Goal: Task Accomplishment & Management: Manage account settings

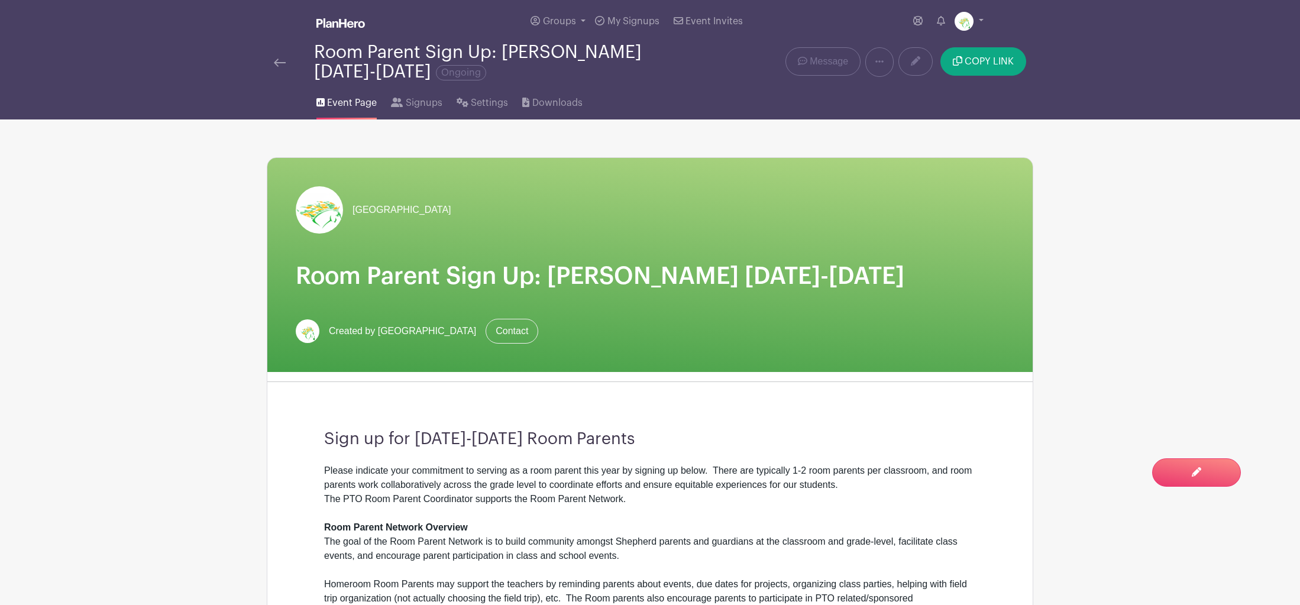
click at [280, 64] on img at bounding box center [280, 63] width 12 height 8
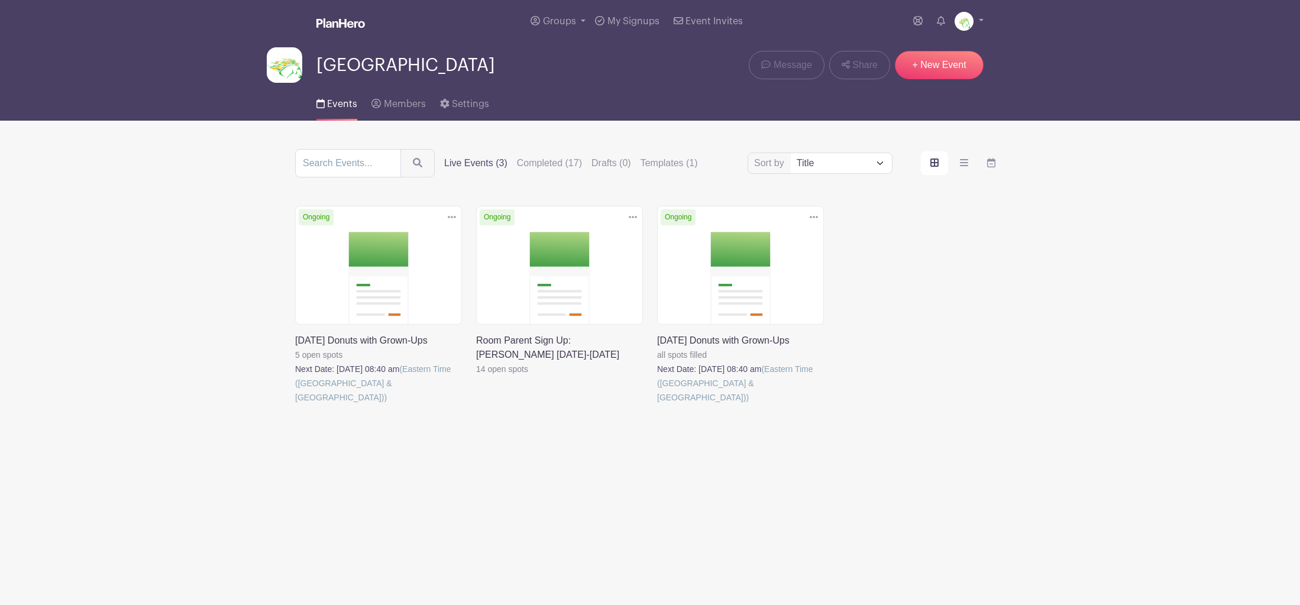
click at [452, 217] on icon at bounding box center [452, 217] width 8 height 2
click at [405, 263] on link "Delete" at bounding box center [413, 262] width 93 height 19
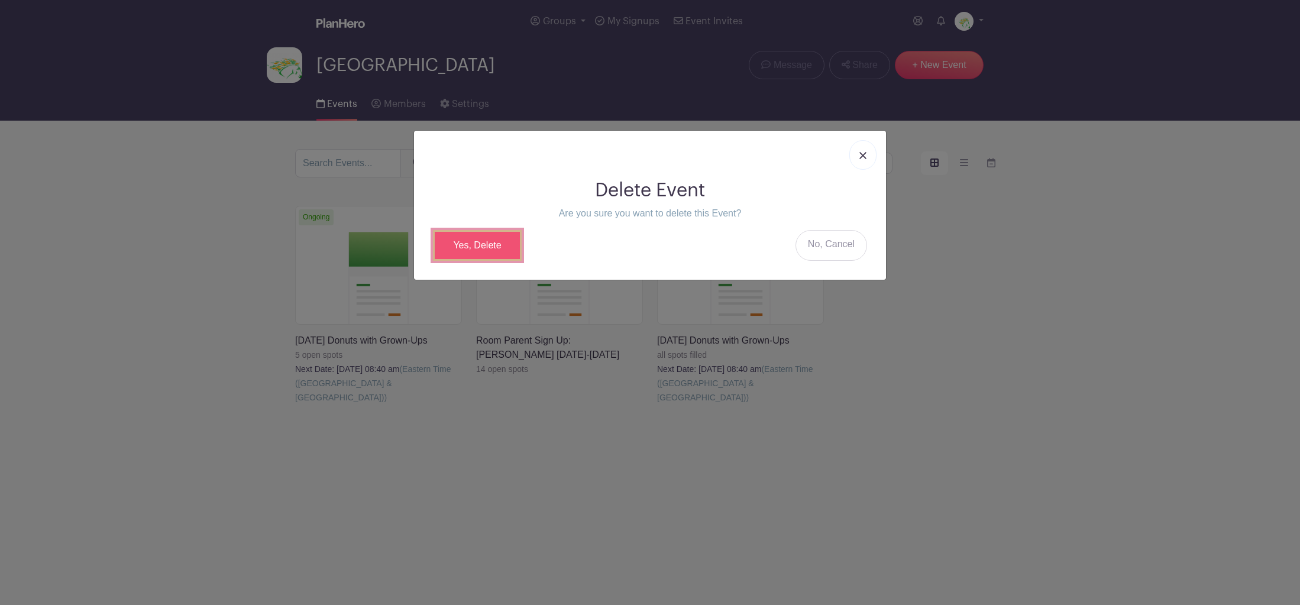
click at [492, 250] on link "Yes, Delete" at bounding box center [477, 245] width 89 height 31
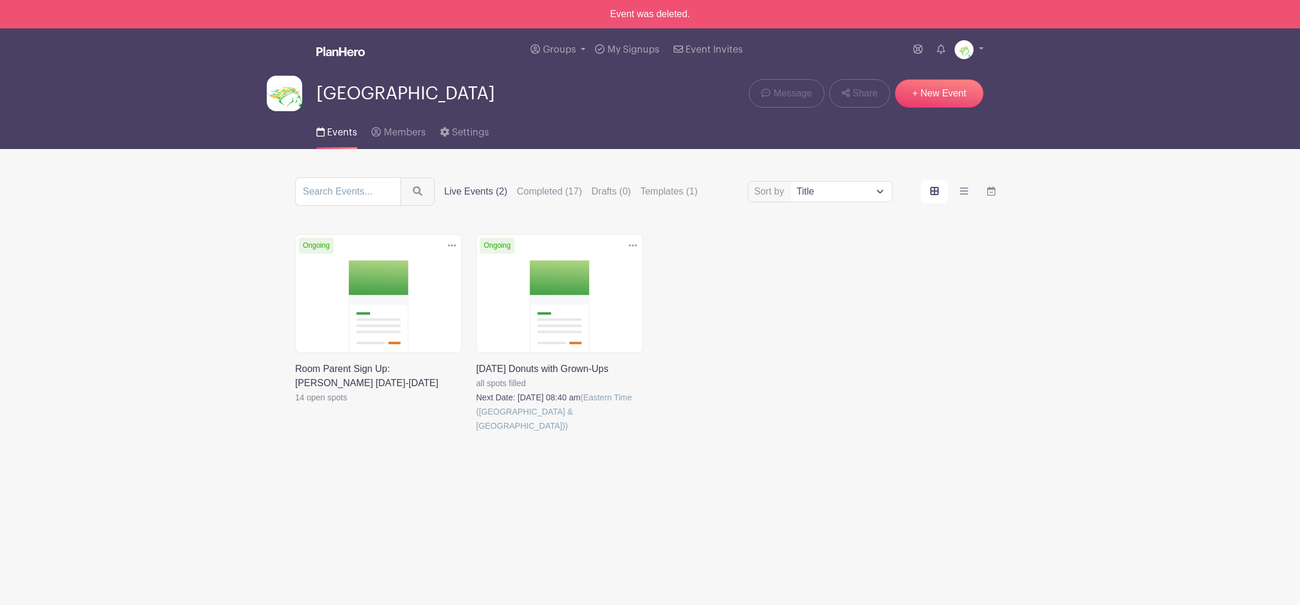
click at [632, 247] on icon at bounding box center [633, 245] width 8 height 9
click at [534, 193] on label "Completed (17)" at bounding box center [549, 192] width 65 height 14
click at [0, 0] on input "Completed (17)" at bounding box center [0, 0] width 0 height 0
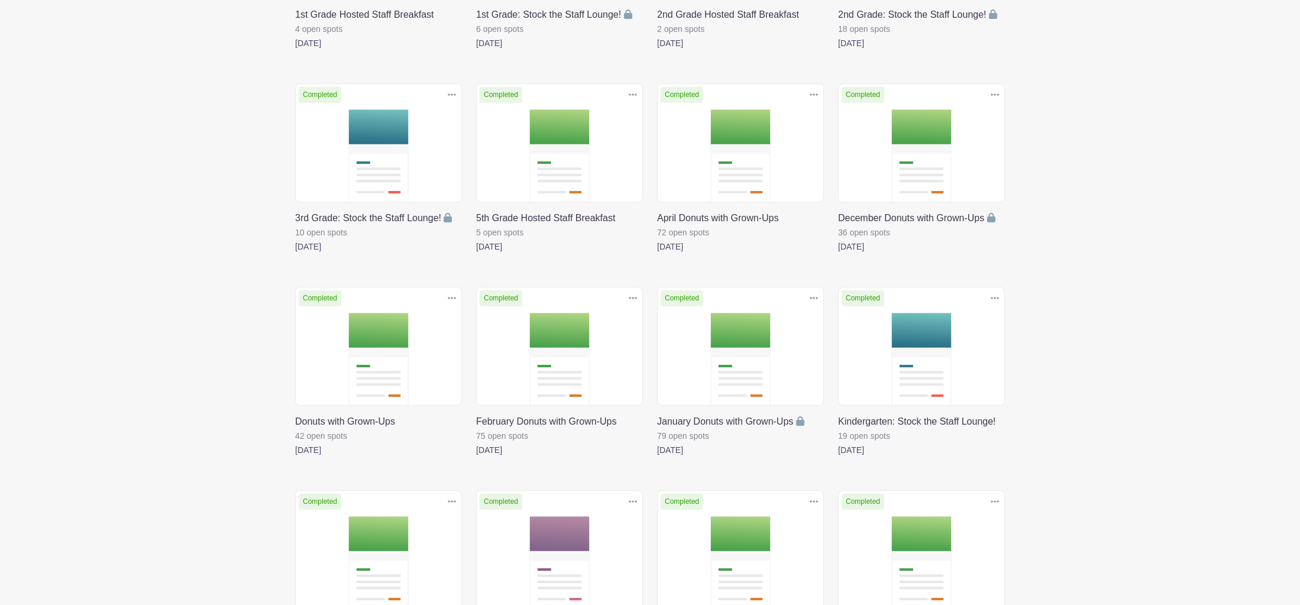
scroll to position [356, 0]
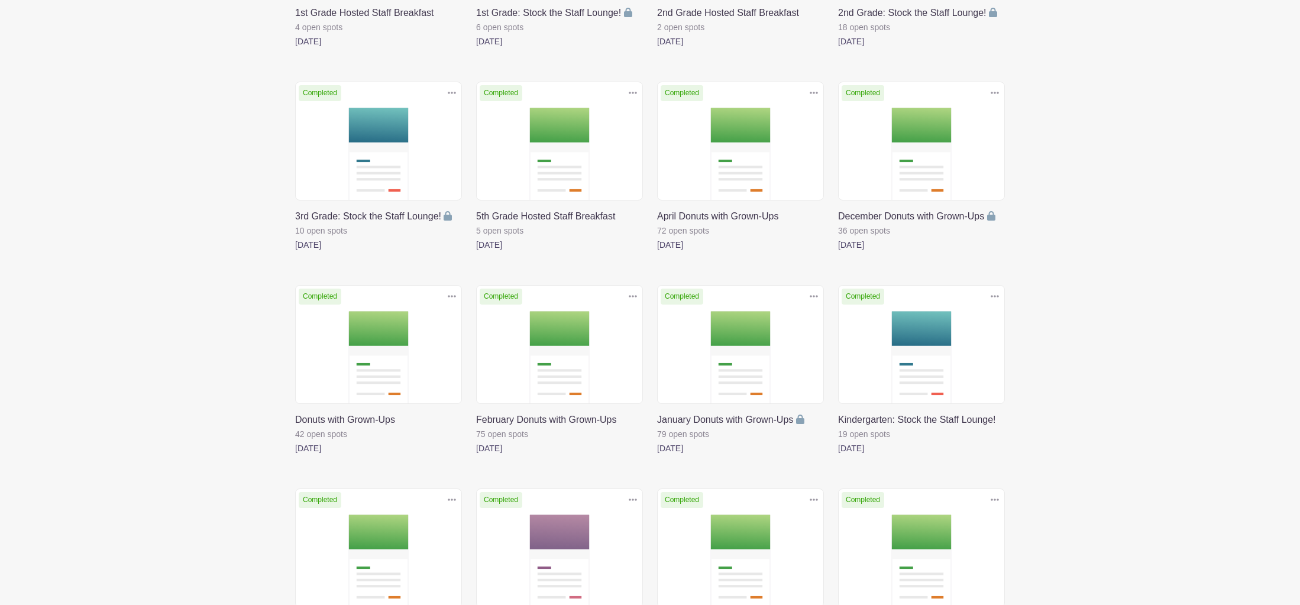
click at [815, 93] on icon at bounding box center [814, 92] width 8 height 9
click at [799, 121] on link "Duplicate" at bounding box center [775, 119] width 93 height 19
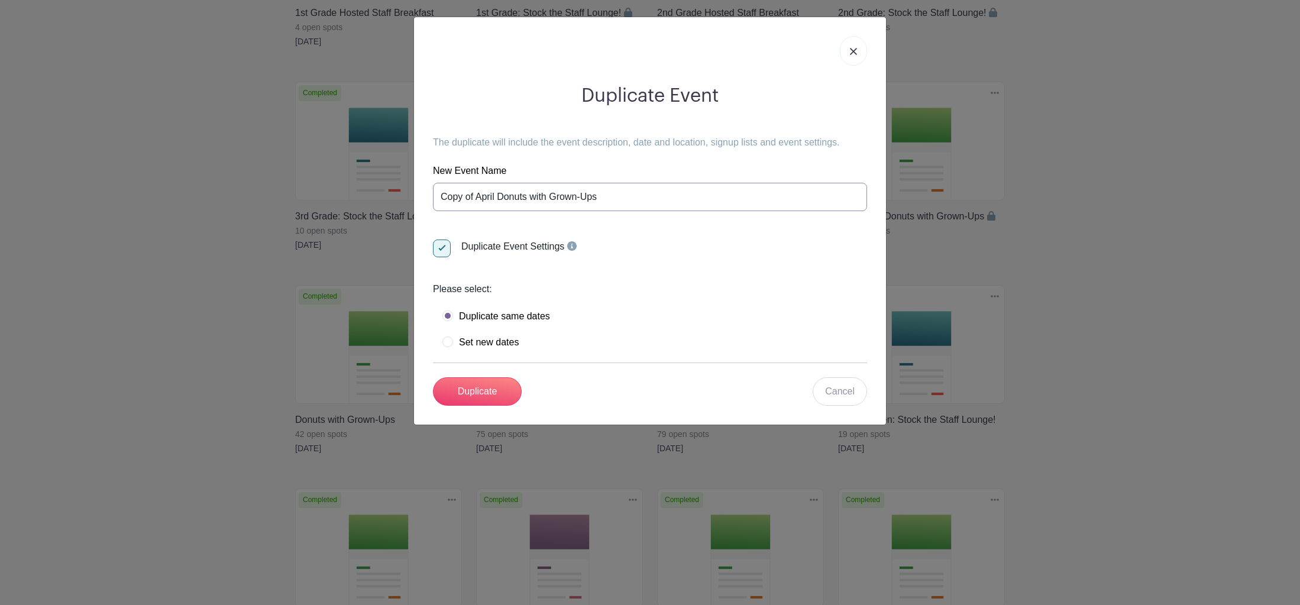
drag, startPoint x: 496, startPoint y: 198, endPoint x: 440, endPoint y: 198, distance: 56.2
click at [440, 198] on input "Copy of April Donuts with Grown-Ups" at bounding box center [650, 197] width 434 height 28
type input "[DATE] Donuts with Grown-Ups"
click at [446, 341] on label "Set new dates" at bounding box center [481, 343] width 76 height 12
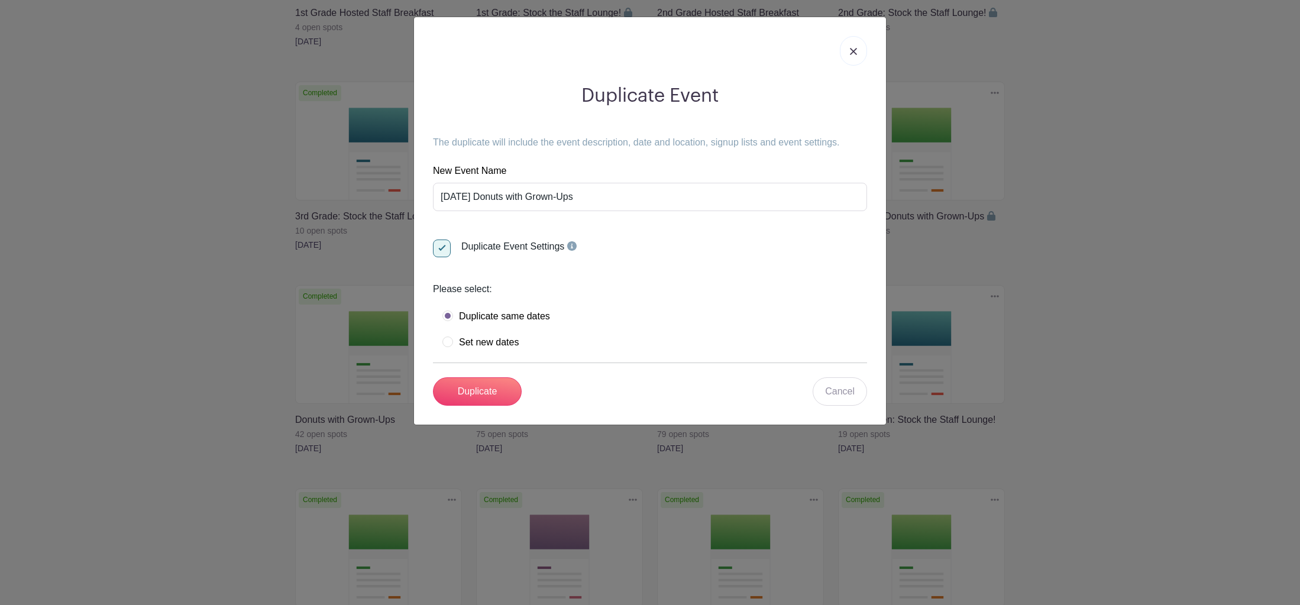
radio input "true"
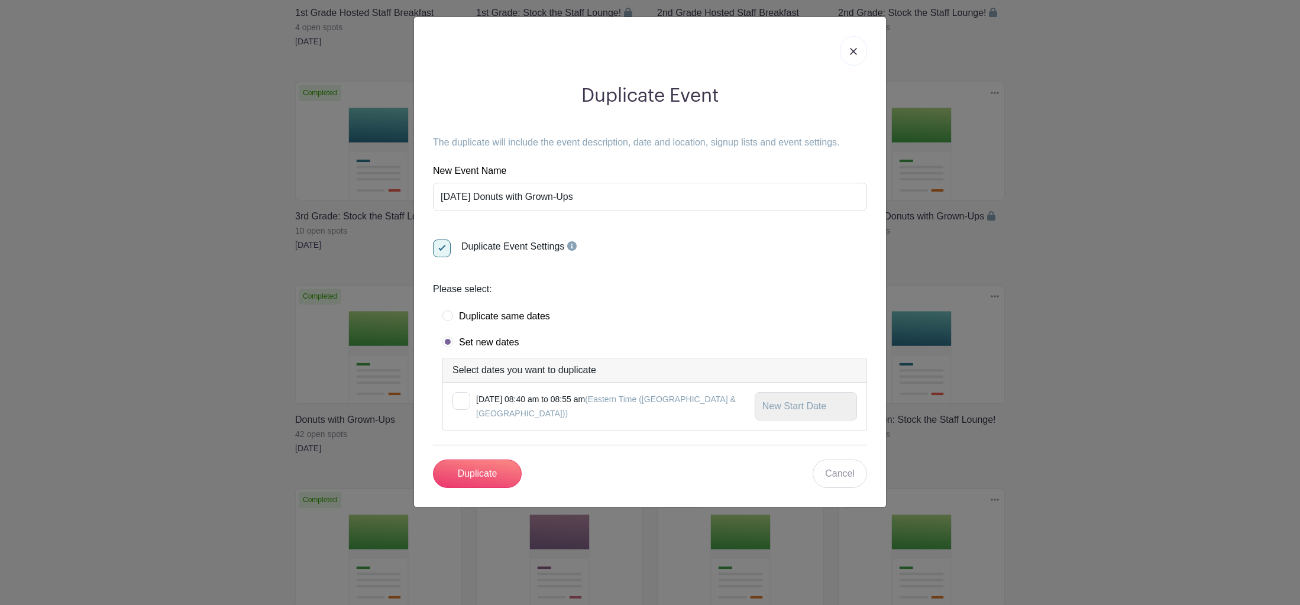
drag, startPoint x: 464, startPoint y: 399, endPoint x: 470, endPoint y: 399, distance: 5.9
click at [464, 399] on div at bounding box center [462, 401] width 18 height 18
click at [460, 399] on input "checkbox" at bounding box center [457, 396] width 8 height 8
checkbox input "true"
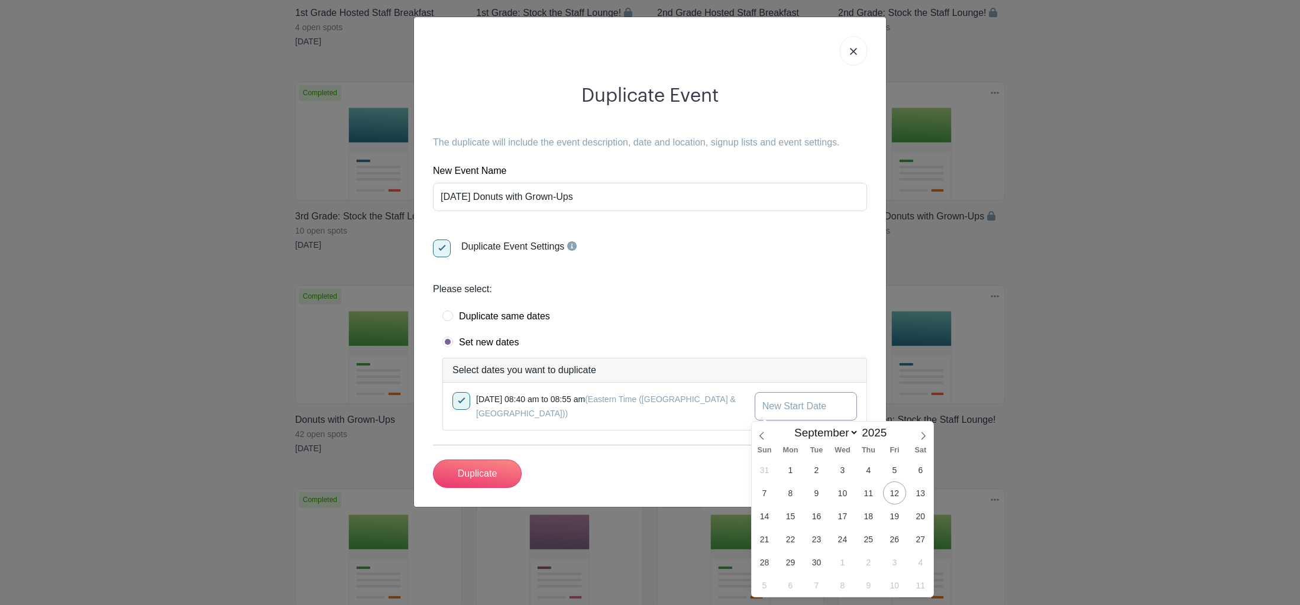
click at [773, 406] on input "text" at bounding box center [806, 406] width 102 height 28
click at [870, 512] on span "18" at bounding box center [868, 516] width 23 height 23
type input "[DATE]"
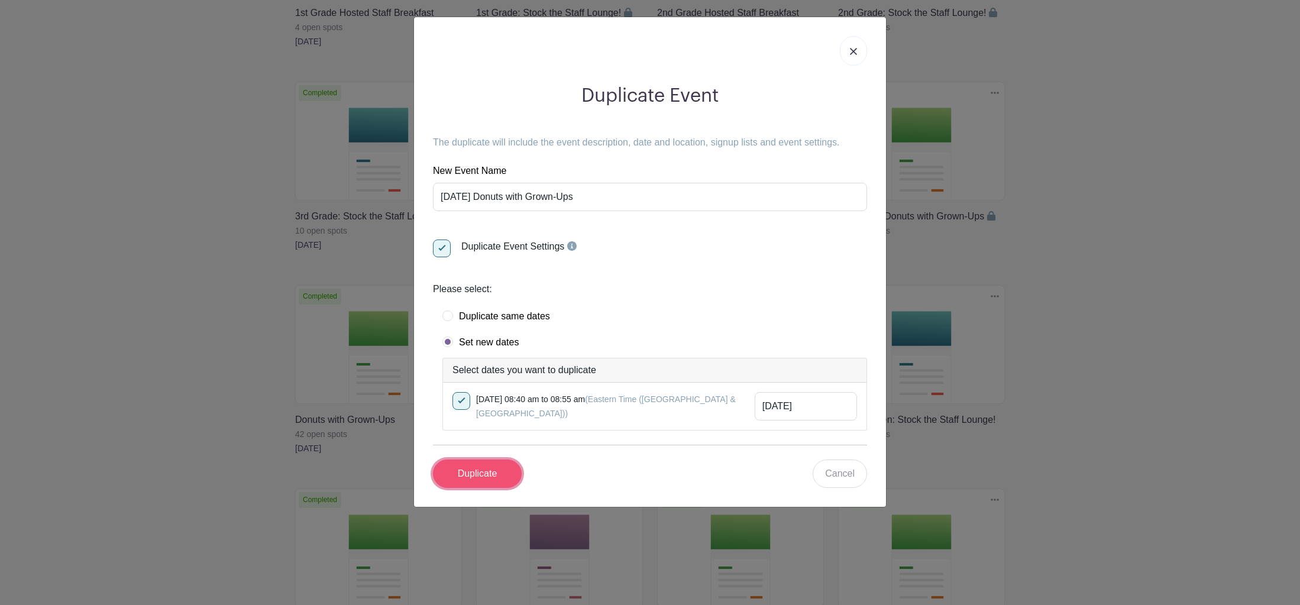
click at [486, 483] on input "Duplicate" at bounding box center [477, 474] width 89 height 28
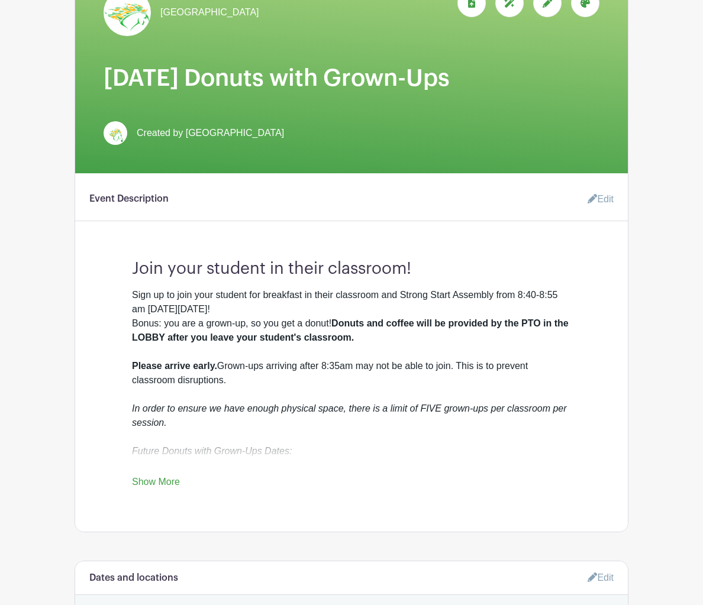
scroll to position [243, 0]
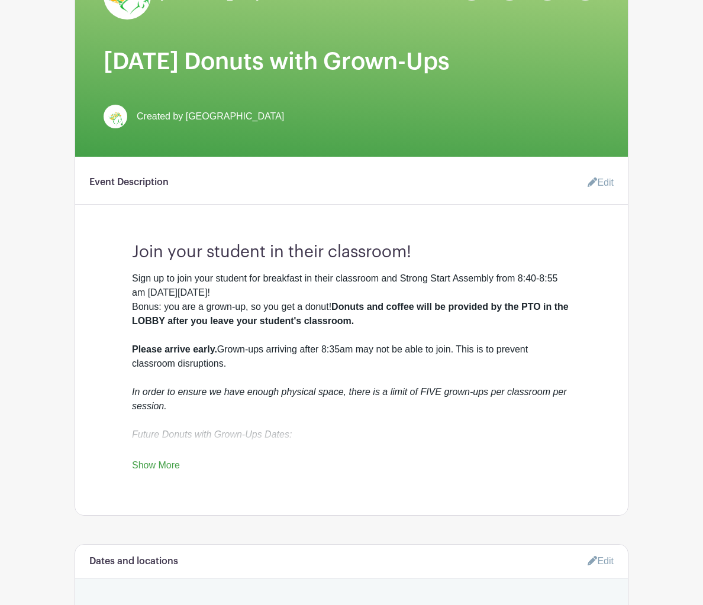
click at [605, 182] on link "Edit" at bounding box center [595, 183] width 35 height 24
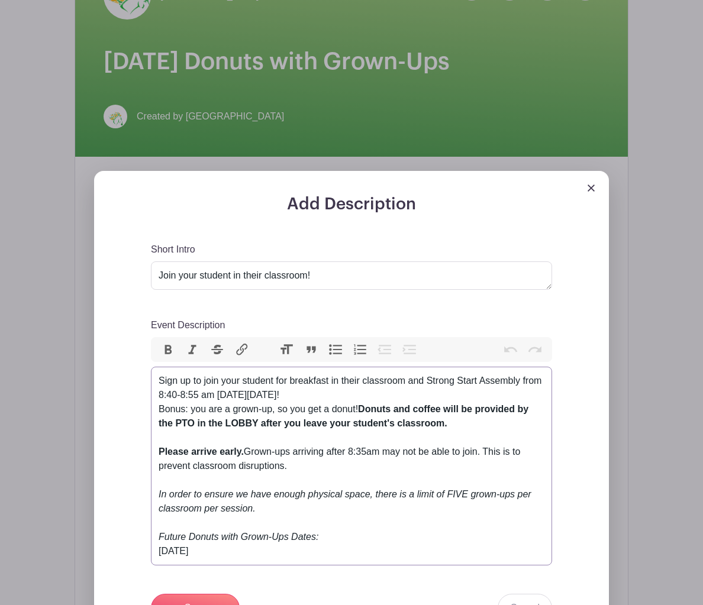
click at [159, 382] on div "Sign up to join your student for breakfast in their classroom and Strong Start …" at bounding box center [352, 459] width 386 height 170
drag, startPoint x: 159, startPoint y: 382, endPoint x: 290, endPoint y: 571, distance: 230.4
click at [290, 571] on div "Short Intro Join your student in their classroom! Event Description Bold Italic…" at bounding box center [351, 433] width 401 height 380
type trix-editor "<div>Sign up to join your student for breakfast in their classroom and Strong S…"
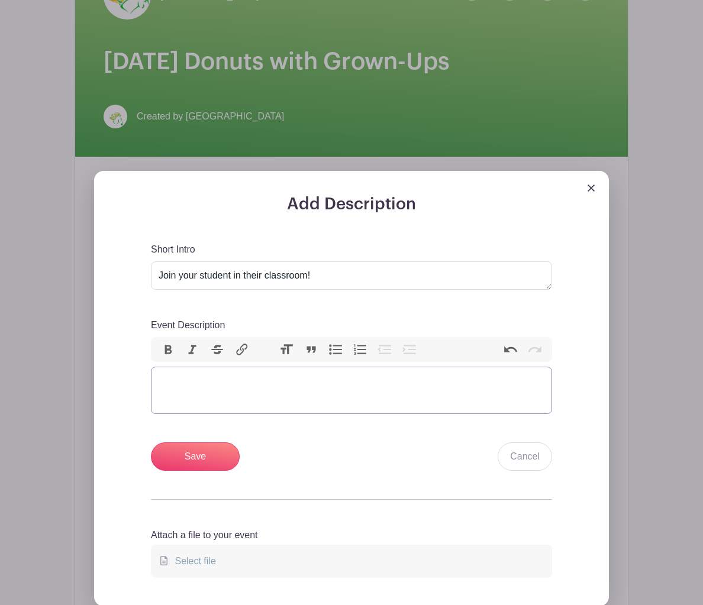
paste trix-editor "<div>Sign up to join your student for breakfast in their classroom and Strong S…"
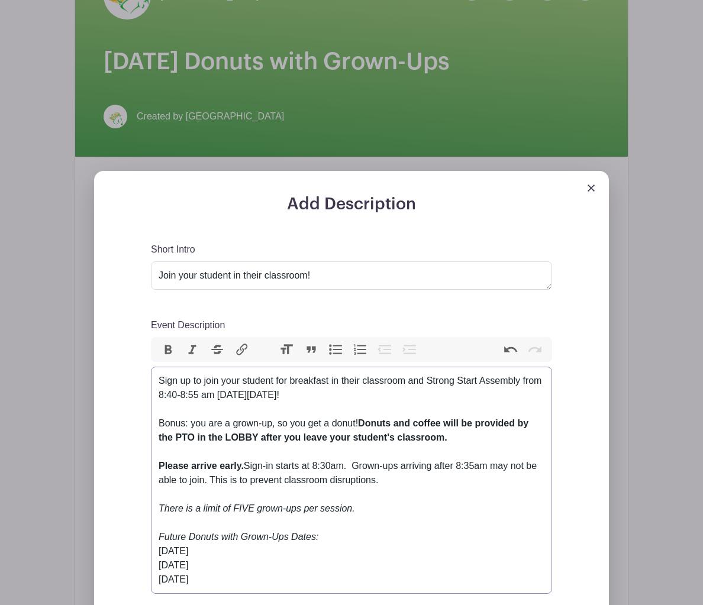
type trix-editor "<div>Sign up to join your student for breakfast in their classroom and Strong S…"
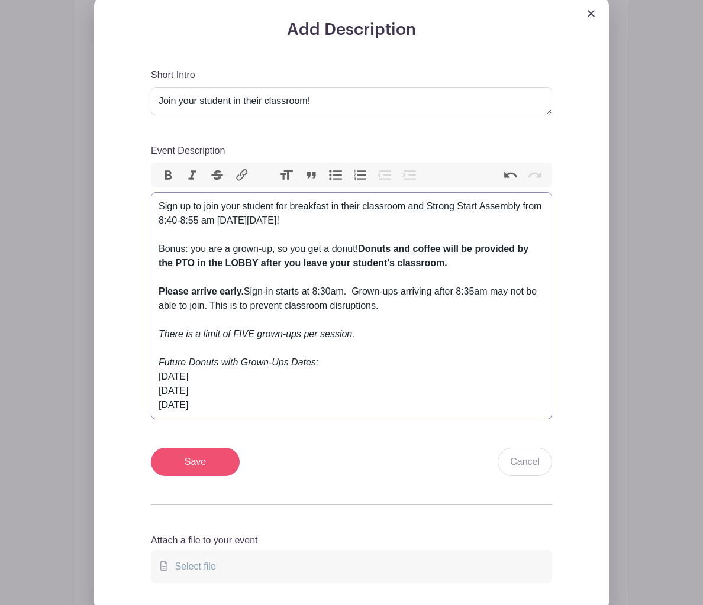
scroll to position [420, 0]
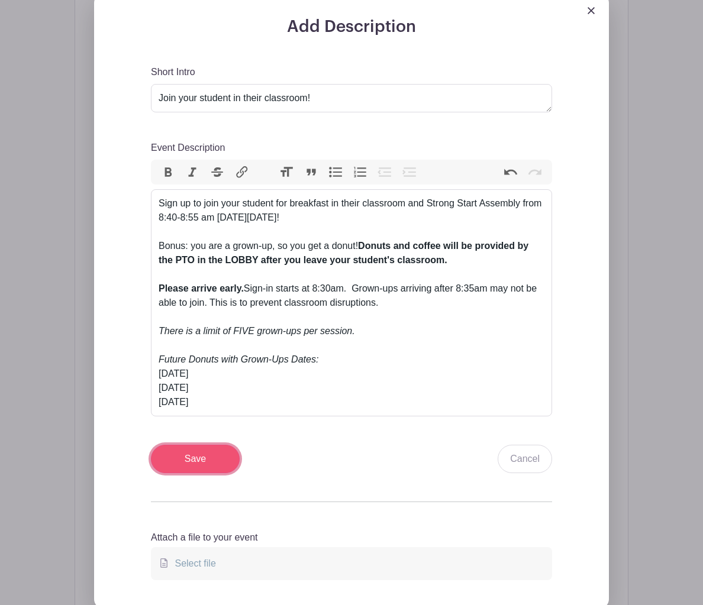
click at [204, 464] on input "Save" at bounding box center [195, 459] width 89 height 28
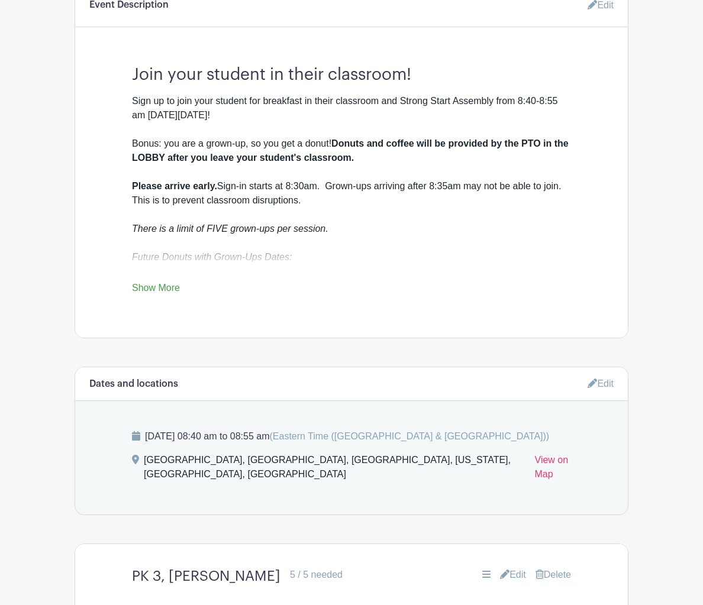
click at [606, 3] on link "Edit" at bounding box center [595, 5] width 35 height 24
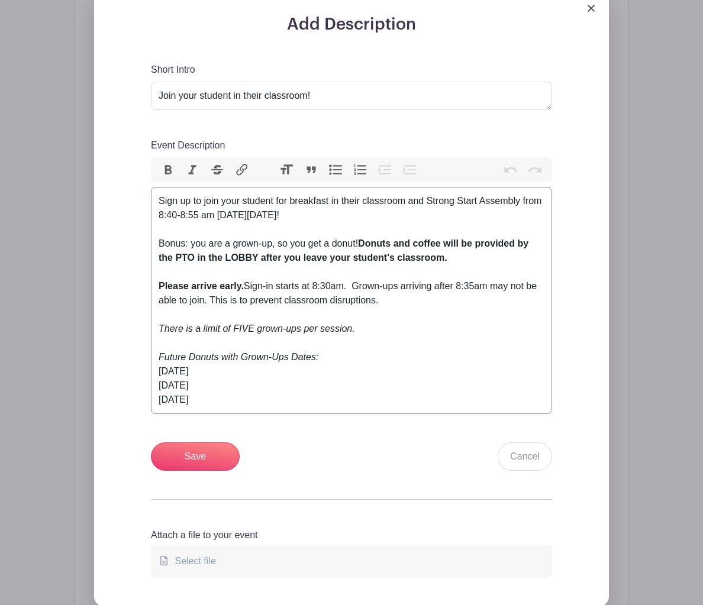
click at [303, 334] on em "There is a limit of FIVE grown-ups per session. Future Donuts with Grown-Ups Da…" at bounding box center [257, 343] width 196 height 38
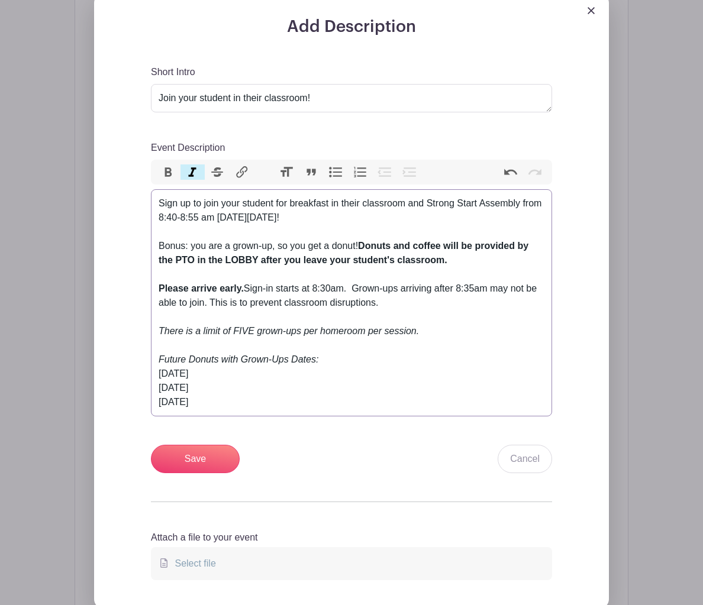
type trix-editor "<div>Sign up to join your student for breakfast in their classroom and Strong S…"
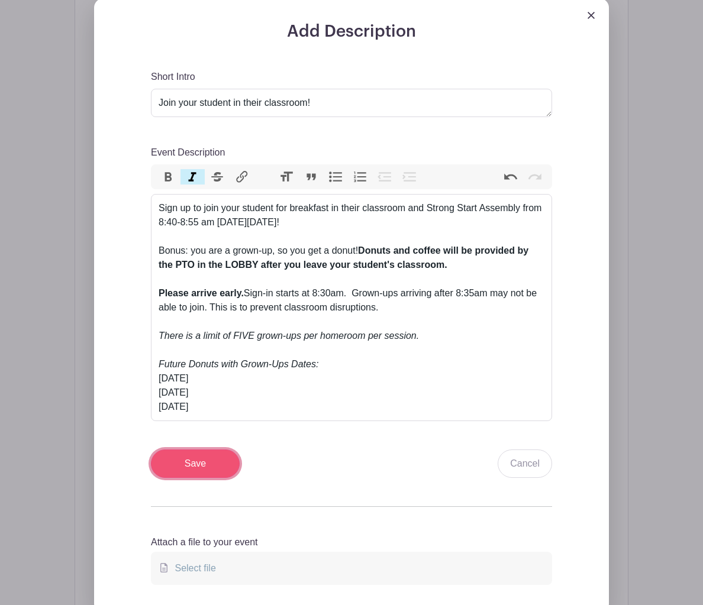
click at [178, 463] on input "Save" at bounding box center [195, 464] width 89 height 28
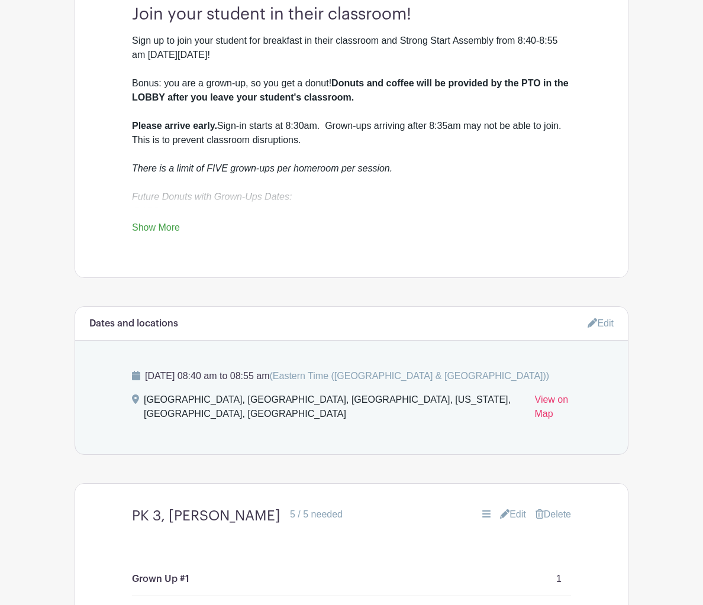
scroll to position [666, 0]
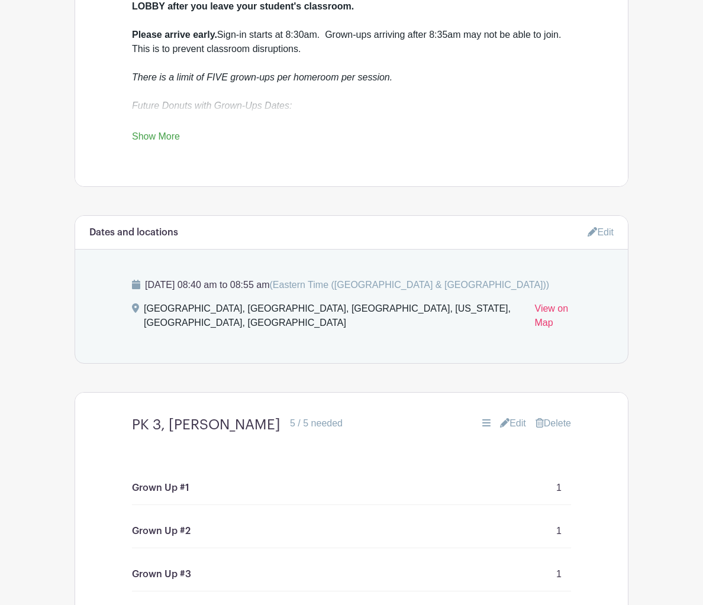
click at [169, 140] on link "Show More" at bounding box center [156, 138] width 48 height 15
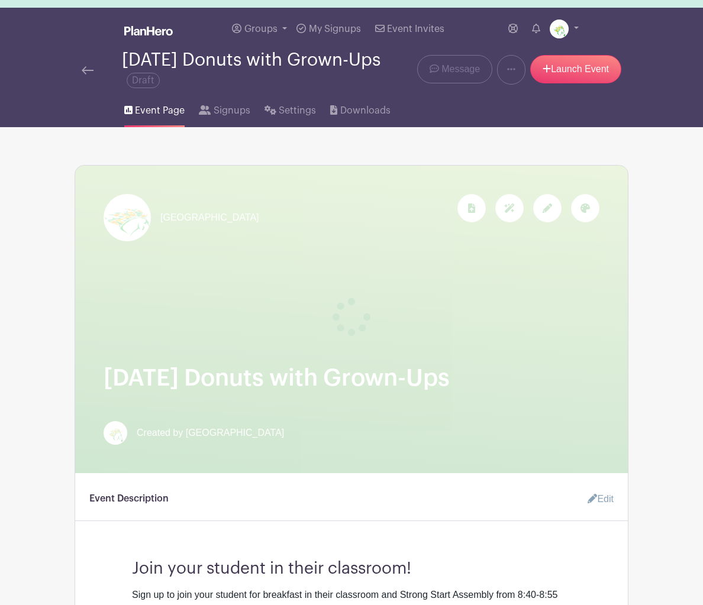
scroll to position [0, 0]
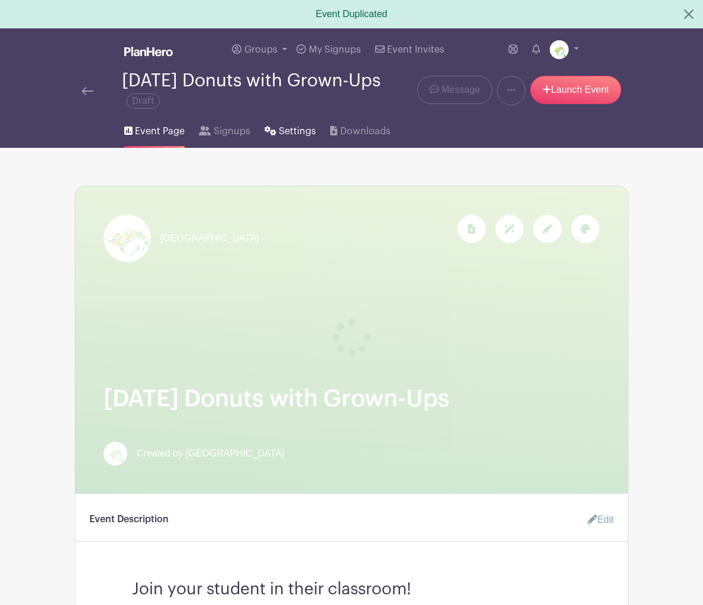
click at [282, 135] on span "Settings" at bounding box center [297, 131] width 37 height 14
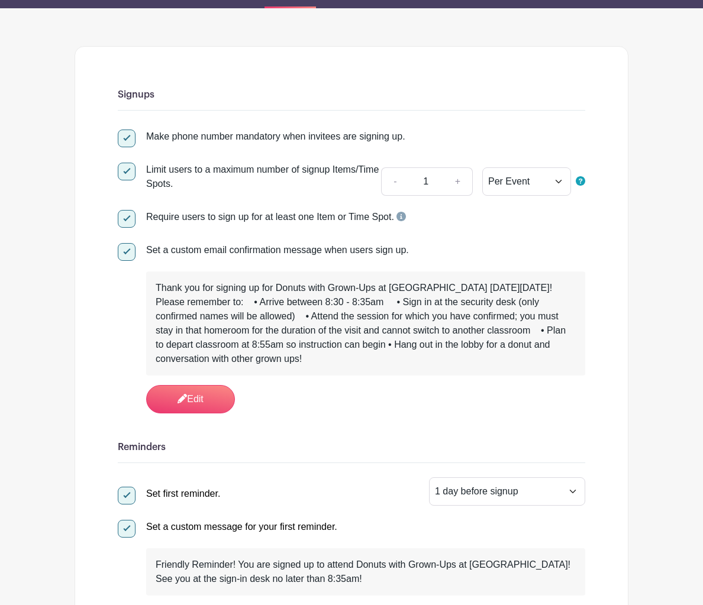
scroll to position [122, 0]
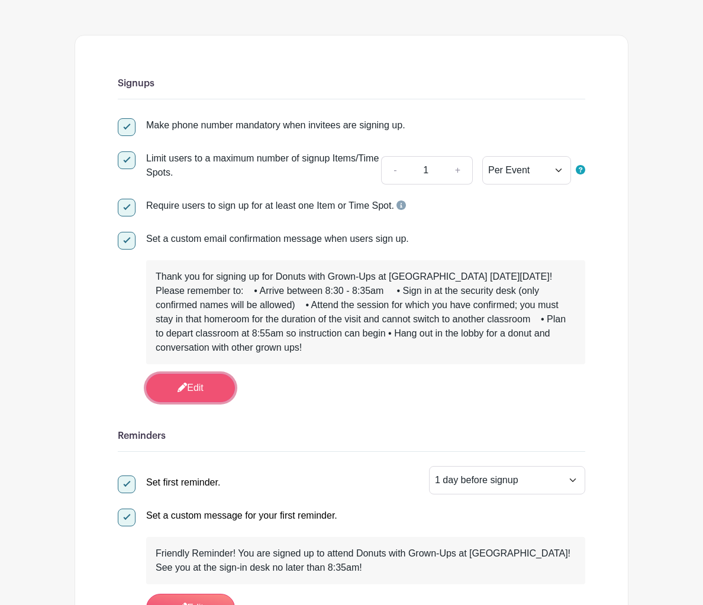
click at [206, 389] on link "Edit" at bounding box center [190, 388] width 89 height 28
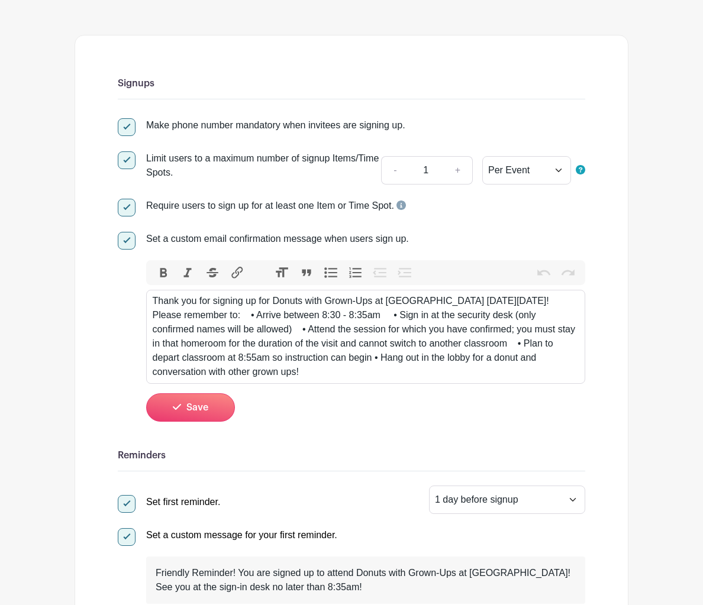
click at [380, 368] on div "Thank you for signing up for Donuts with Grown-Ups at [GEOGRAPHIC_DATA] [DATE][…" at bounding box center [366, 336] width 427 height 85
drag, startPoint x: 350, startPoint y: 359, endPoint x: 150, endPoint y: 306, distance: 206.2
click at [150, 306] on trix-editor "Thank you for signing up for Donuts with Grown-Ups at [GEOGRAPHIC_DATA] [DATE][…" at bounding box center [365, 337] width 439 height 94
paste trix-editor "!&nbsp; &nbsp;<br>Please remember to:&nbsp; &nbsp;&nbsp;<br>• Arrive between 8:…"
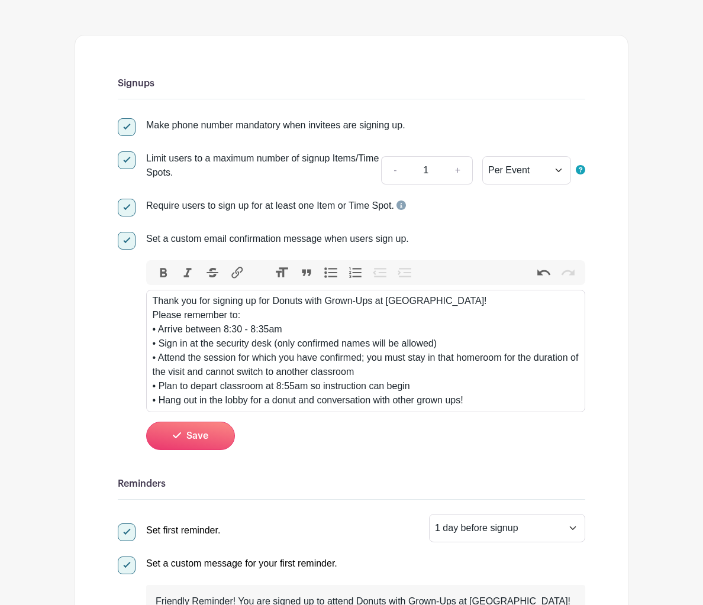
type trix-editor "<div>Thank you for signing up for Donuts with Grown-Ups at [GEOGRAPHIC_DATA]!&n…"
click at [210, 435] on button "Save" at bounding box center [190, 436] width 89 height 28
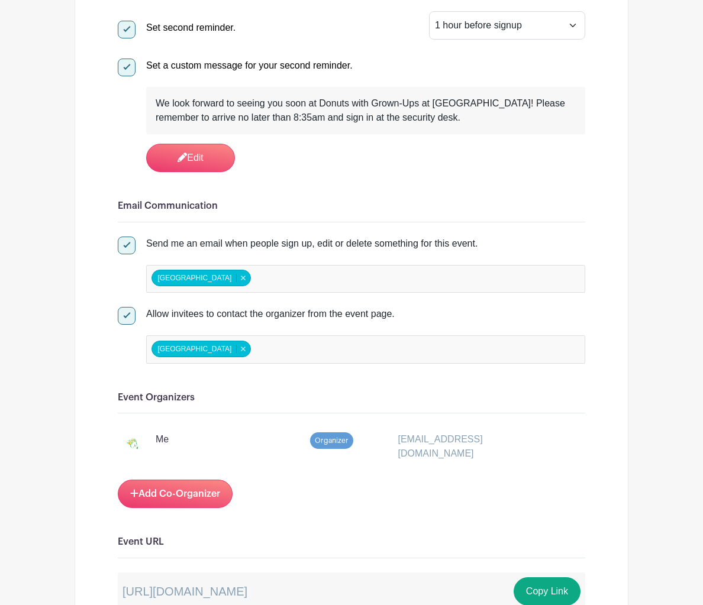
scroll to position [795, 0]
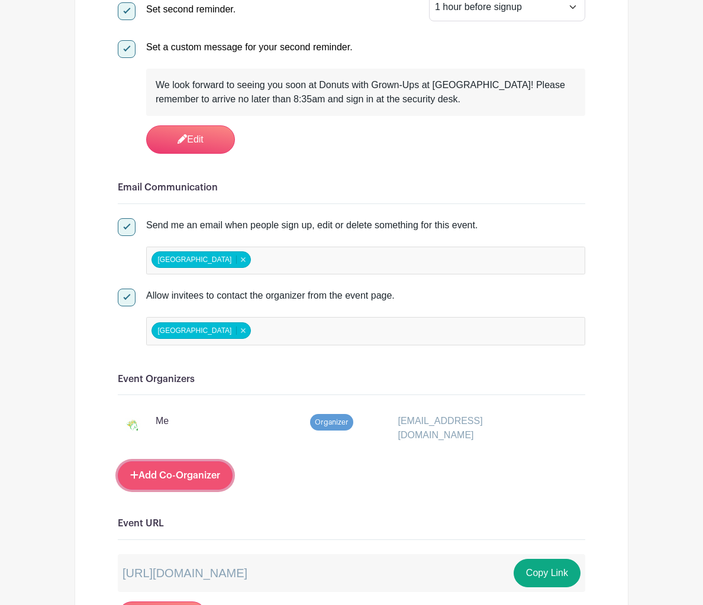
click at [205, 476] on link "Add Co-Organizer" at bounding box center [175, 475] width 115 height 28
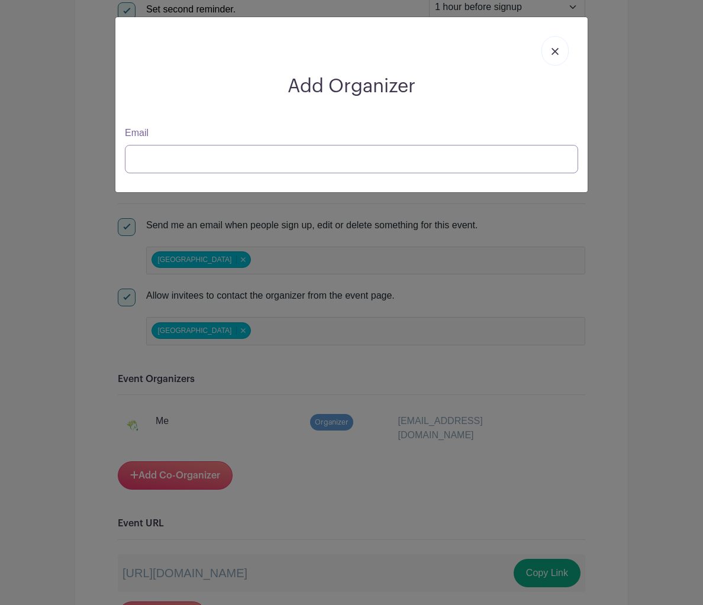
click at [210, 156] on input "Email" at bounding box center [351, 159] width 453 height 28
type input "o"
type input "[PERSON_NAME][EMAIL_ADDRESS][PERSON_NAME][DOMAIN_NAME]"
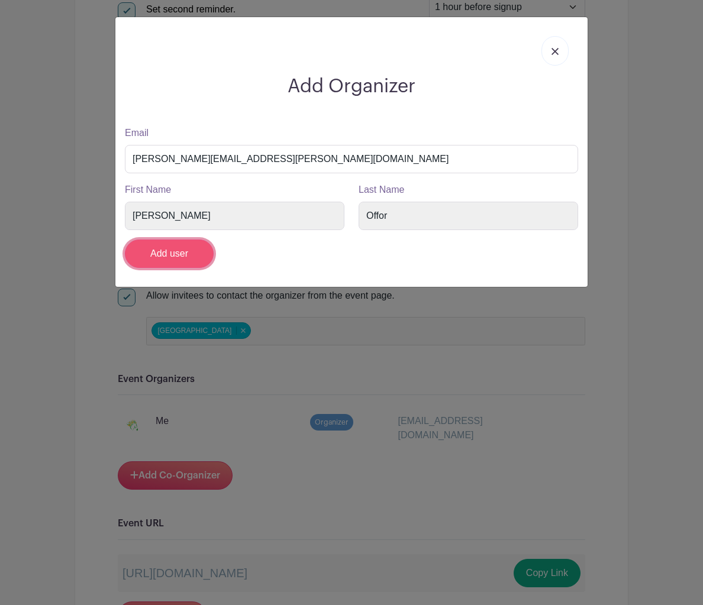
click at [170, 255] on input "Add user" at bounding box center [169, 254] width 89 height 28
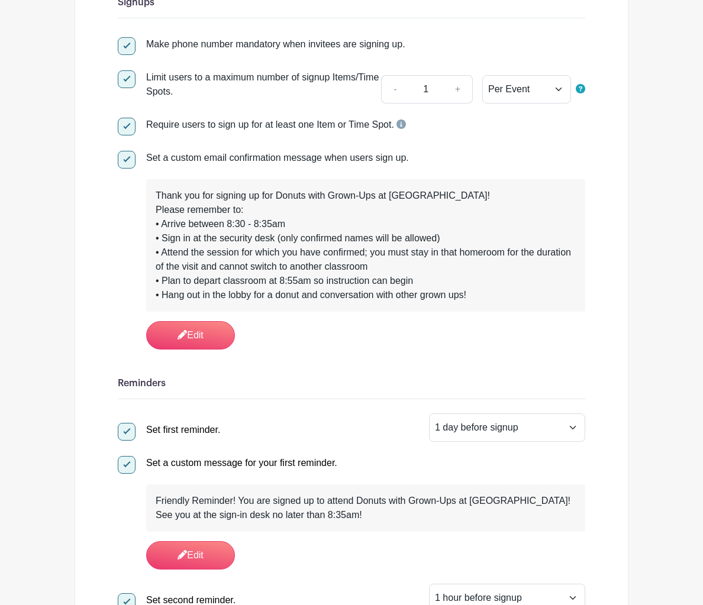
scroll to position [0, 0]
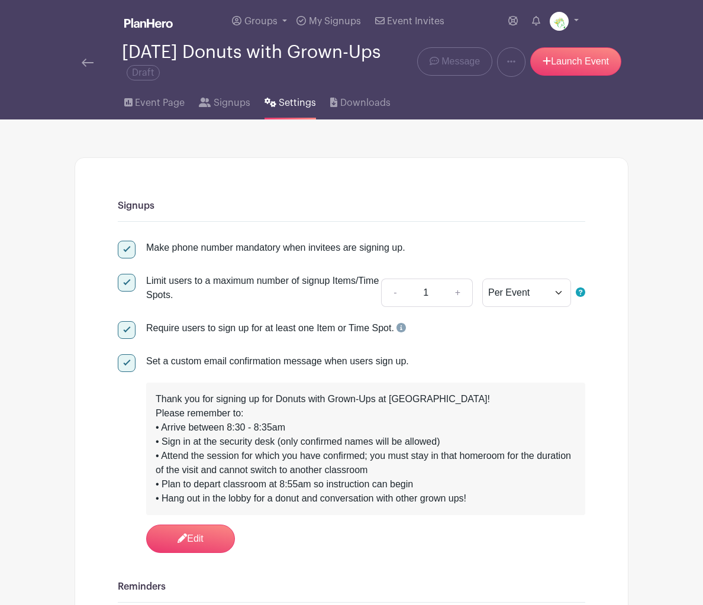
click at [86, 60] on img at bounding box center [88, 63] width 12 height 8
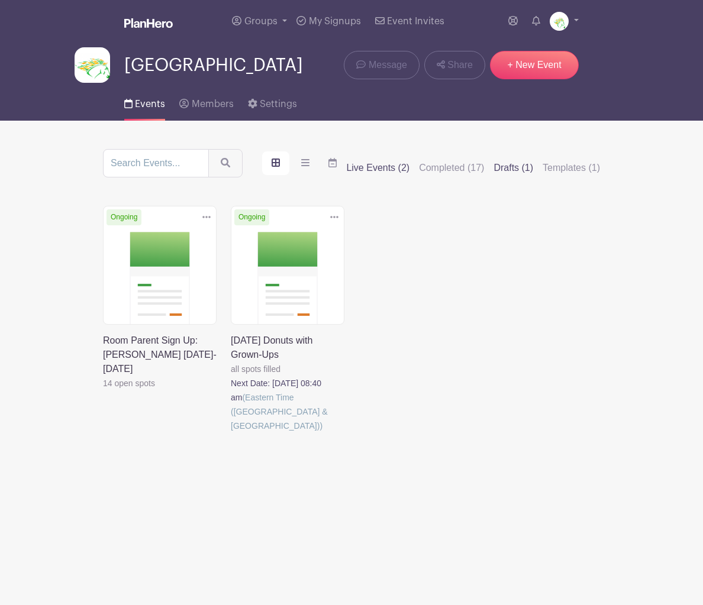
click at [519, 175] on label "Drafts (1)" at bounding box center [513, 168] width 40 height 14
click at [0, 0] on input "Drafts (1)" at bounding box center [0, 0] width 0 height 0
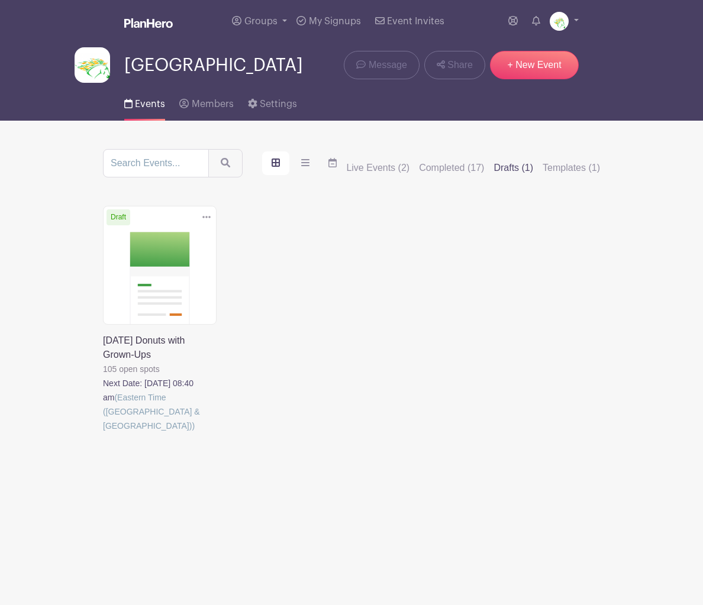
click at [103, 433] on link at bounding box center [103, 433] width 0 height 0
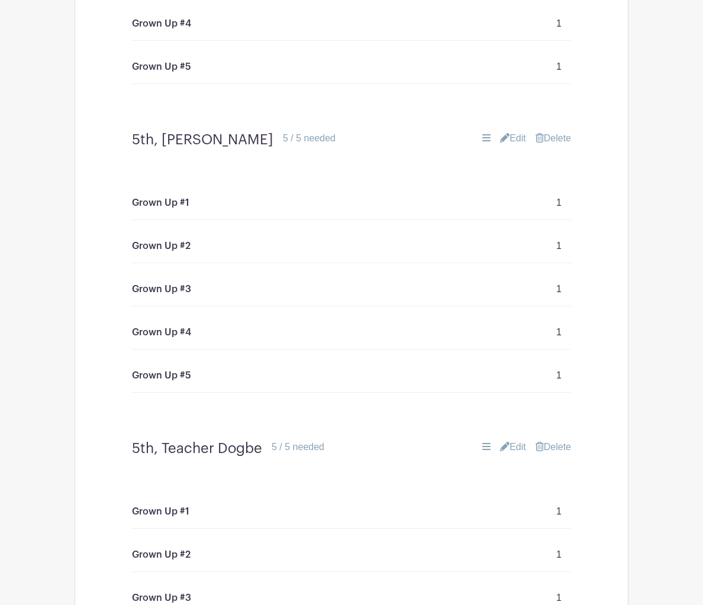
scroll to position [7122, 0]
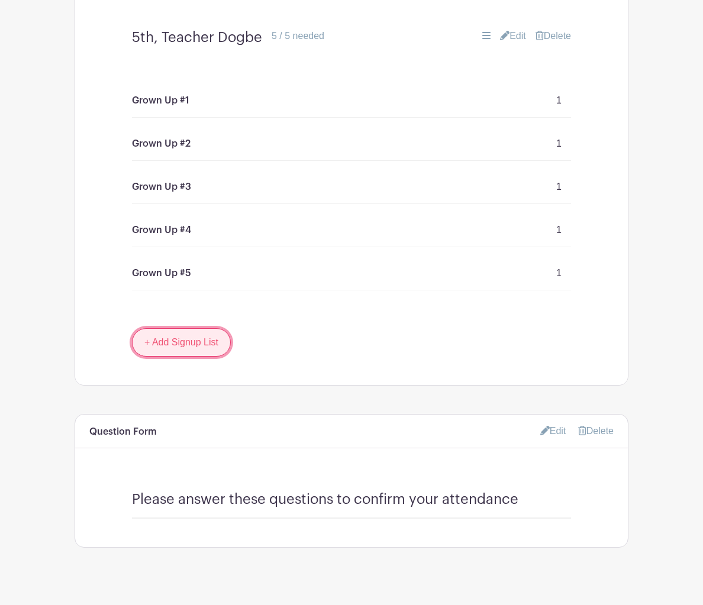
click at [190, 328] on link "+ Add Signup List" at bounding box center [181, 342] width 99 height 28
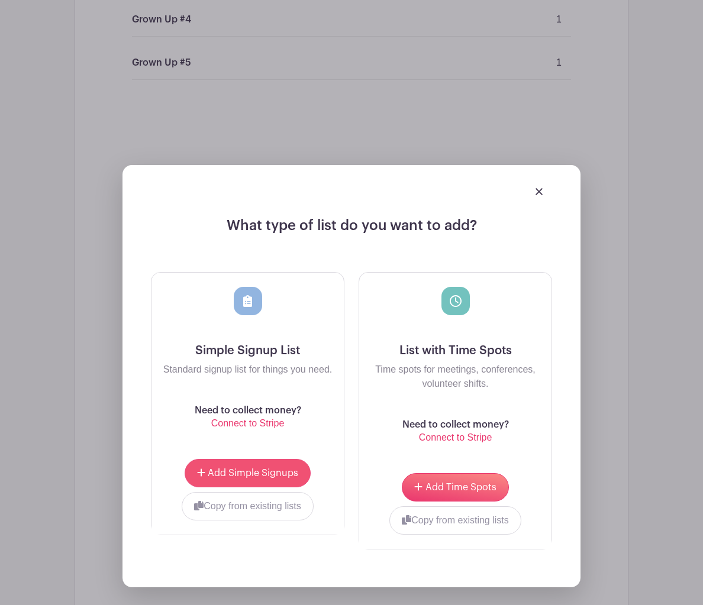
scroll to position [7332, 0]
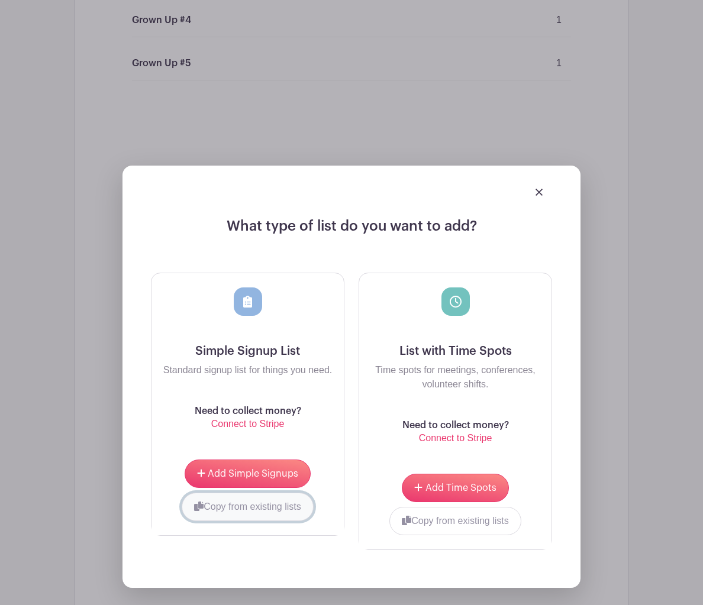
click at [254, 493] on button "Copy from existing lists" at bounding box center [248, 507] width 132 height 28
click at [228, 493] on div at bounding box center [203, 506] width 85 height 26
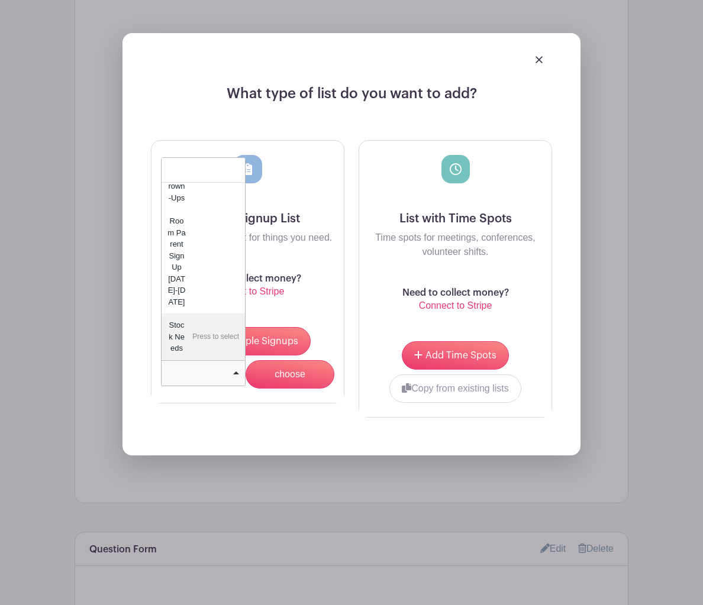
scroll to position [7582, 0]
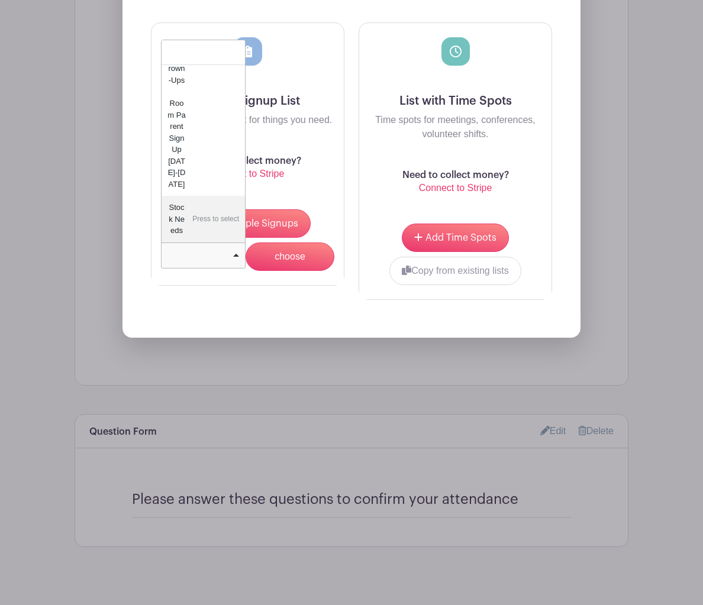
click at [308, 292] on div "What type of list do you want to add? Simple Signup List Standard signup list f…" at bounding box center [351, 126] width 458 height 422
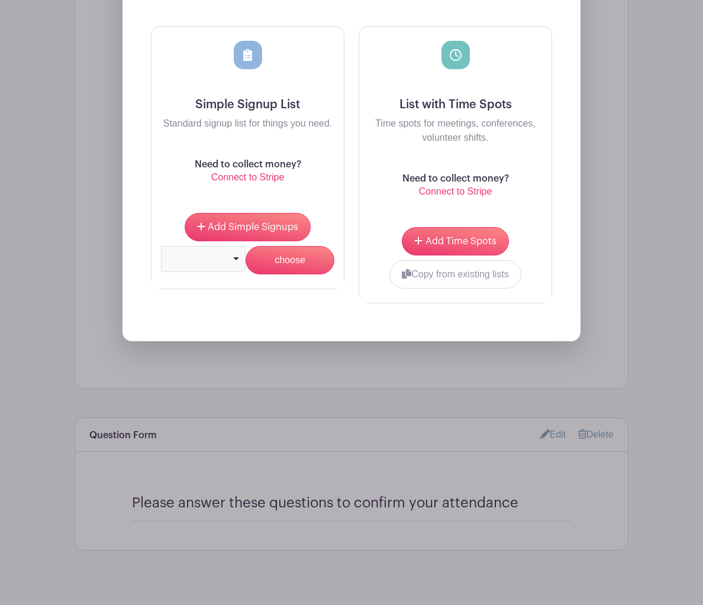
scroll to position [7365, 0]
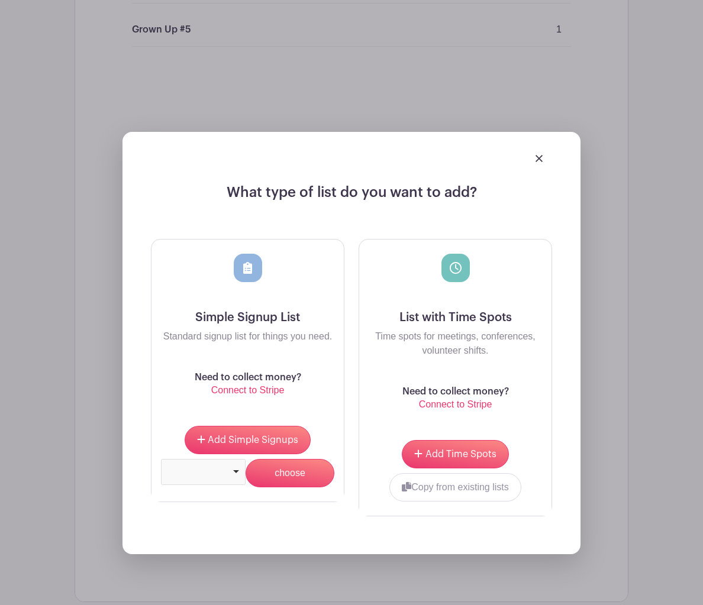
click at [534, 141] on div at bounding box center [351, 157] width 401 height 33
click at [536, 155] on img at bounding box center [538, 158] width 7 height 7
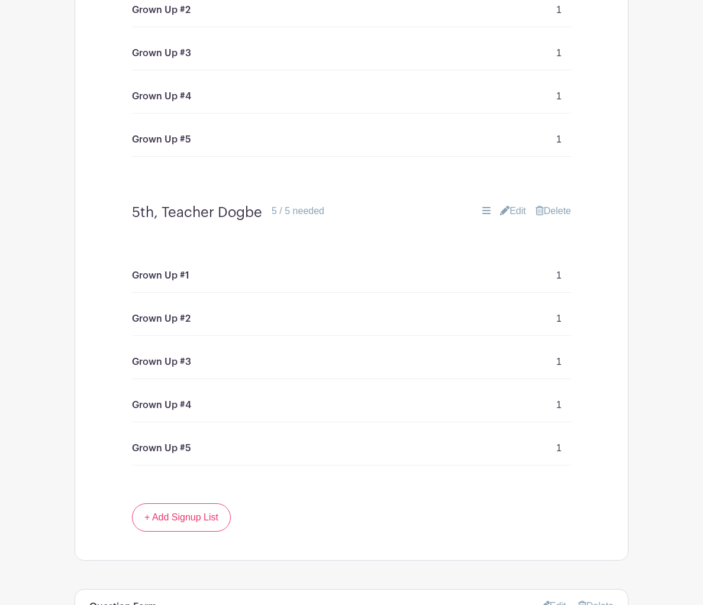
scroll to position [6948, 0]
click at [509, 203] on link "Edit" at bounding box center [513, 210] width 26 height 14
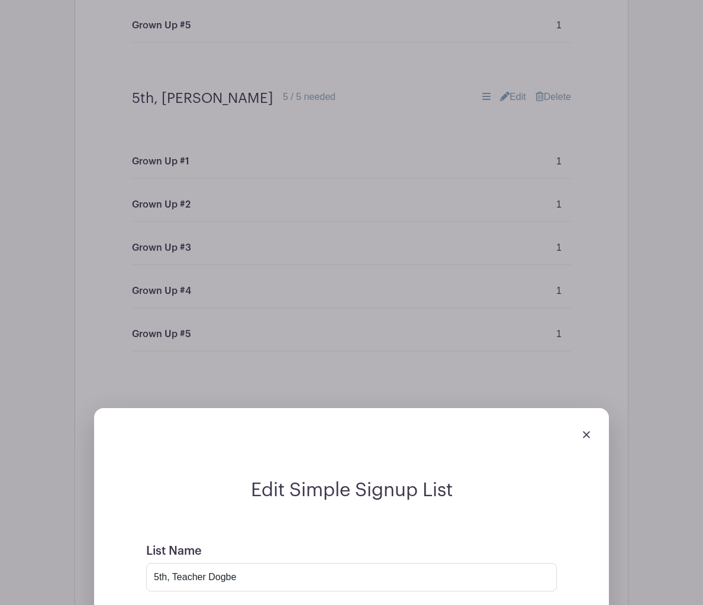
scroll to position [6740, 0]
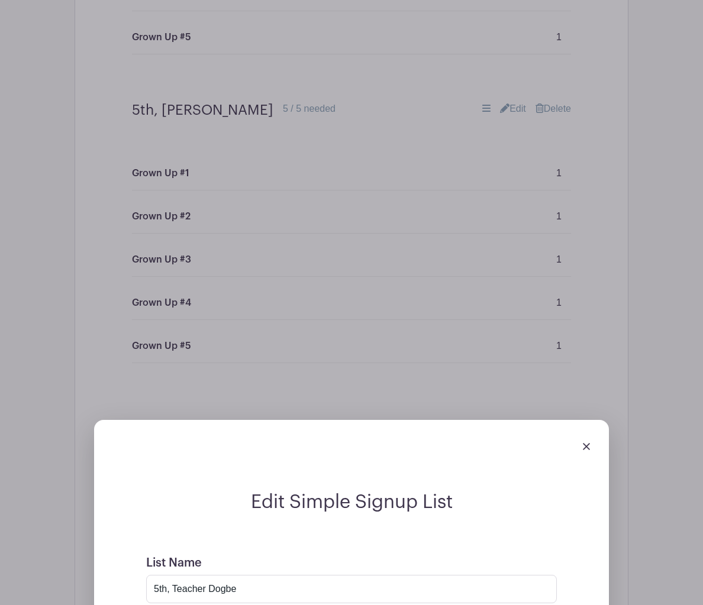
click at [582, 430] on div at bounding box center [352, 446] width 496 height 33
click at [587, 443] on img at bounding box center [586, 446] width 7 height 7
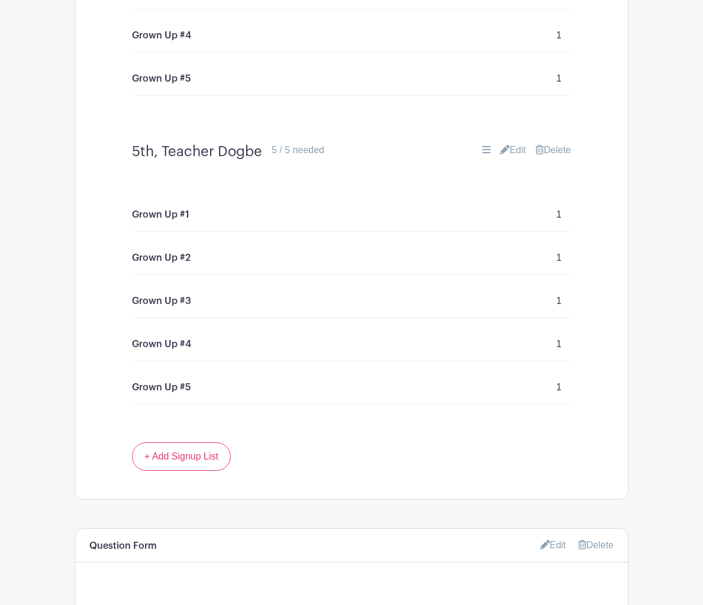
scroll to position [7077, 0]
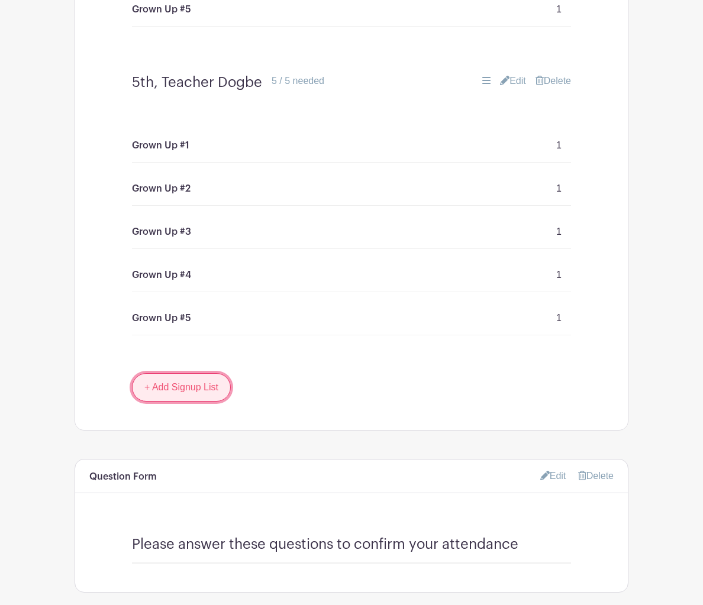
click at [190, 379] on link "+ Add Signup List" at bounding box center [181, 387] width 99 height 28
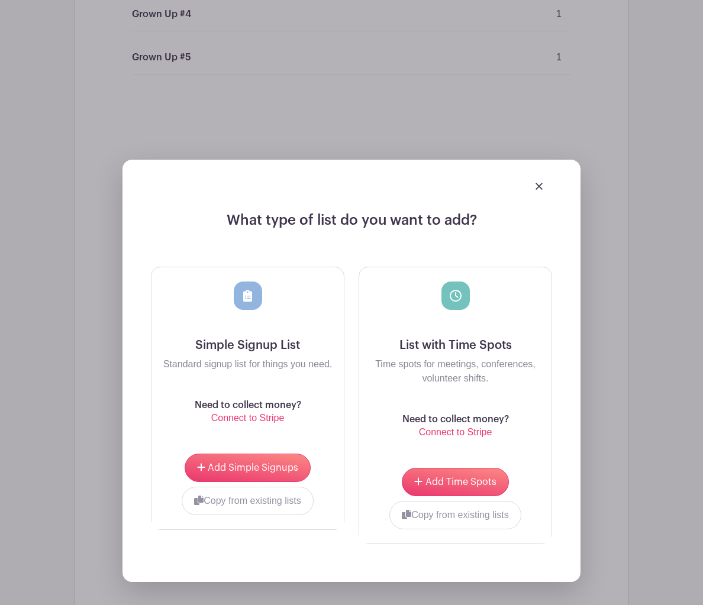
scroll to position [7337, 0]
click at [261, 464] on span "Add Simple Signups" at bounding box center [253, 468] width 91 height 9
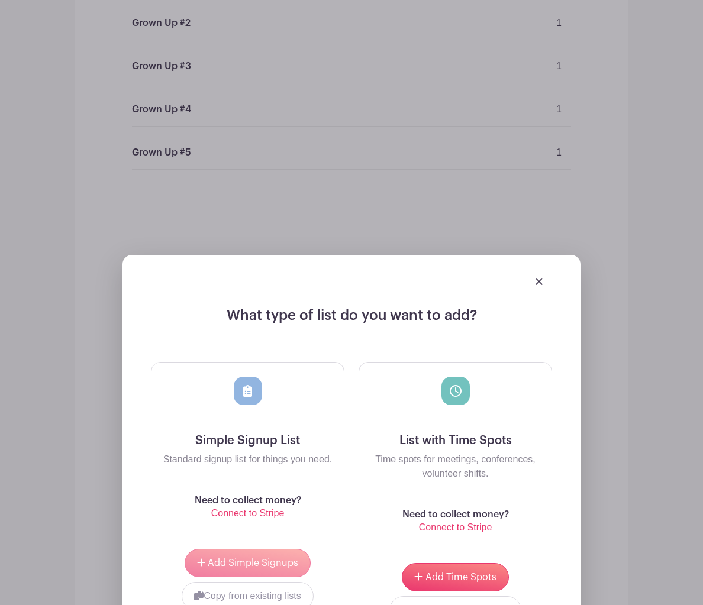
scroll to position [7432, 0]
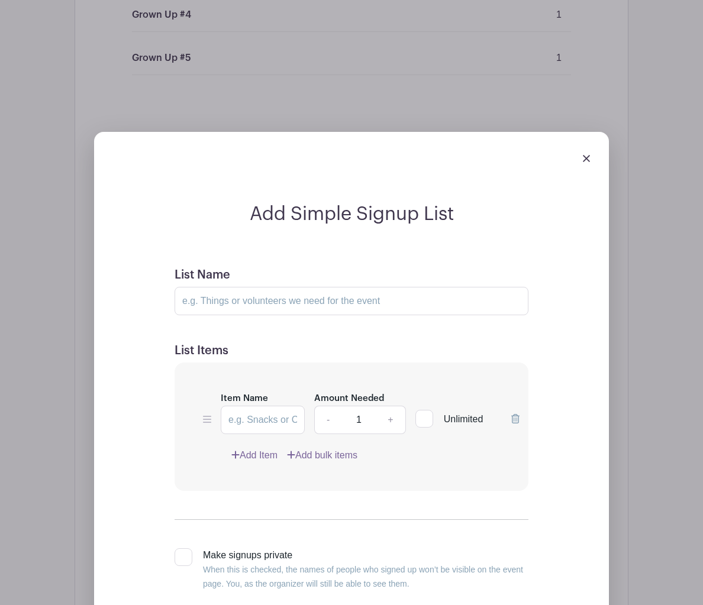
click at [204, 451] on div "Item Name Amount Needed - 1 + Unlimited Add Item Add bulk items" at bounding box center [352, 427] width 354 height 128
click at [219, 287] on input "List Name" at bounding box center [352, 301] width 354 height 28
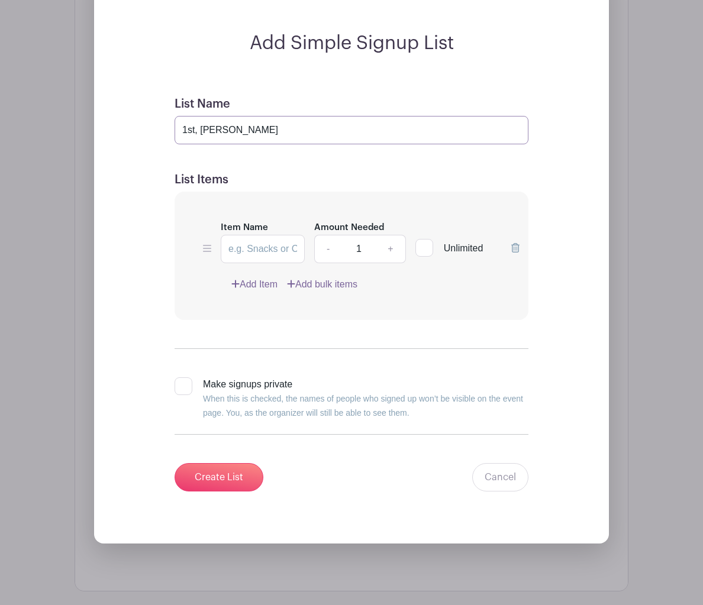
scroll to position [7603, 0]
type input "1st, [PERSON_NAME]"
click at [253, 234] on input "Item Name" at bounding box center [263, 248] width 84 height 28
type input "Grown Up #1"
click at [250, 277] on link "Add Item" at bounding box center [254, 284] width 46 height 14
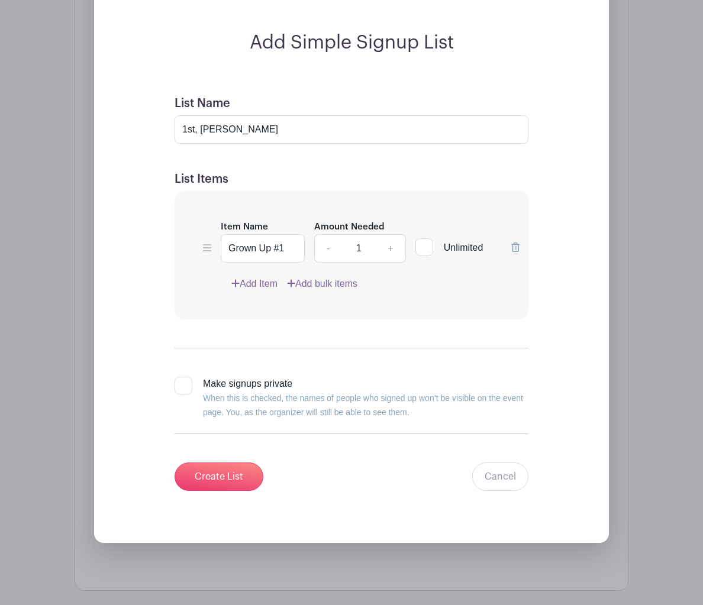
scroll to position [7508, 0]
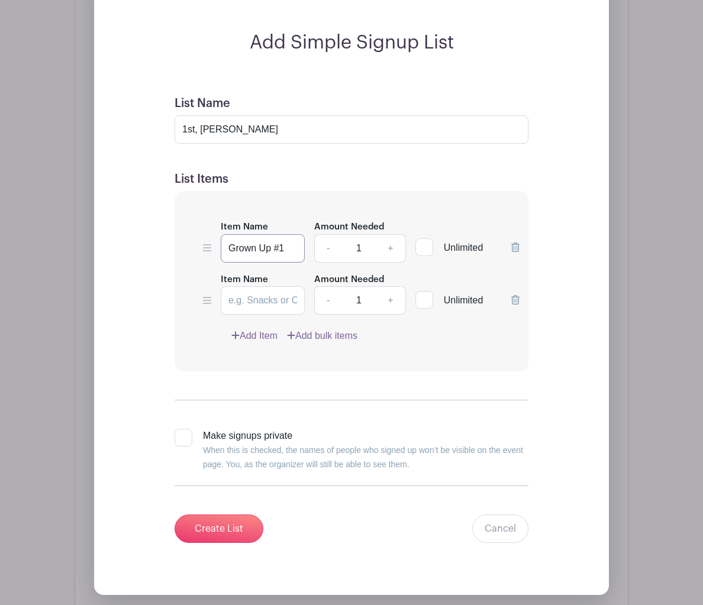
drag, startPoint x: 252, startPoint y: 233, endPoint x: 221, endPoint y: 233, distance: 31.4
click at [221, 234] on input "Grown Up #1" at bounding box center [263, 248] width 84 height 28
click at [240, 286] on input "Item Name" at bounding box center [263, 300] width 84 height 28
paste input "Grown Up #1"
type input "Grown Up #2"
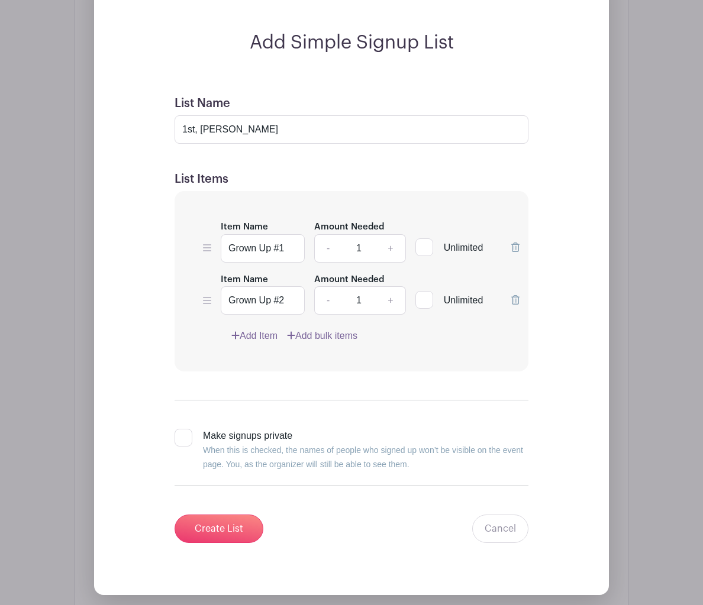
click at [266, 329] on link "Add Item" at bounding box center [254, 336] width 46 height 14
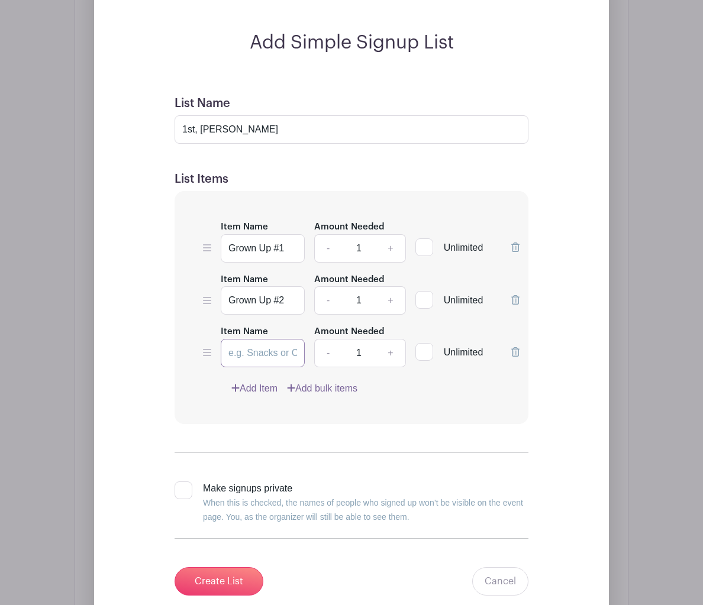
click at [259, 339] on input "Item Name" at bounding box center [263, 353] width 84 height 28
paste input "Grown Up #1"
type input "Grown Up #3"
click at [263, 382] on link "Add Item" at bounding box center [254, 389] width 46 height 14
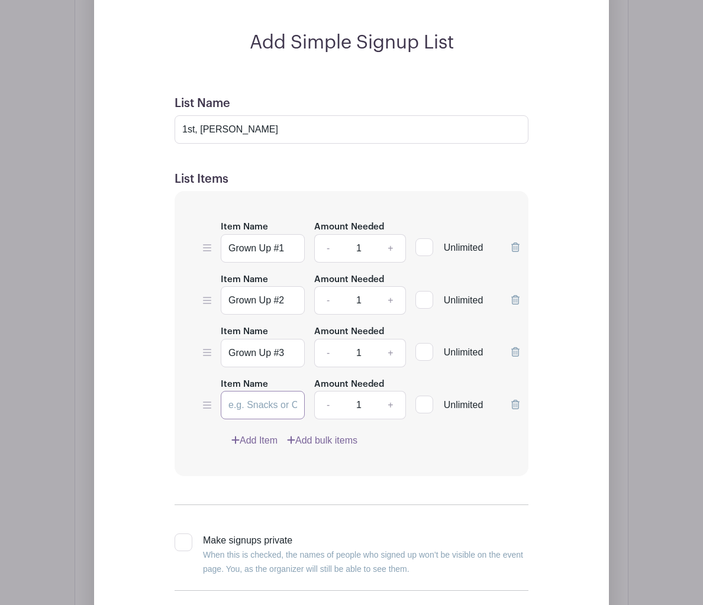
click at [256, 391] on input "Item Name" at bounding box center [263, 405] width 84 height 28
paste input "Grown Up #1"
type input "Grown Up #4"
click at [254, 434] on link "Add Item" at bounding box center [254, 441] width 46 height 14
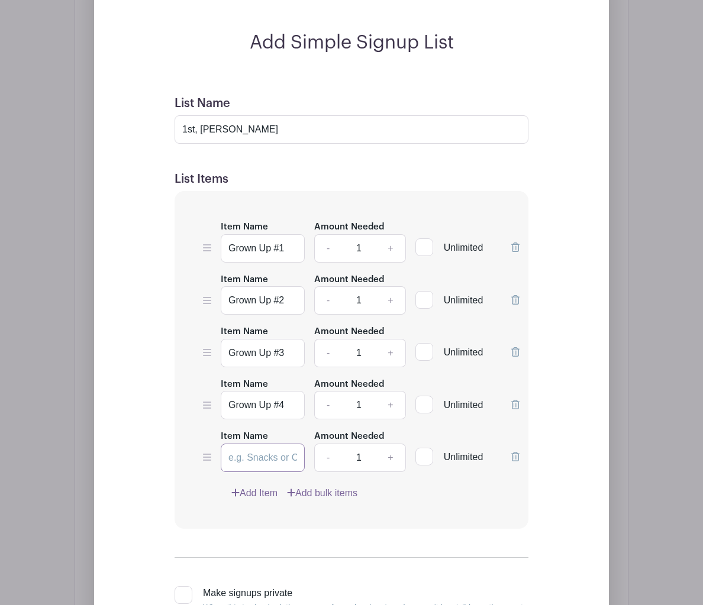
click at [251, 444] on input "Item Name" at bounding box center [263, 458] width 84 height 28
paste input "Grown Up #1"
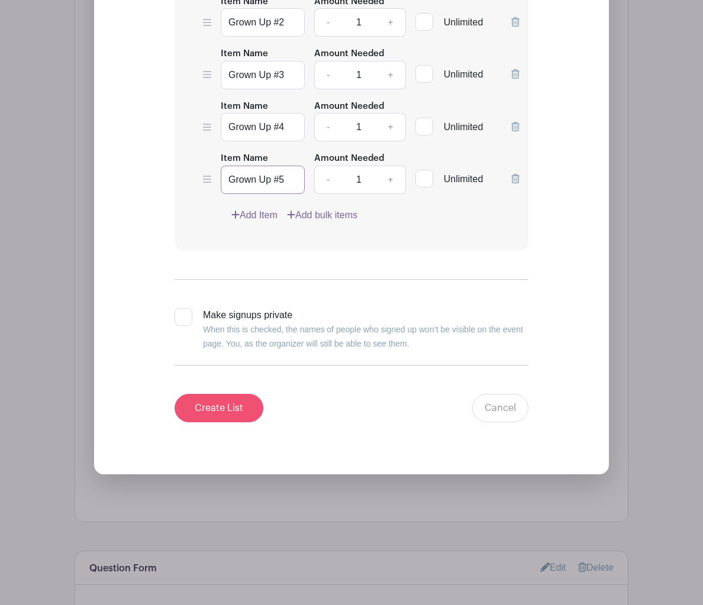
type input "Grown Up #5"
click at [205, 394] on input "Create List" at bounding box center [219, 408] width 89 height 28
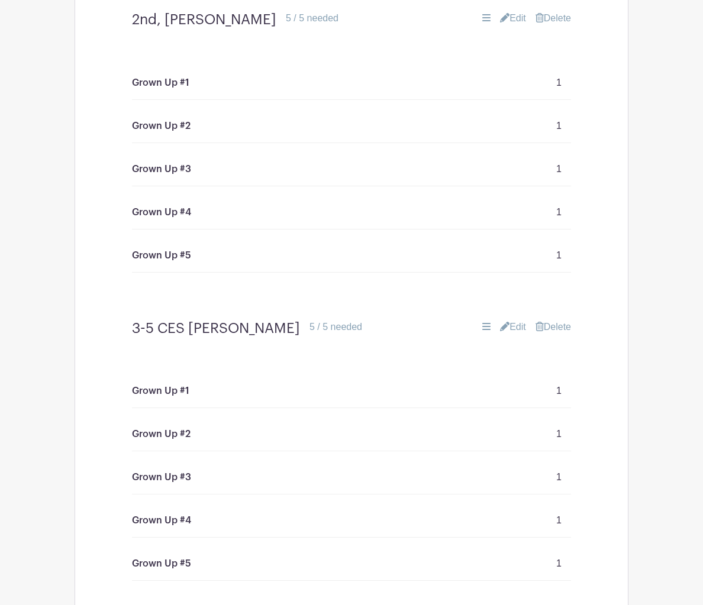
scroll to position [4037, 0]
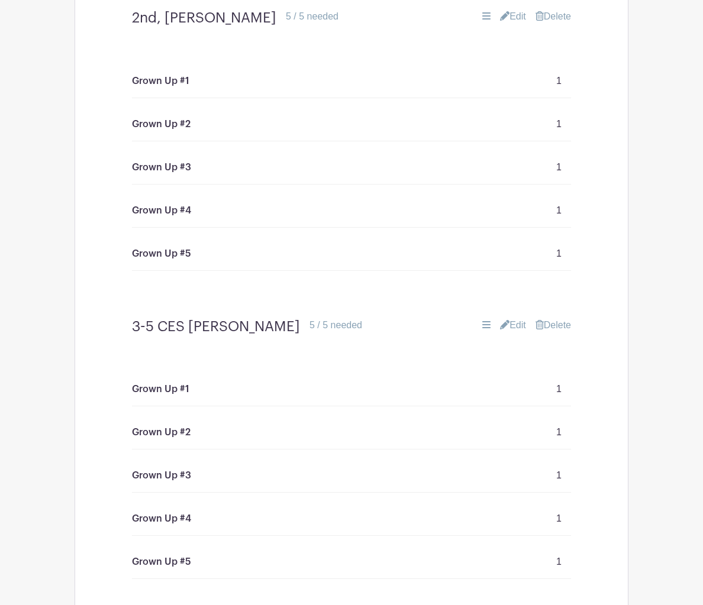
click at [483, 18] on icon at bounding box center [486, 15] width 8 height 9
click at [482, 15] on icon at bounding box center [486, 15] width 8 height 9
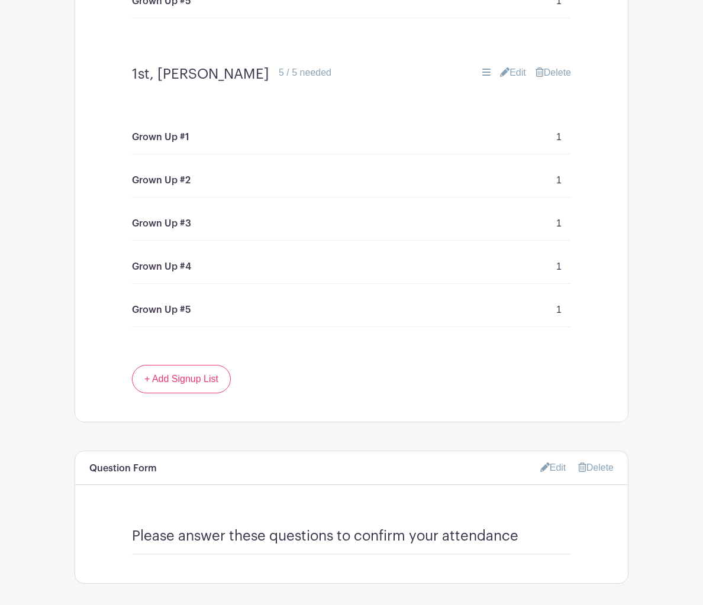
scroll to position [7395, 0]
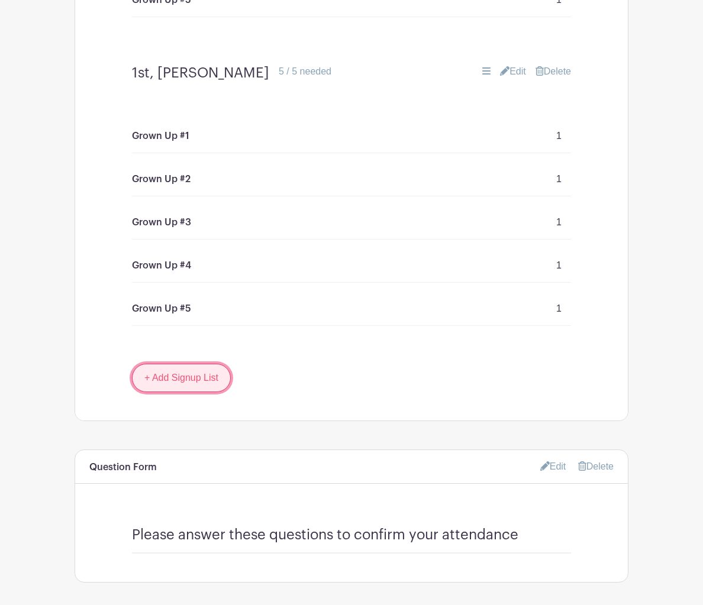
click at [204, 369] on link "+ Add Signup List" at bounding box center [181, 378] width 99 height 28
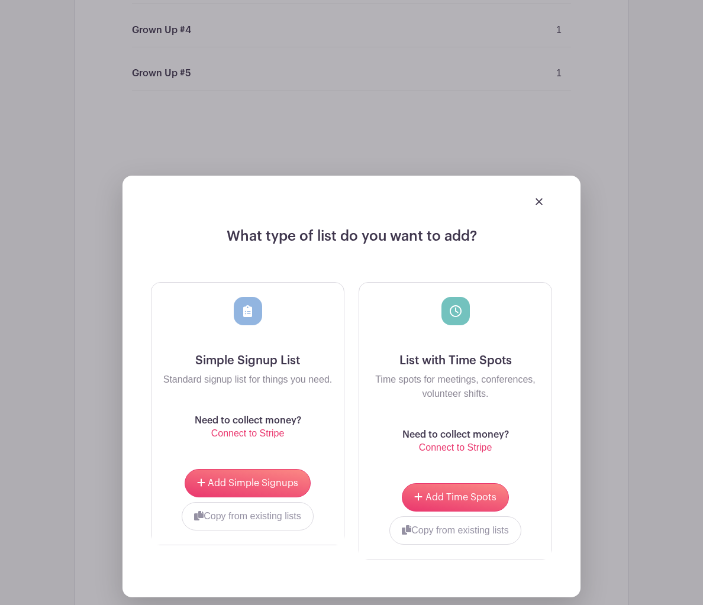
scroll to position [7645, 0]
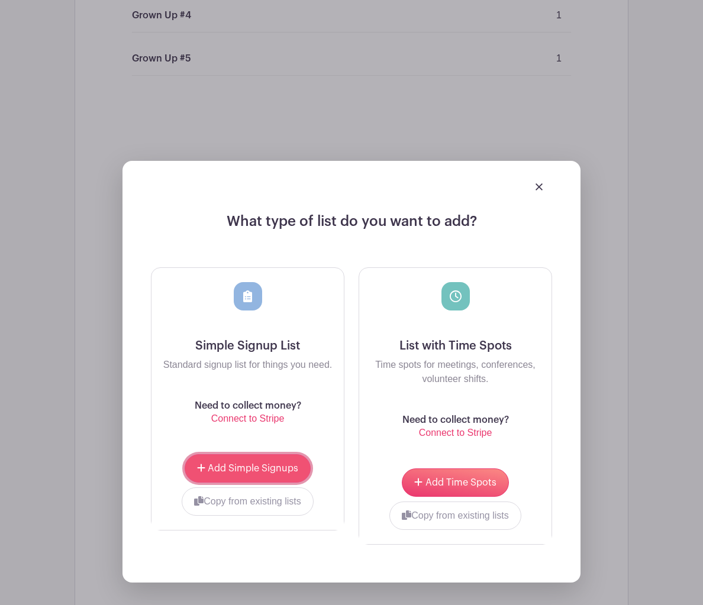
click at [228, 464] on span "Add Simple Signups" at bounding box center [253, 468] width 91 height 9
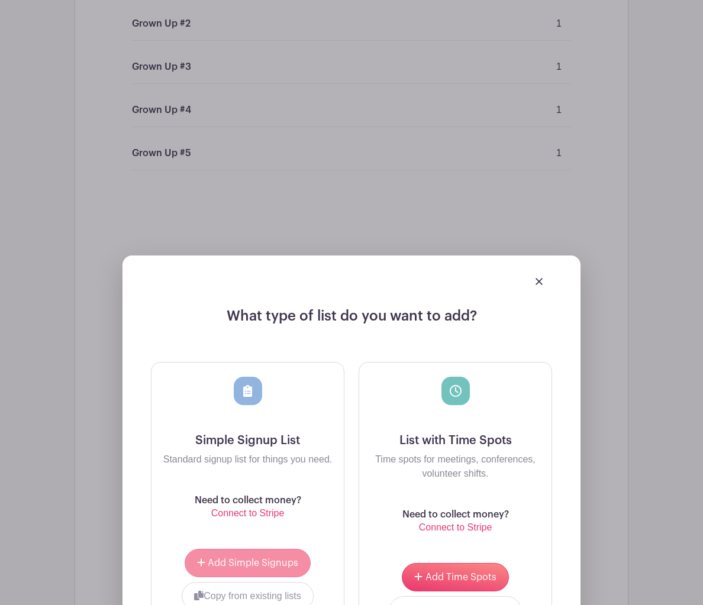
scroll to position [7740, 0]
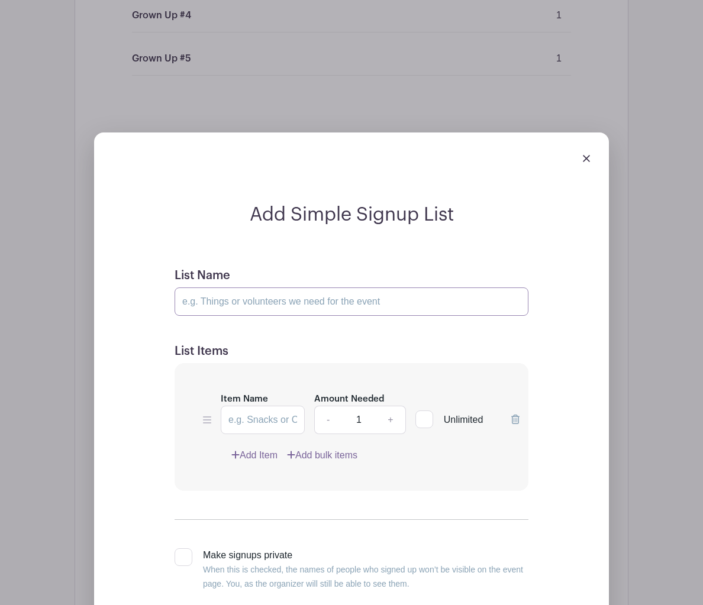
click at [284, 293] on input "List Name" at bounding box center [352, 302] width 354 height 28
type input "2nd, [PERSON_NAME]"
click at [260, 410] on input "Item Name" at bounding box center [263, 420] width 84 height 28
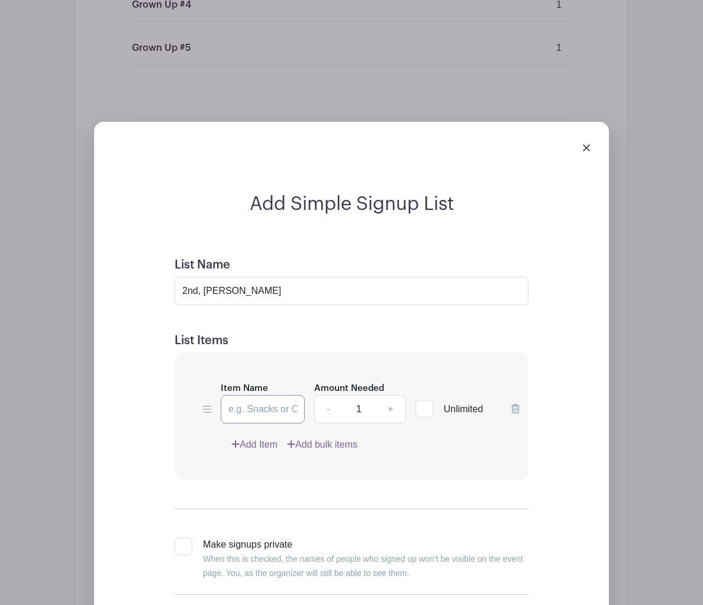
paste input "Grown Up #1"
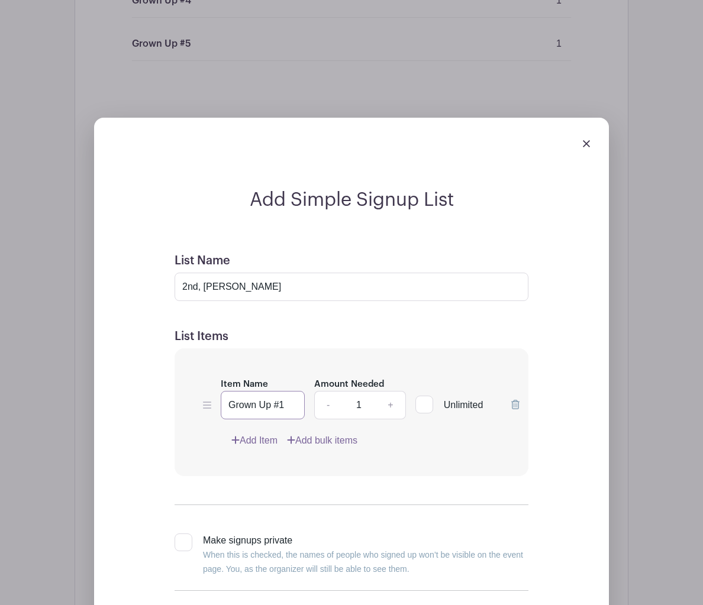
type input "Grown Up #1"
click at [261, 434] on link "Add Item" at bounding box center [254, 441] width 46 height 14
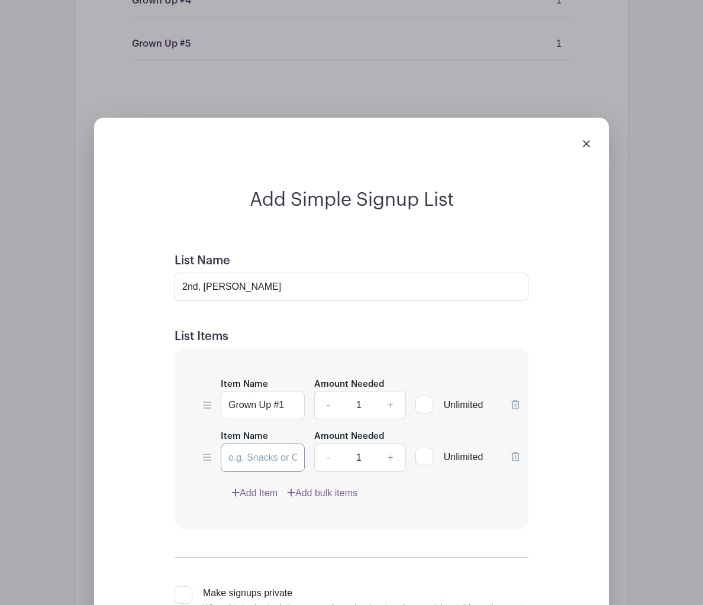
click at [255, 446] on input "Item Name" at bounding box center [263, 458] width 84 height 28
paste input "Grown Up #1"
type input "Grown Up #2"
click at [263, 486] on link "Add Item" at bounding box center [254, 493] width 46 height 14
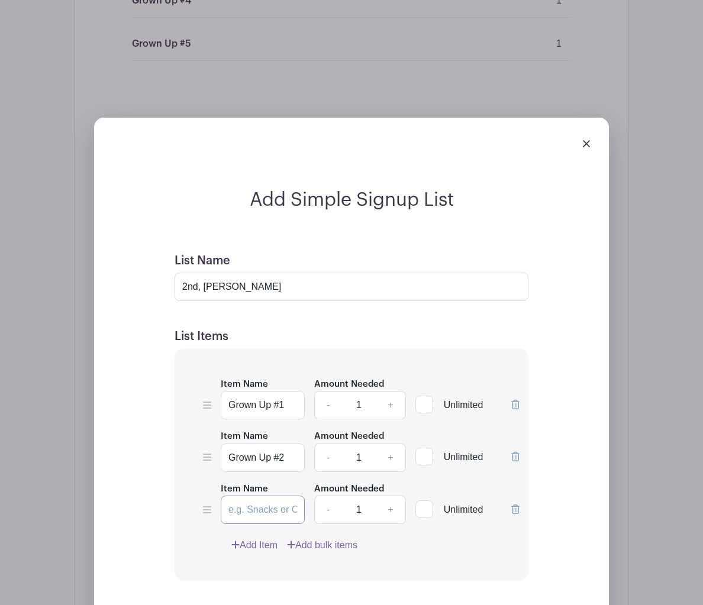
click at [264, 496] on input "Item Name" at bounding box center [263, 510] width 84 height 28
paste input "Grown Up #1"
type input "Grown Up #3"
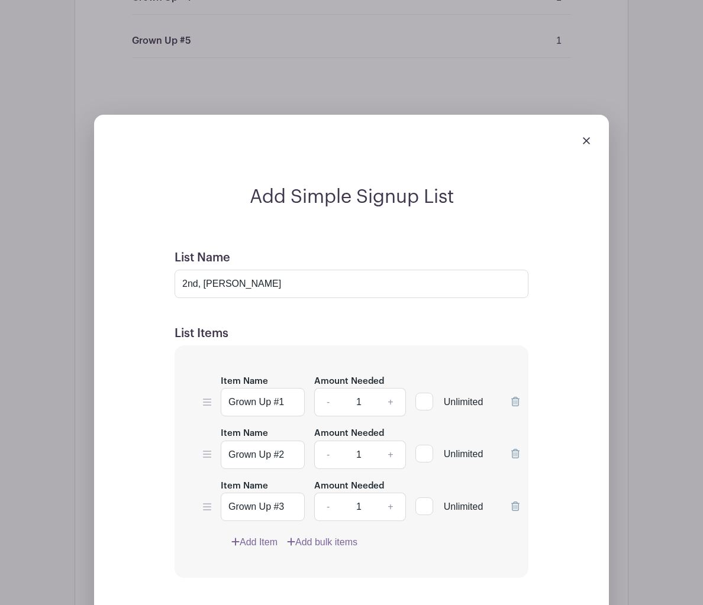
click at [254, 535] on link "Add Item" at bounding box center [254, 542] width 46 height 14
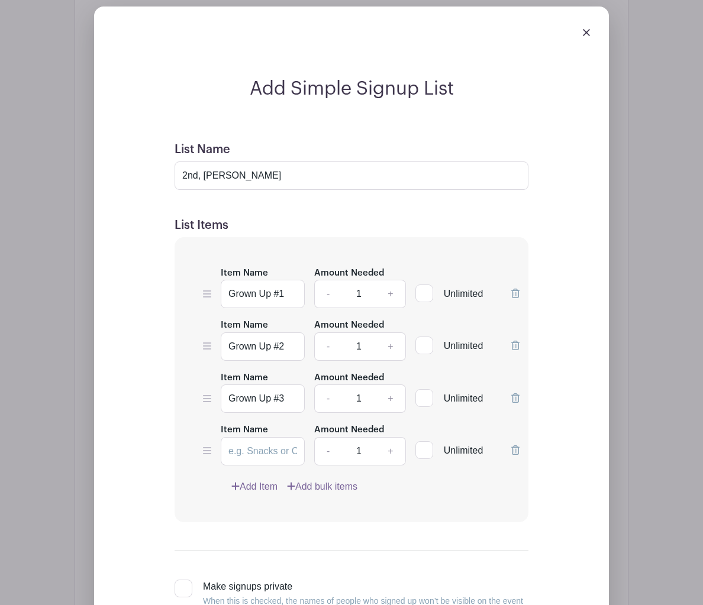
scroll to position [7788, 0]
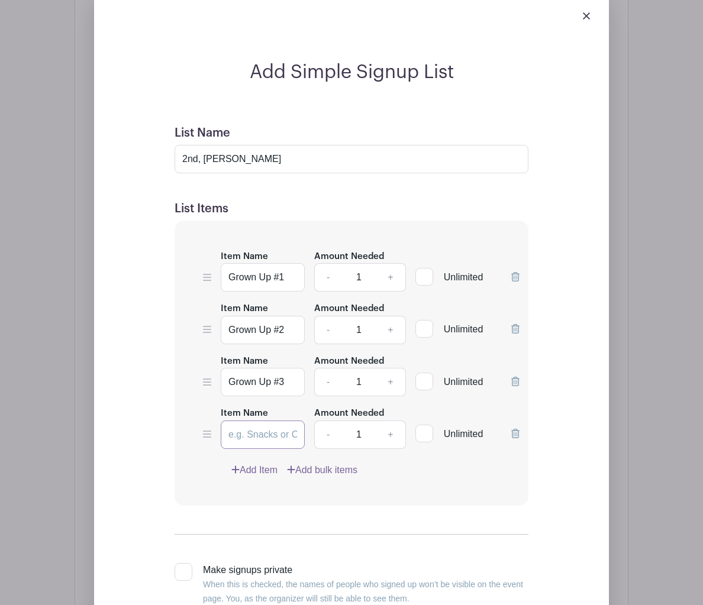
click at [272, 421] on input "Item Name" at bounding box center [263, 435] width 84 height 28
paste input "Grown Up #1"
type input "Grown Up #4"
click at [268, 463] on link "Add Item" at bounding box center [254, 470] width 46 height 14
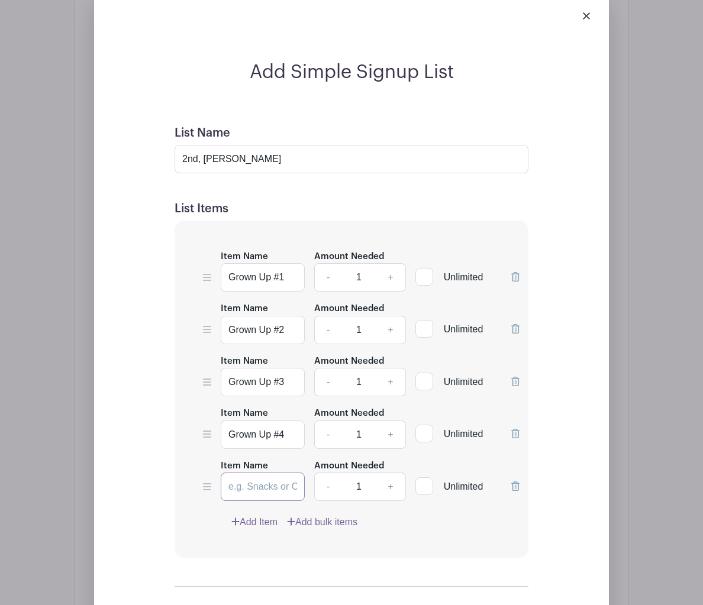
click at [250, 473] on input "Item Name" at bounding box center [263, 487] width 84 height 28
paste input "Grown Up #1"
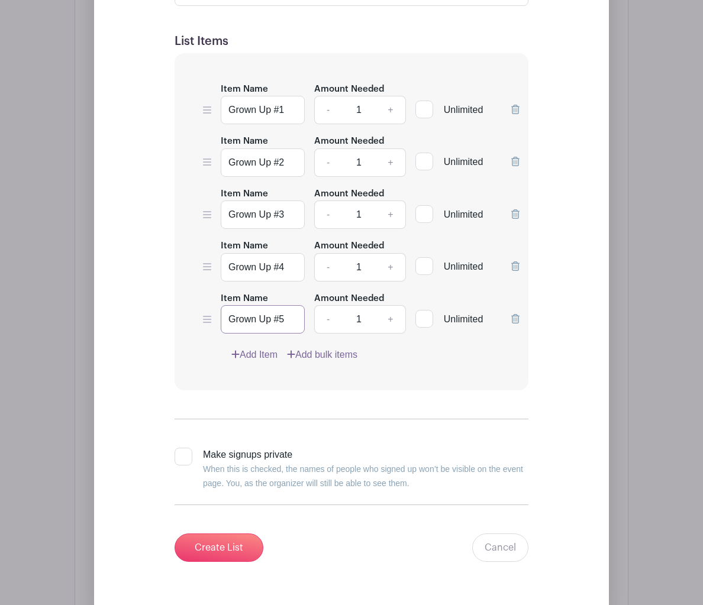
scroll to position [7966, 0]
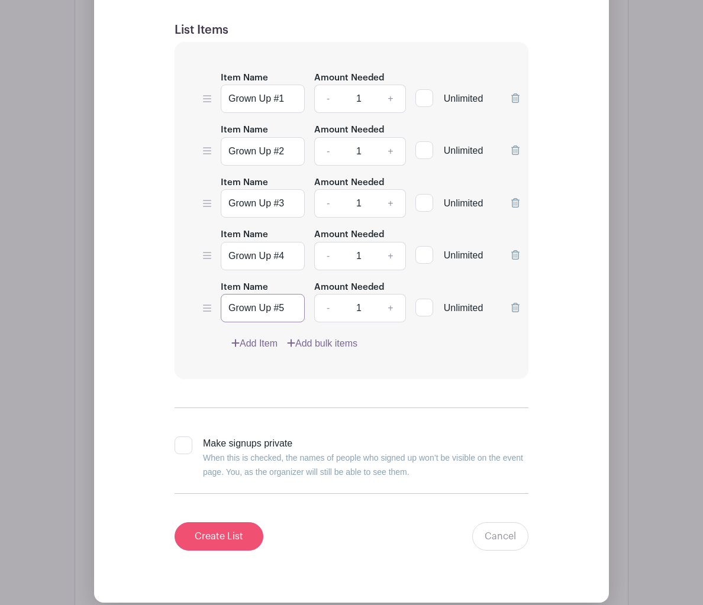
type input "Grown Up #5"
click at [222, 524] on input "Create List" at bounding box center [219, 536] width 89 height 28
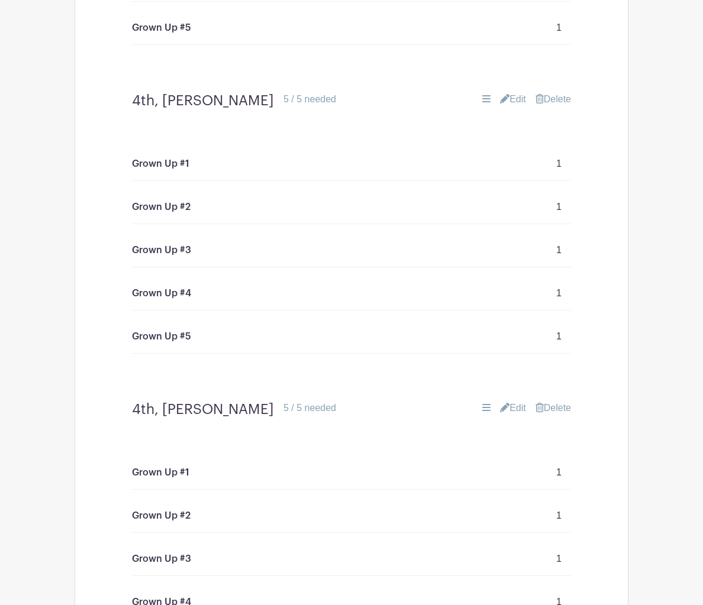
scroll to position [5808, 0]
click at [509, 409] on link "Edit" at bounding box center [513, 407] width 26 height 14
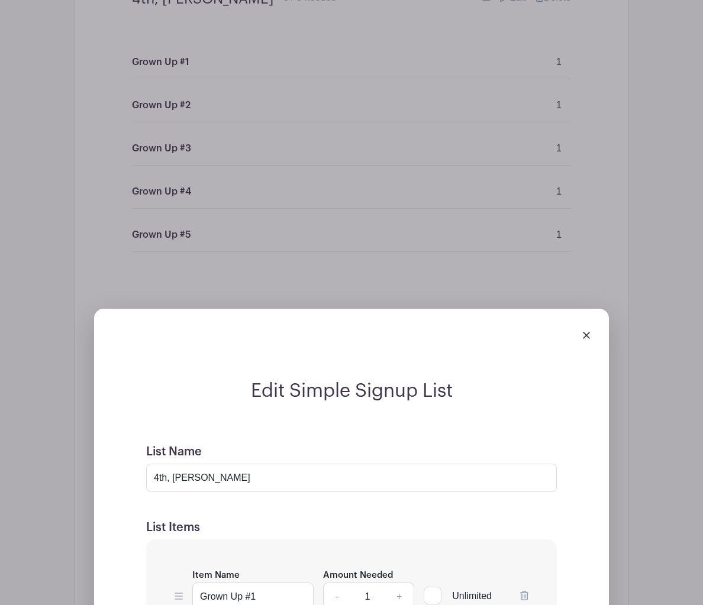
scroll to position [5921, 0]
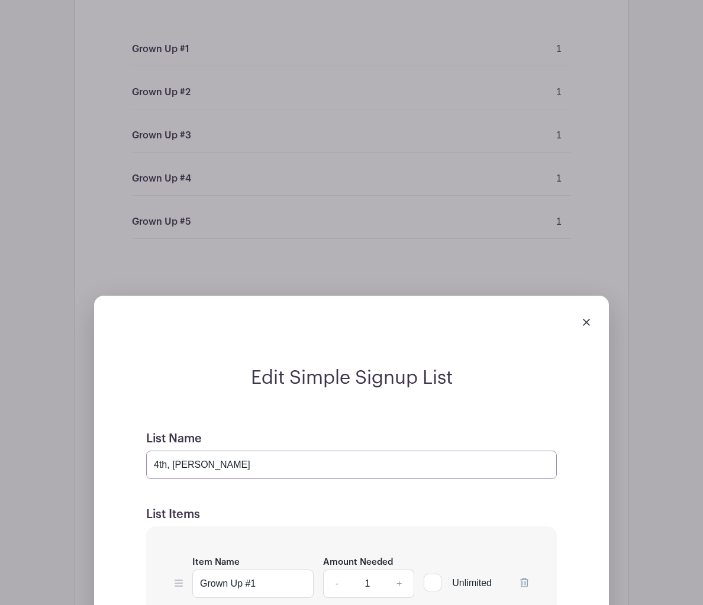
click at [250, 469] on input "4th, [PERSON_NAME]" at bounding box center [351, 465] width 411 height 28
drag, startPoint x: 241, startPoint y: 468, endPoint x: 175, endPoint y: 467, distance: 66.3
click at [175, 467] on input "4th, [PERSON_NAME]" at bounding box center [351, 465] width 411 height 28
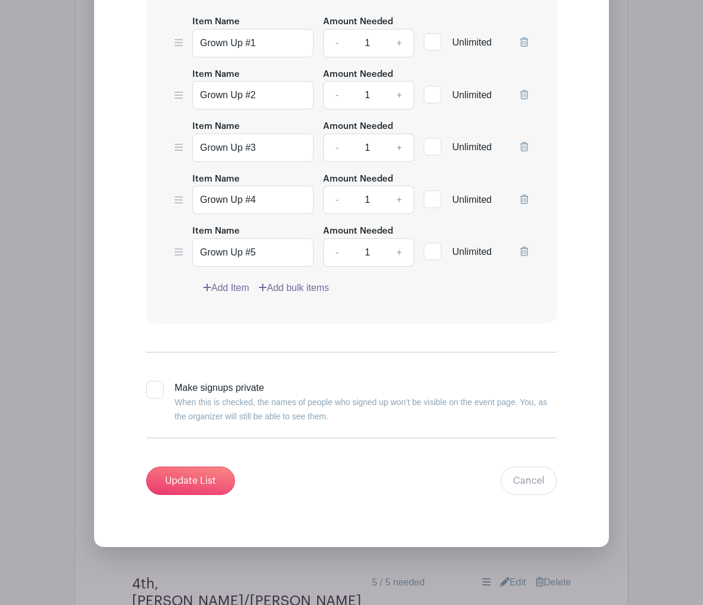
scroll to position [6465, 0]
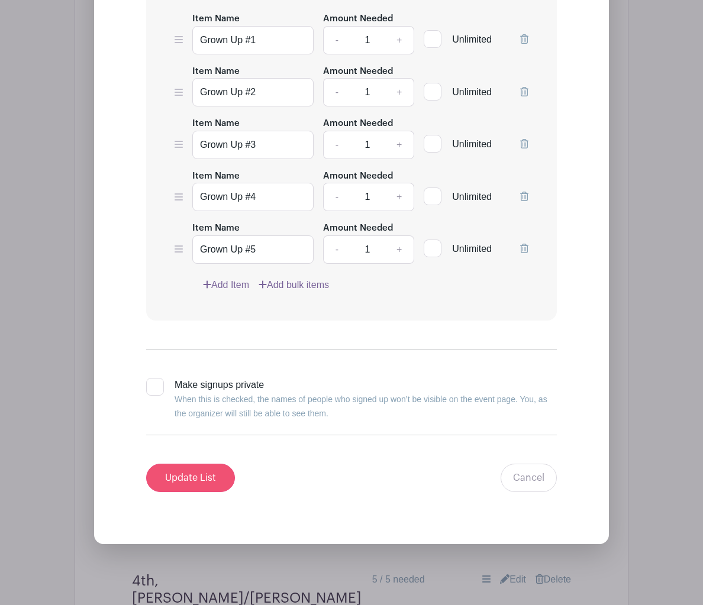
type input "4th, Teacher Dogbe"
click at [194, 479] on input "Update List" at bounding box center [190, 478] width 89 height 28
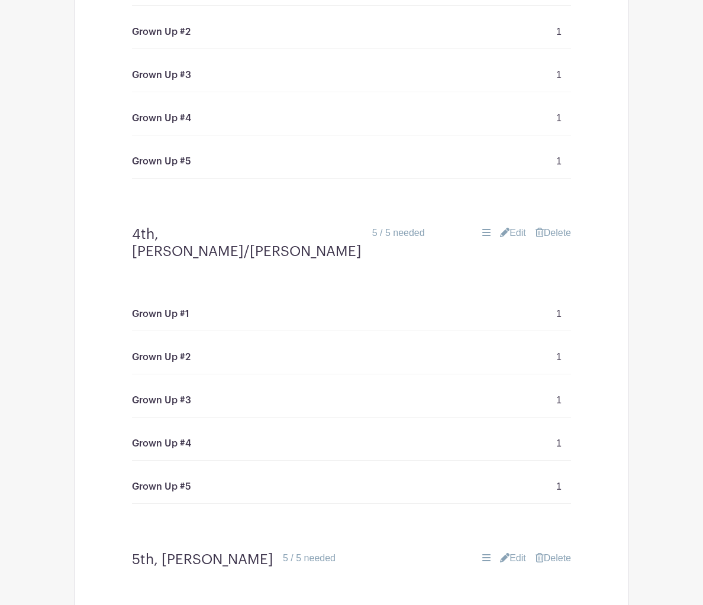
scroll to position [6291, 0]
click at [517, 227] on link "Edit" at bounding box center [513, 232] width 26 height 14
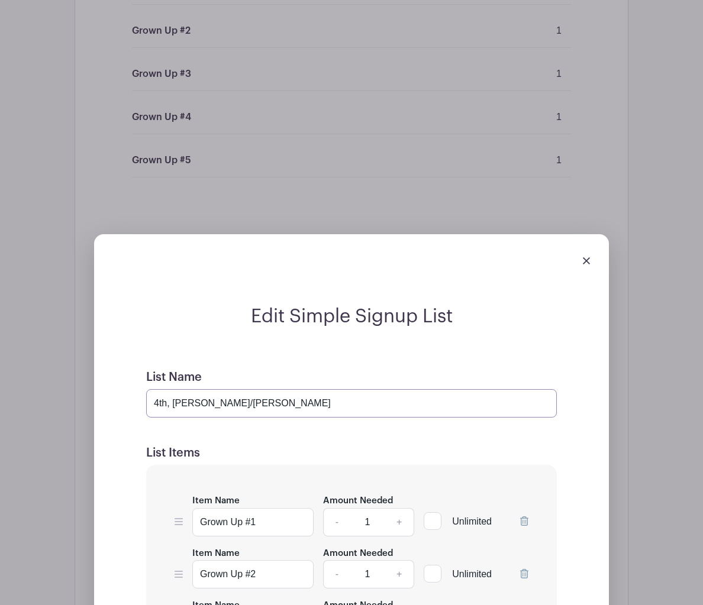
click at [158, 408] on input "4th, [PERSON_NAME]/[PERSON_NAME]" at bounding box center [351, 403] width 411 height 28
drag, startPoint x: 253, startPoint y: 402, endPoint x: 220, endPoint y: 403, distance: 33.2
click at [220, 403] on input "5th, [PERSON_NAME]/[PERSON_NAME]" at bounding box center [351, 403] width 411 height 28
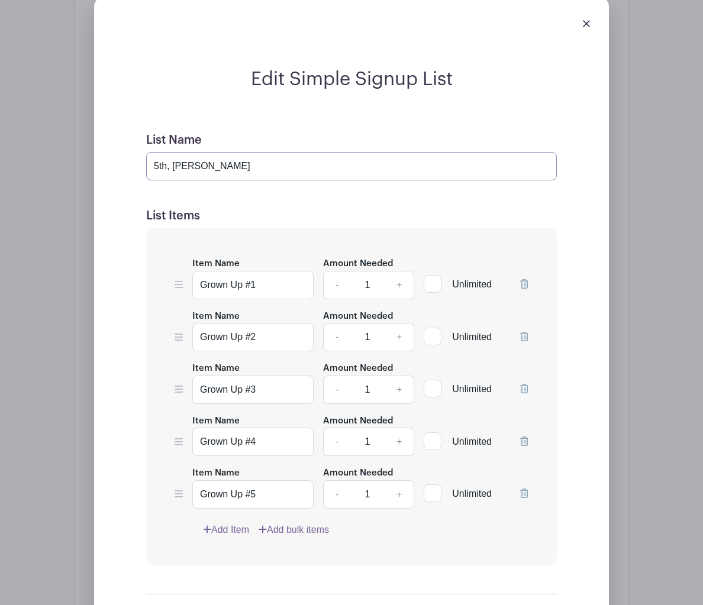
scroll to position [6590, 0]
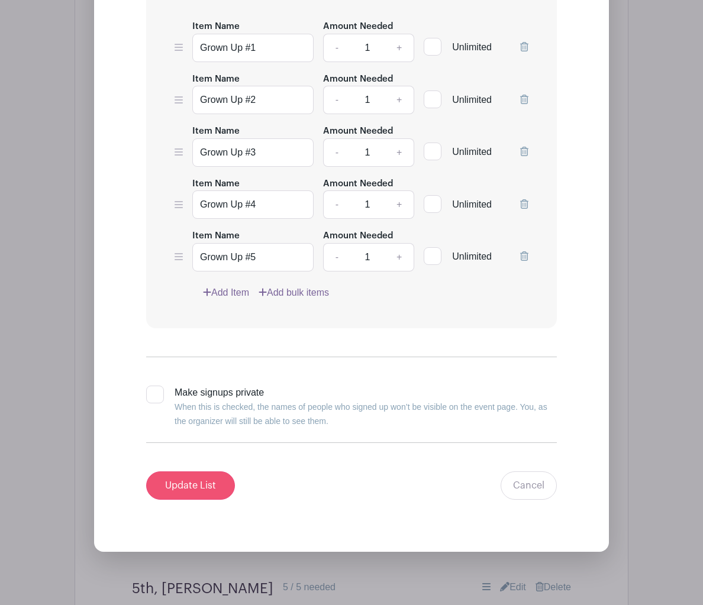
type input "5th, [PERSON_NAME]"
click at [183, 484] on input "Update List" at bounding box center [190, 486] width 89 height 28
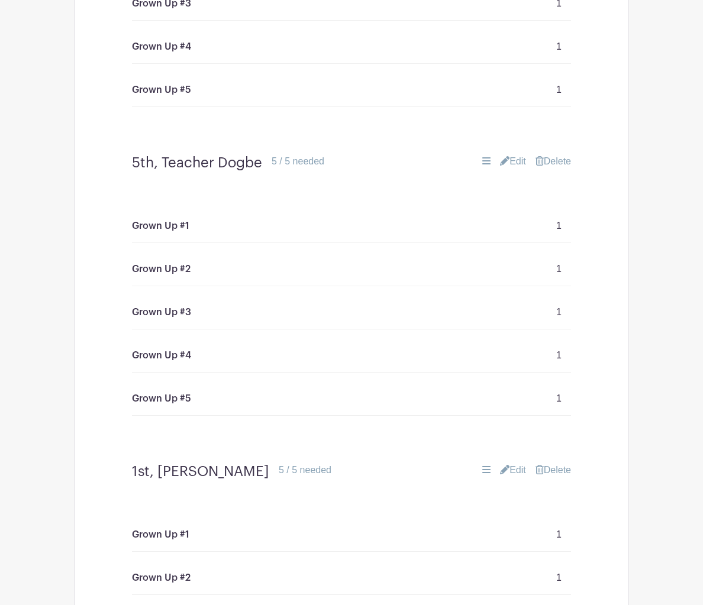
scroll to position [6978, 0]
click at [512, 163] on link "Edit" at bounding box center [513, 163] width 26 height 14
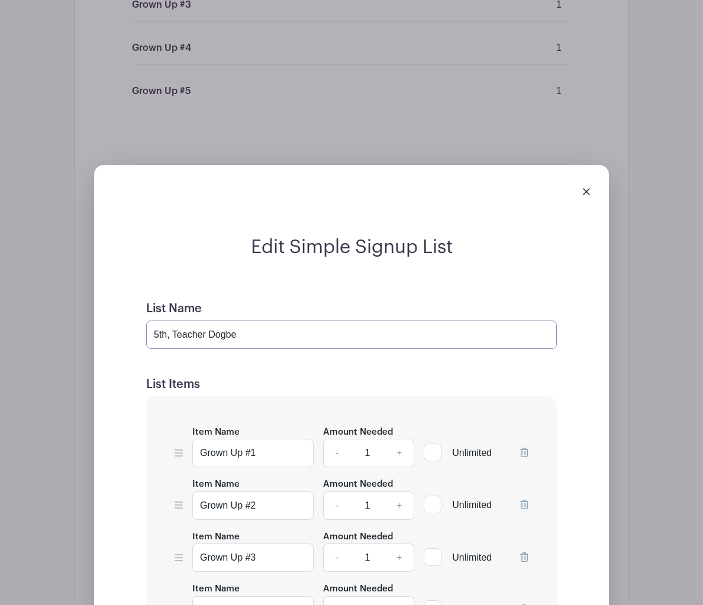
drag, startPoint x: 201, startPoint y: 337, endPoint x: 172, endPoint y: 340, distance: 29.7
click at [172, 340] on input "5th, Teacher Dogbe" at bounding box center [351, 335] width 411 height 28
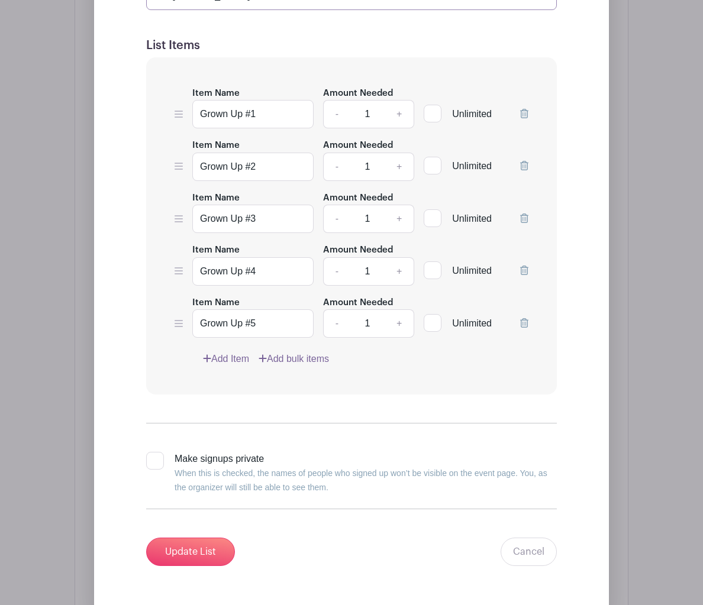
scroll to position [7371, 0]
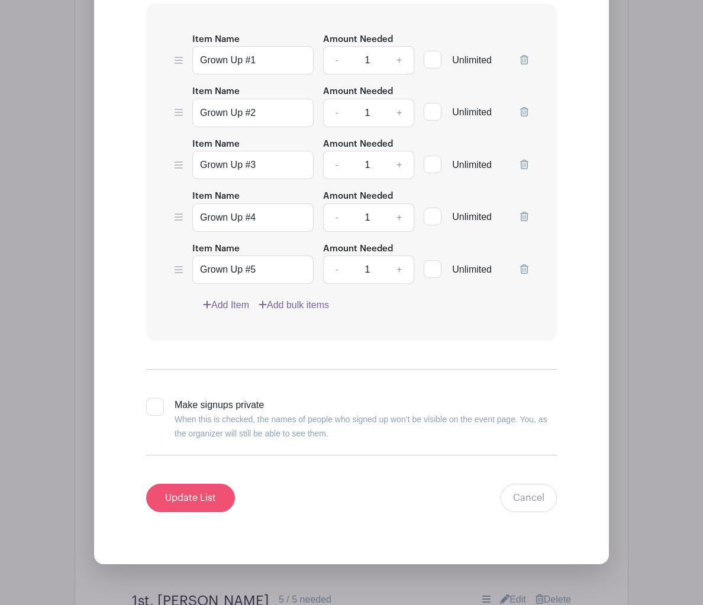
type input "5th, [PERSON_NAME]"
click at [202, 498] on input "Update List" at bounding box center [190, 498] width 89 height 28
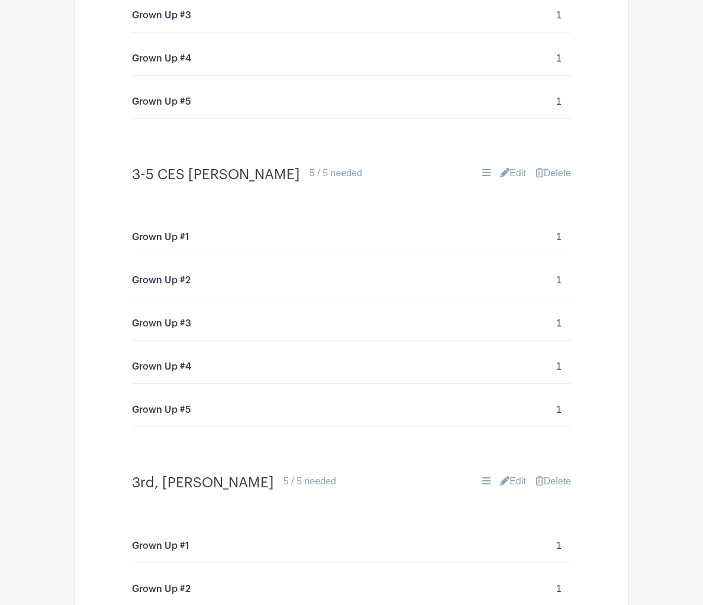
scroll to position [4190, 0]
click at [515, 172] on link "Edit" at bounding box center [513, 173] width 26 height 14
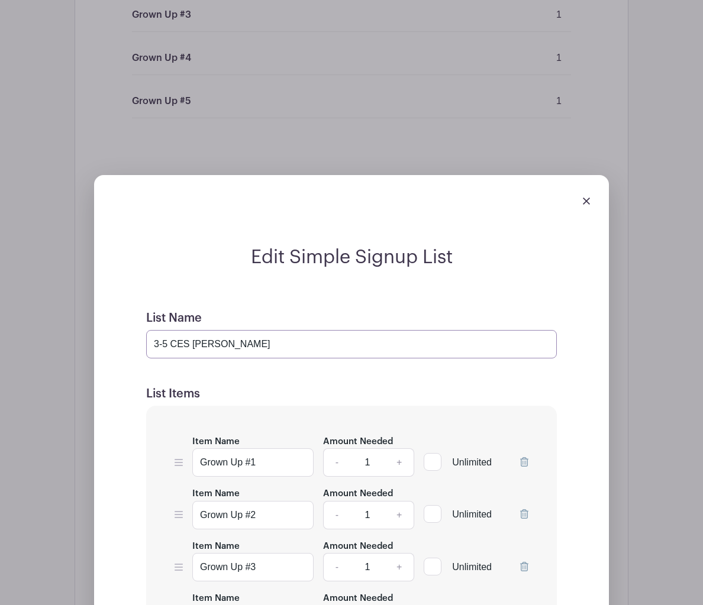
drag, startPoint x: 256, startPoint y: 347, endPoint x: 212, endPoint y: 346, distance: 43.8
click at [212, 346] on input "3-5 CES [PERSON_NAME]" at bounding box center [351, 344] width 411 height 28
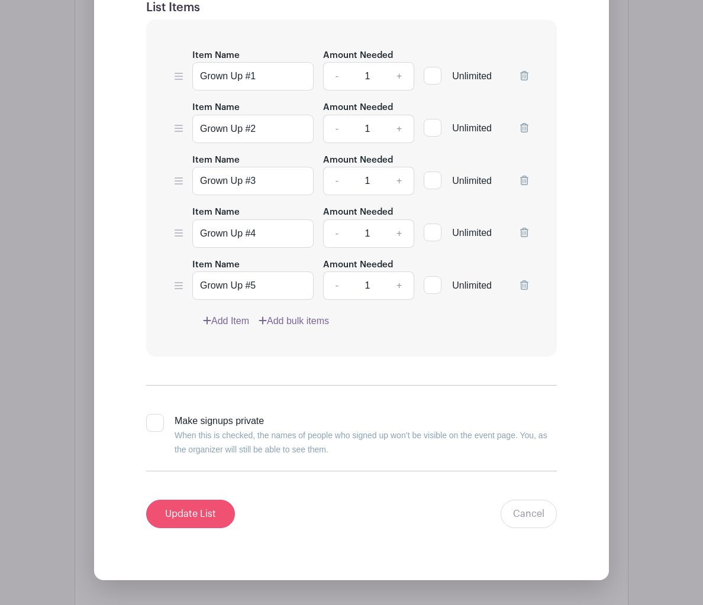
type input "3-5 CES [PERSON_NAME]"
click at [203, 513] on input "Update List" at bounding box center [190, 514] width 89 height 28
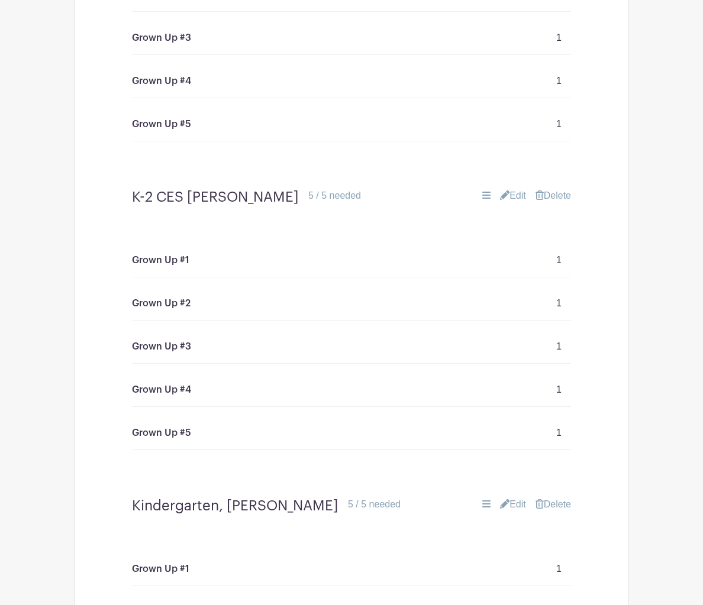
scroll to position [2007, 0]
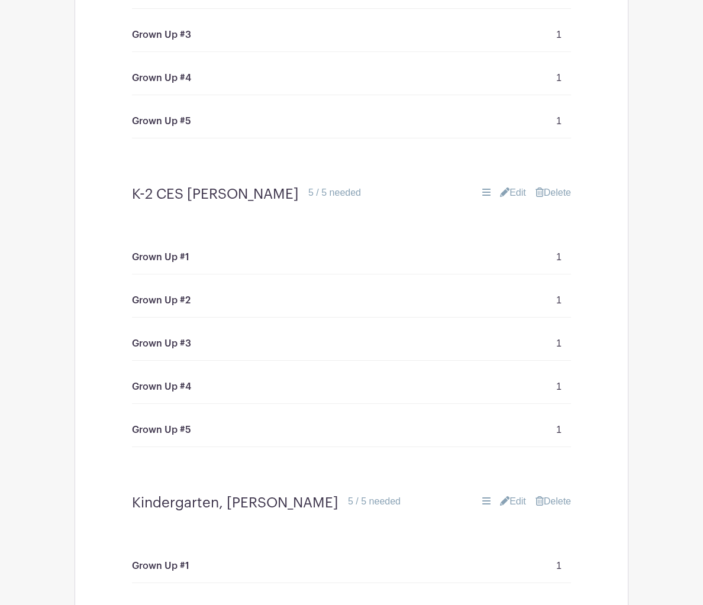
click at [515, 192] on link "Edit" at bounding box center [513, 193] width 26 height 14
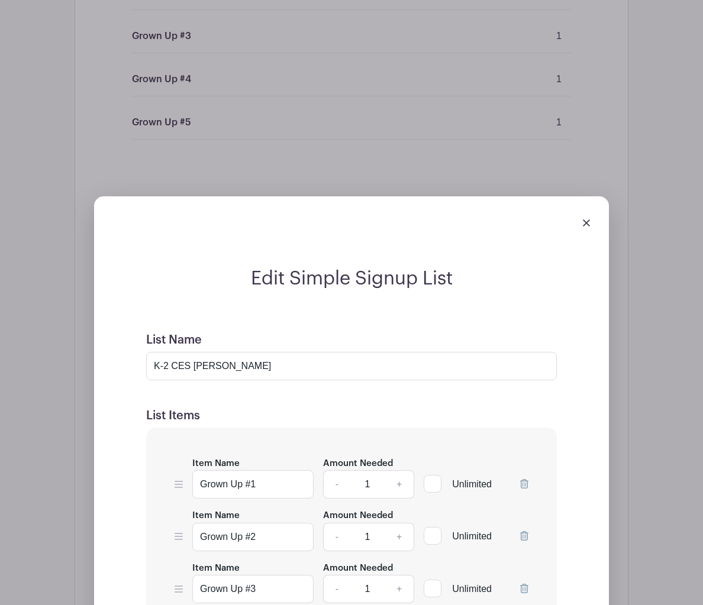
scroll to position [2010, 0]
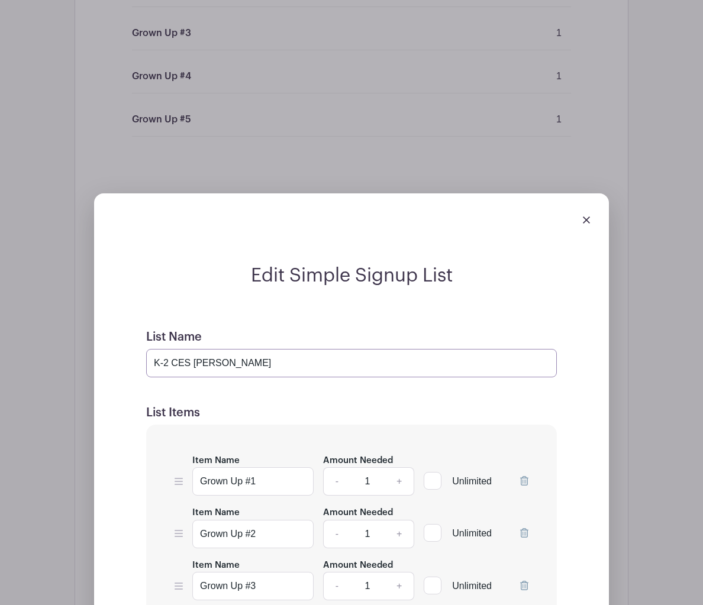
drag, startPoint x: 238, startPoint y: 364, endPoint x: 199, endPoint y: 368, distance: 39.2
click at [199, 368] on input "K-2 CES [PERSON_NAME]" at bounding box center [351, 363] width 411 height 28
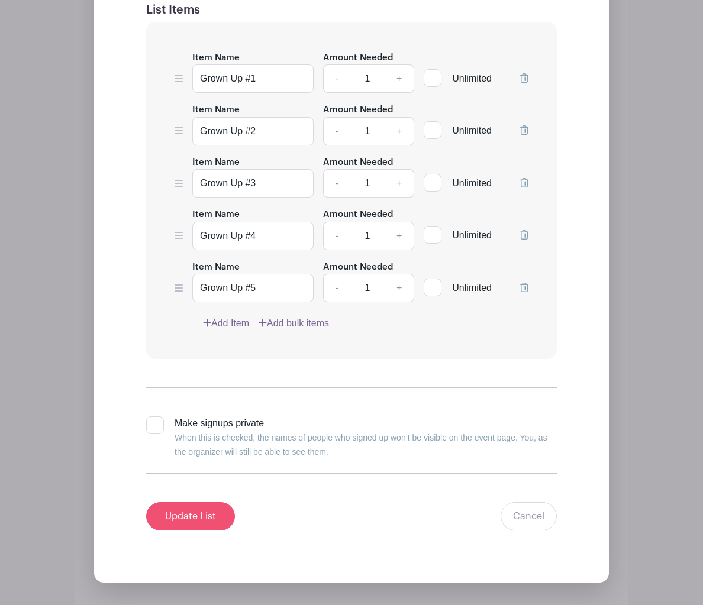
type input "K-2 CES [PERSON_NAME]"
click at [197, 517] on input "Update List" at bounding box center [190, 516] width 89 height 28
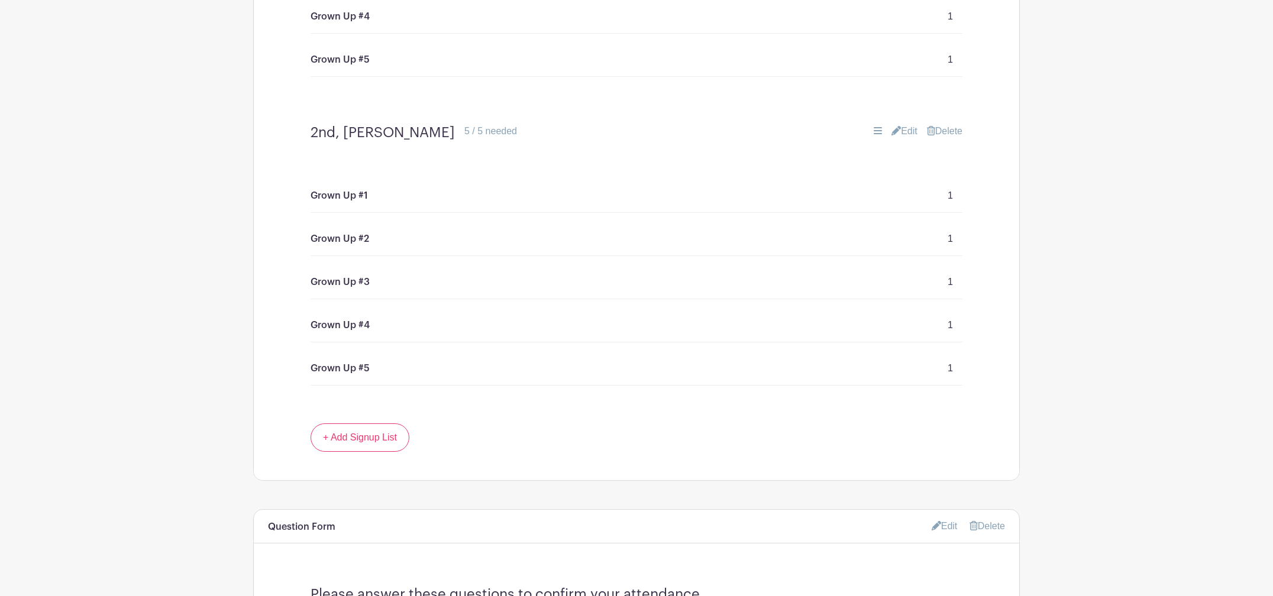
scroll to position [7724, 0]
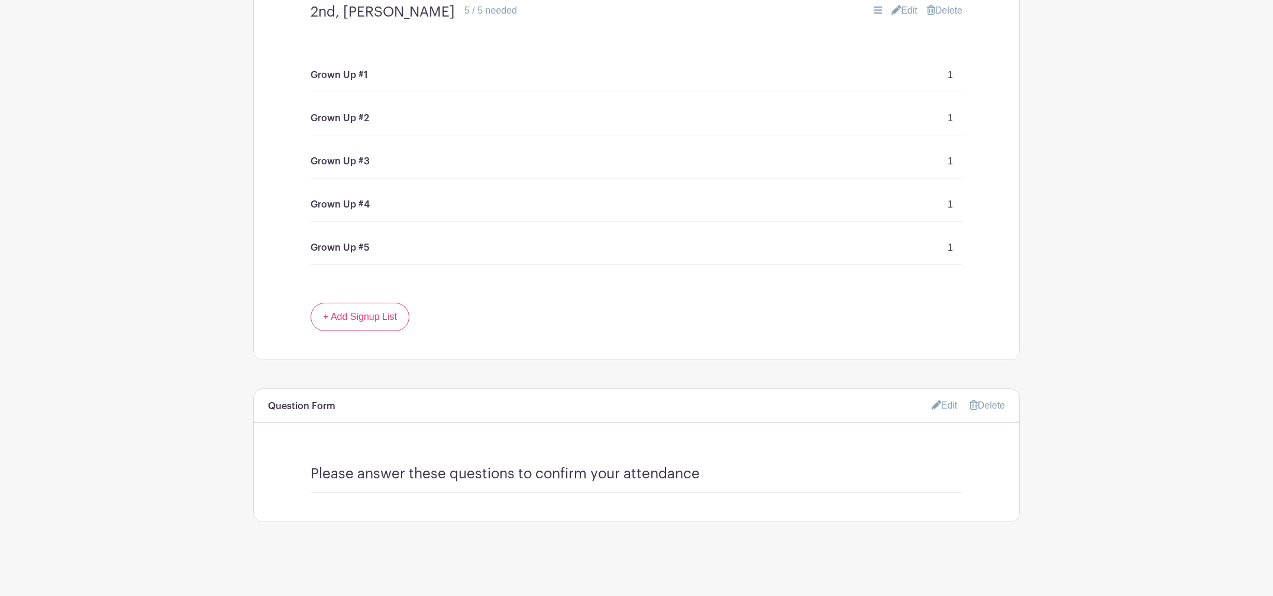
click at [942, 405] on link "Edit" at bounding box center [945, 406] width 26 height 20
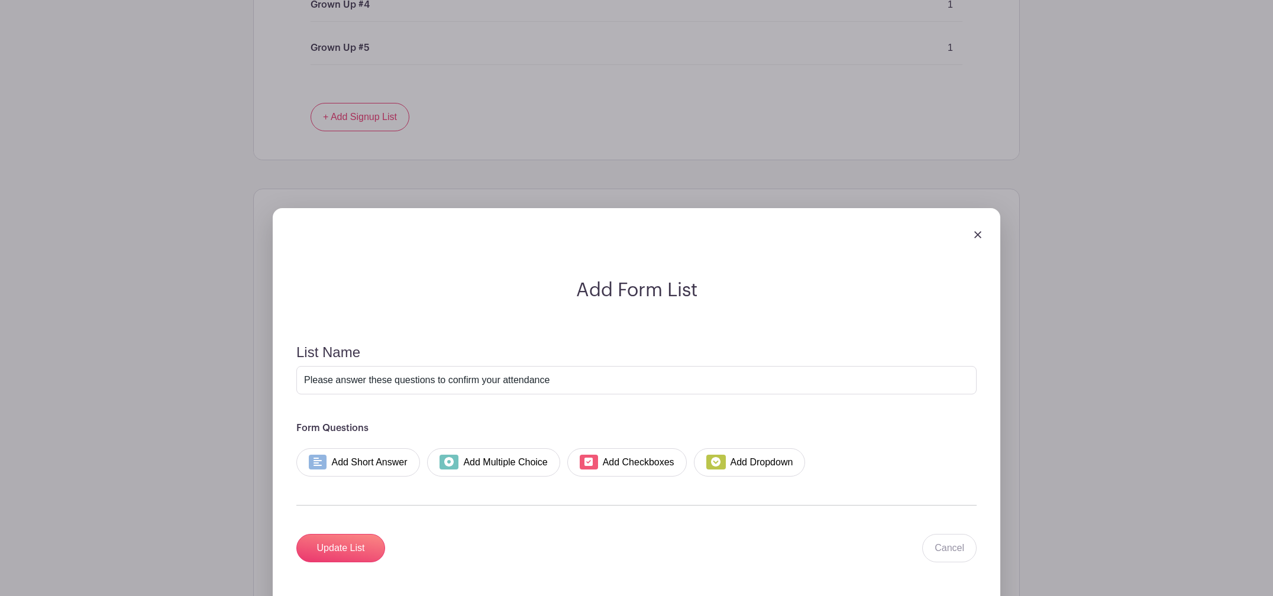
scroll to position [7926, 0]
click at [405, 468] on link "Add Short Answer" at bounding box center [358, 461] width 124 height 28
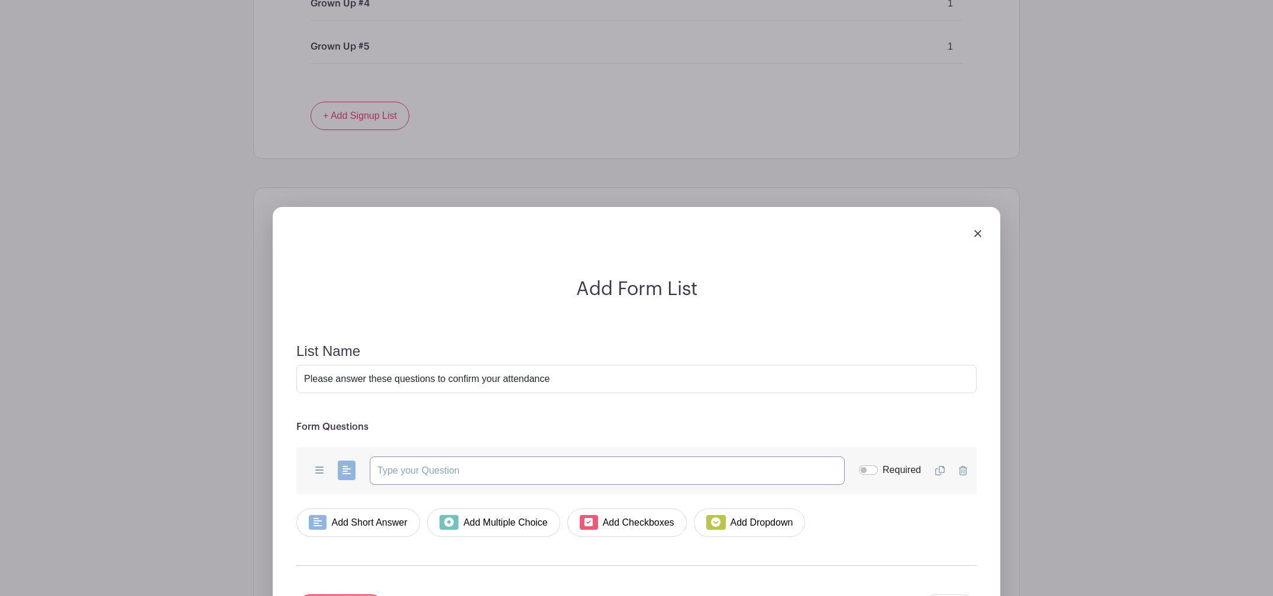
click at [405, 468] on input "text" at bounding box center [607, 471] width 475 height 28
type input "What is the name of the student whose classroom you will be visiting for Donuts…"
click at [870, 473] on input "Required" at bounding box center [868, 470] width 19 height 9
checkbox input "true"
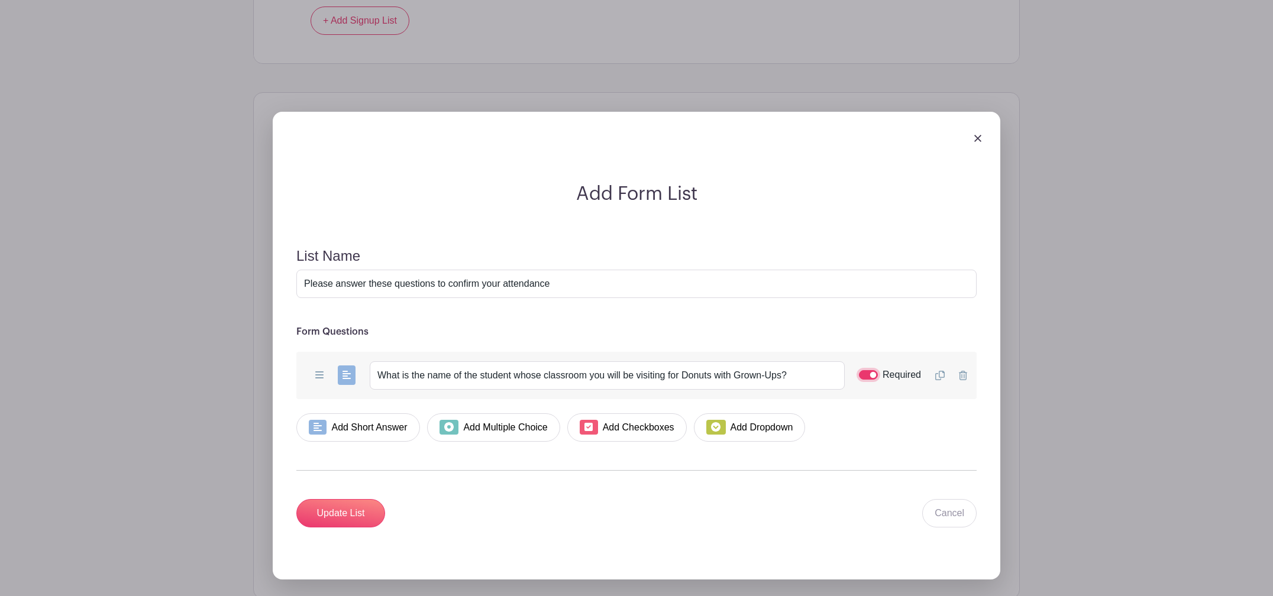
scroll to position [8098, 0]
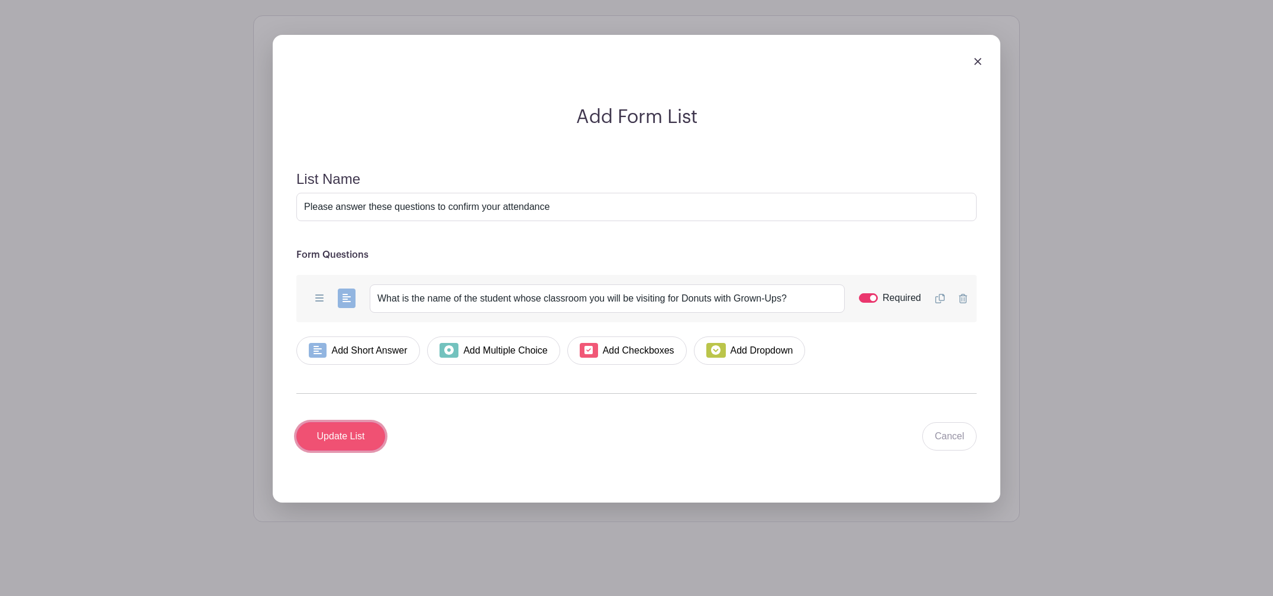
click at [373, 436] on input "Update List" at bounding box center [340, 436] width 89 height 28
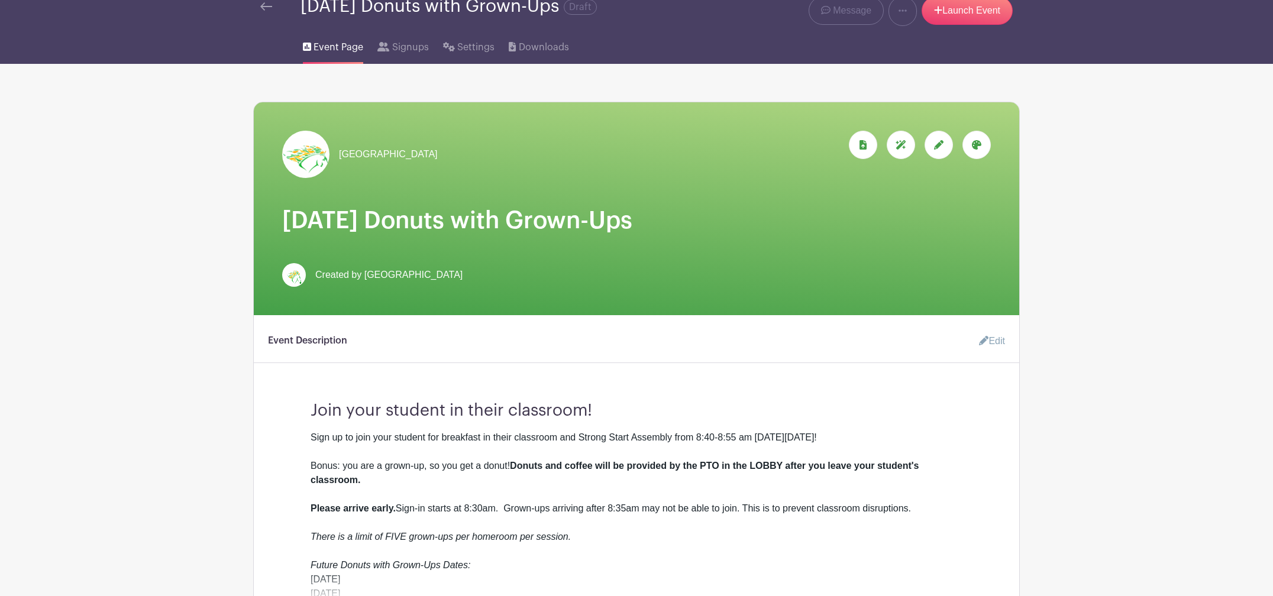
scroll to position [0, 0]
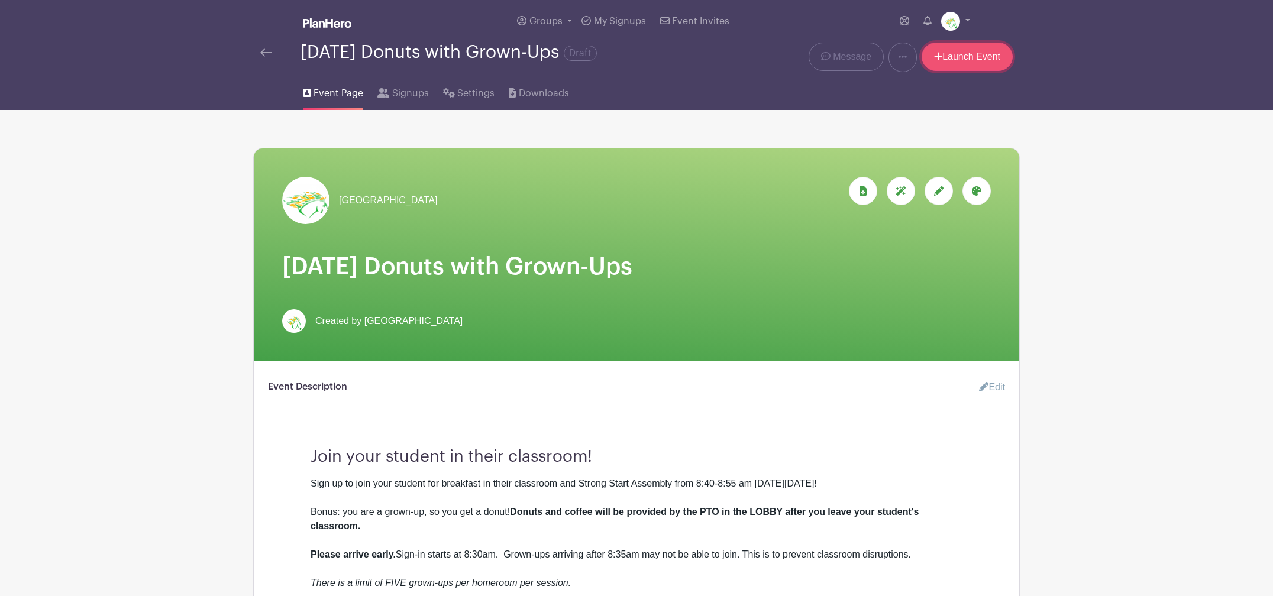
click at [967, 62] on link "Launch Event" at bounding box center [967, 57] width 91 height 28
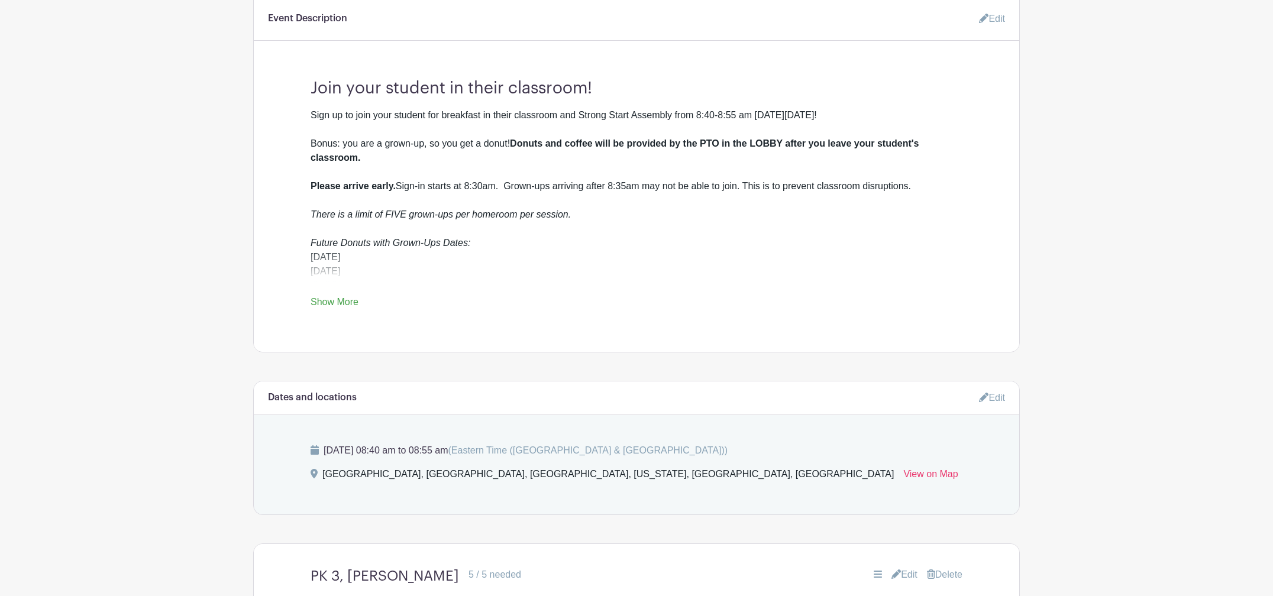
scroll to position [371, 0]
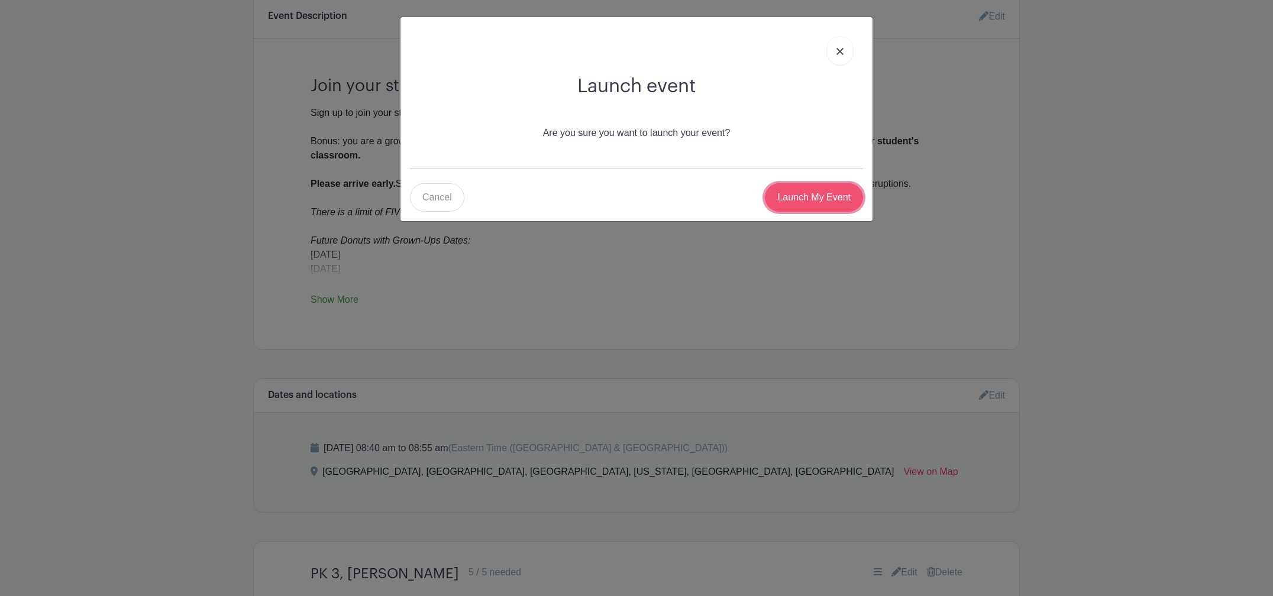
click at [798, 208] on input "Launch My Event" at bounding box center [814, 197] width 98 height 28
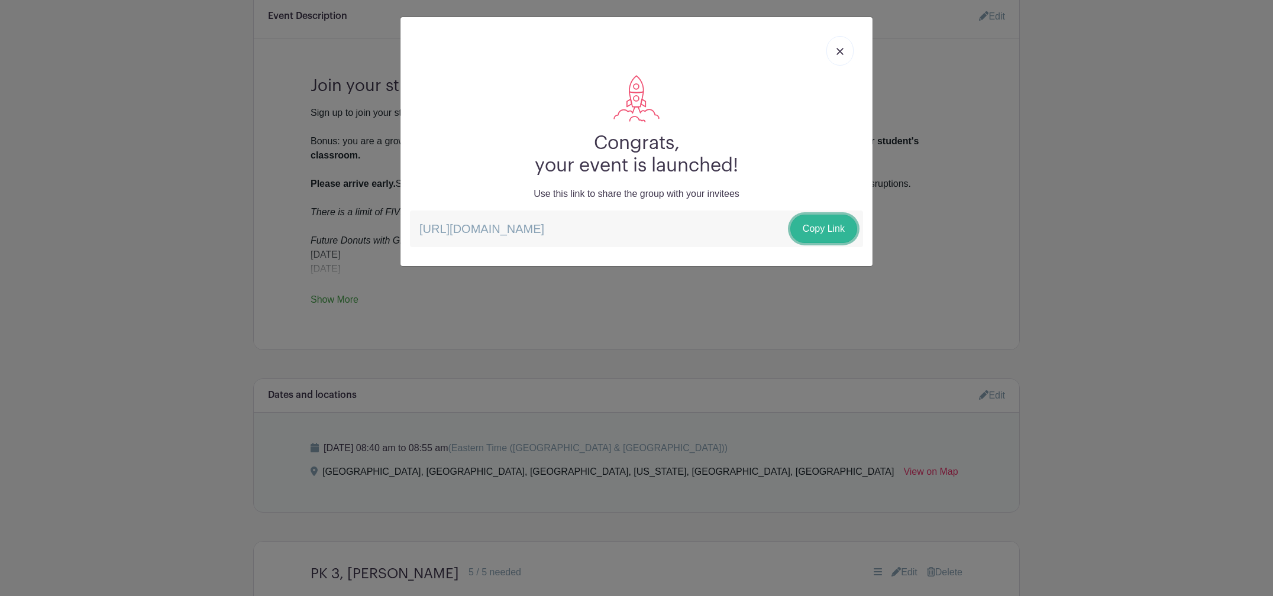
click at [834, 228] on link "Copy Link" at bounding box center [823, 229] width 67 height 28
click at [834, 53] on link at bounding box center [840, 51] width 27 height 30
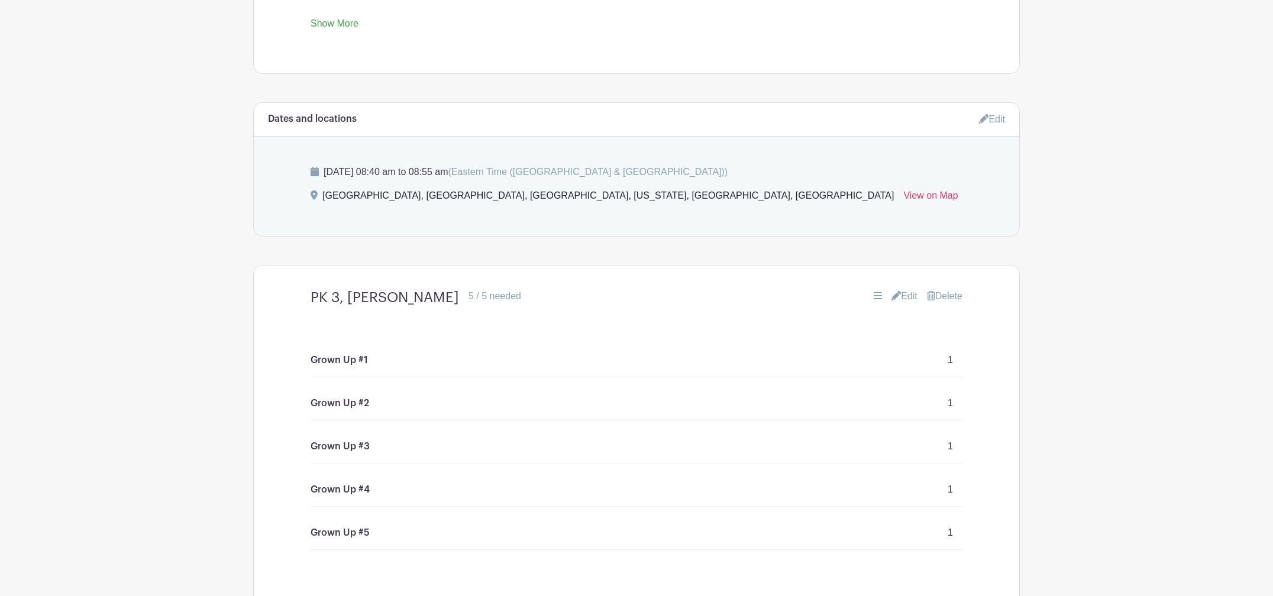
scroll to position [648, 0]
click at [874, 295] on icon at bounding box center [878, 295] width 8 height 7
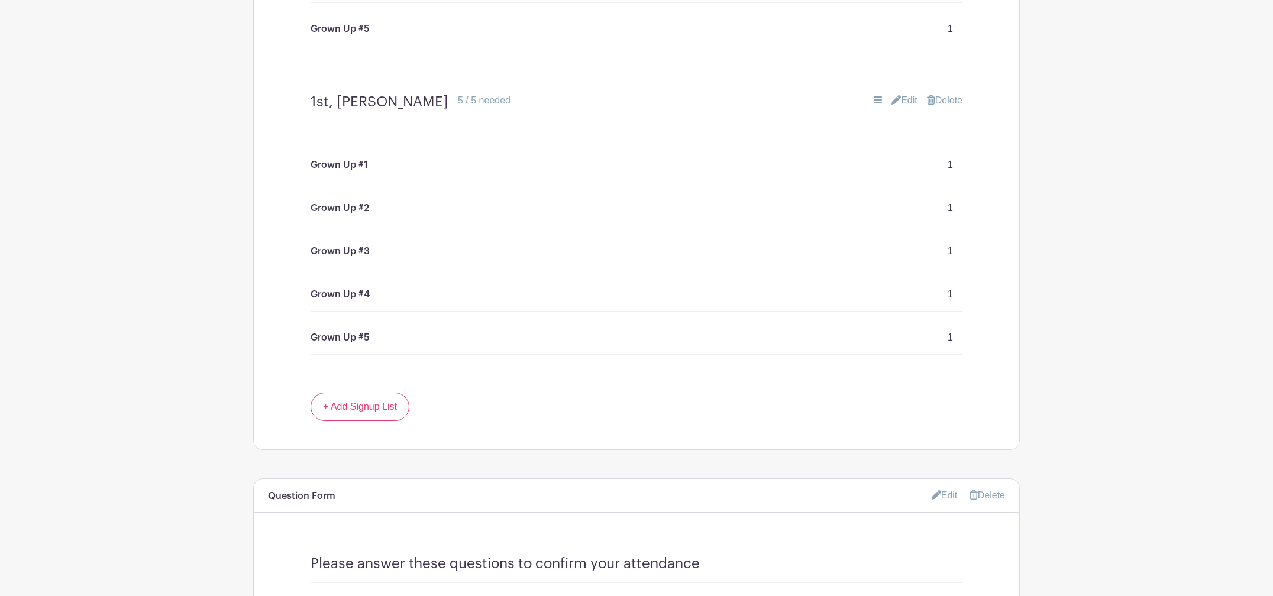
scroll to position [7609, 0]
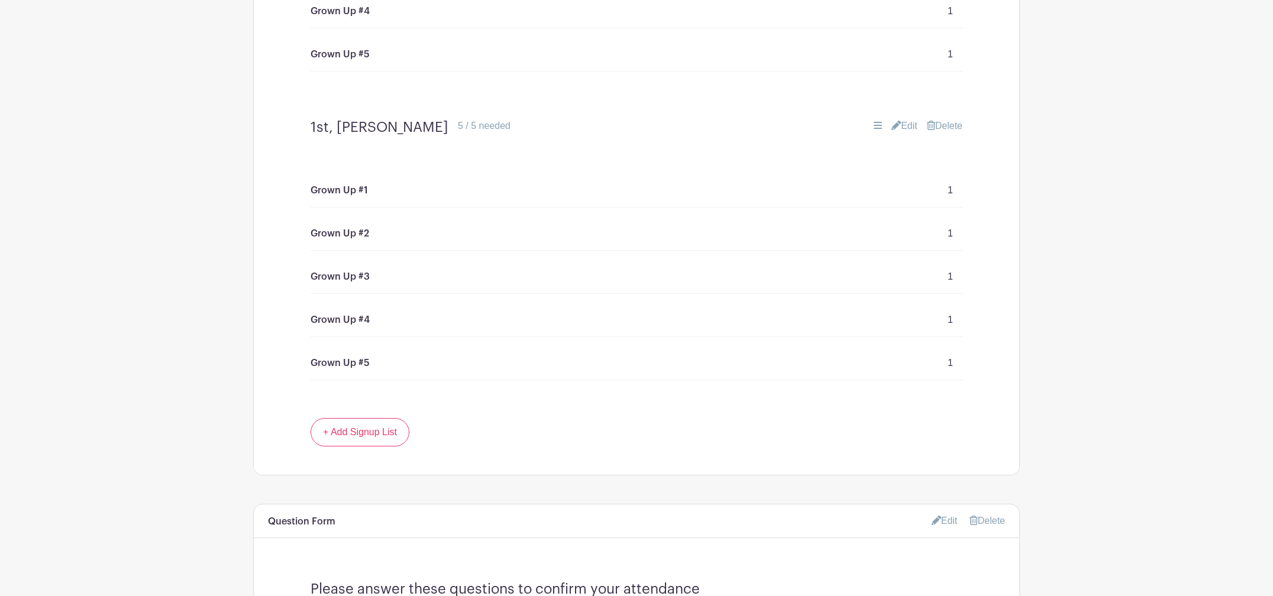
click at [843, 109] on div "1st, [PERSON_NAME] 5 / 5 needed Edit [GEOGRAPHIC_DATA]" at bounding box center [636, 127] width 709 height 36
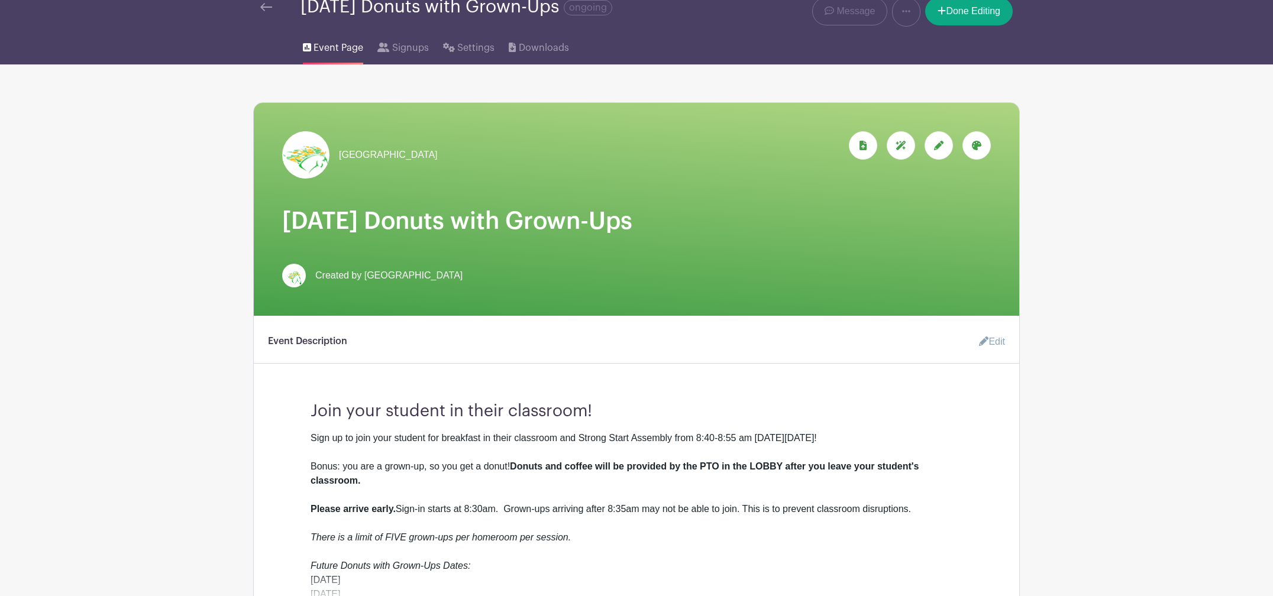
scroll to position [0, 0]
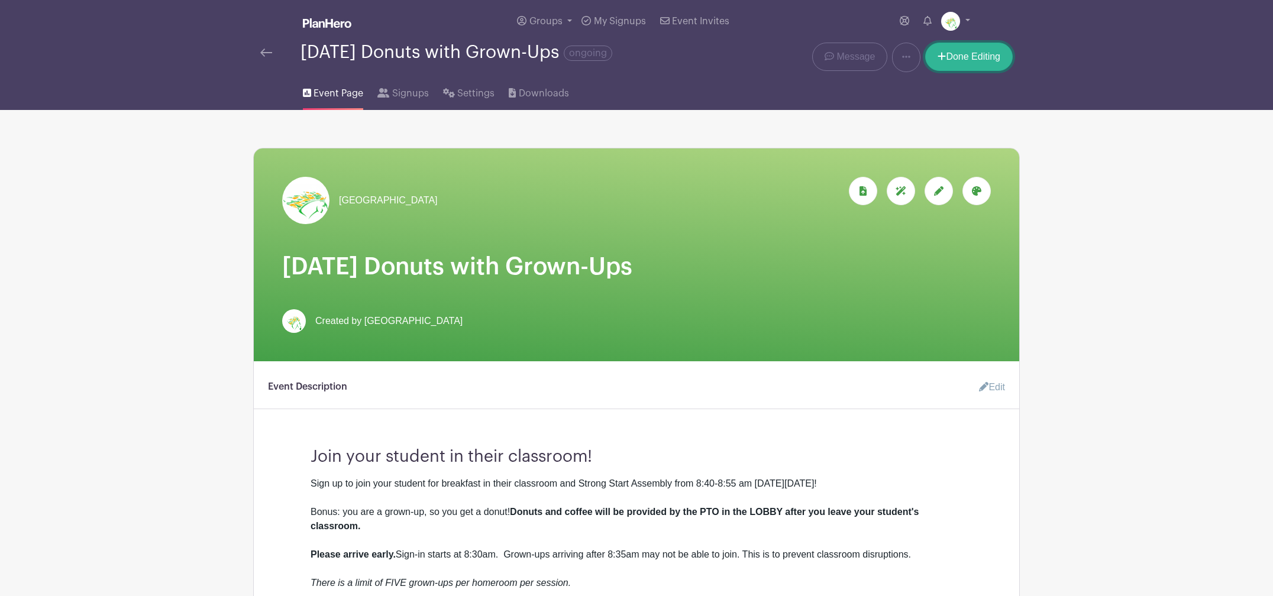
click at [951, 60] on link "Done Editing" at bounding box center [969, 57] width 88 height 28
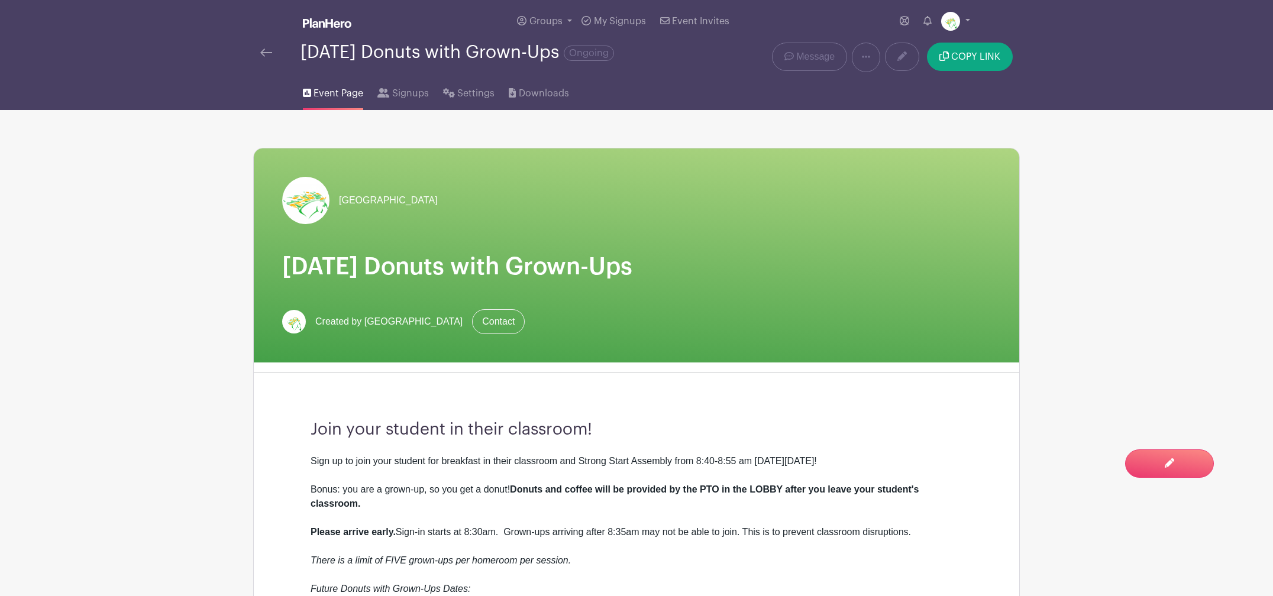
click at [269, 53] on img at bounding box center [266, 53] width 12 height 8
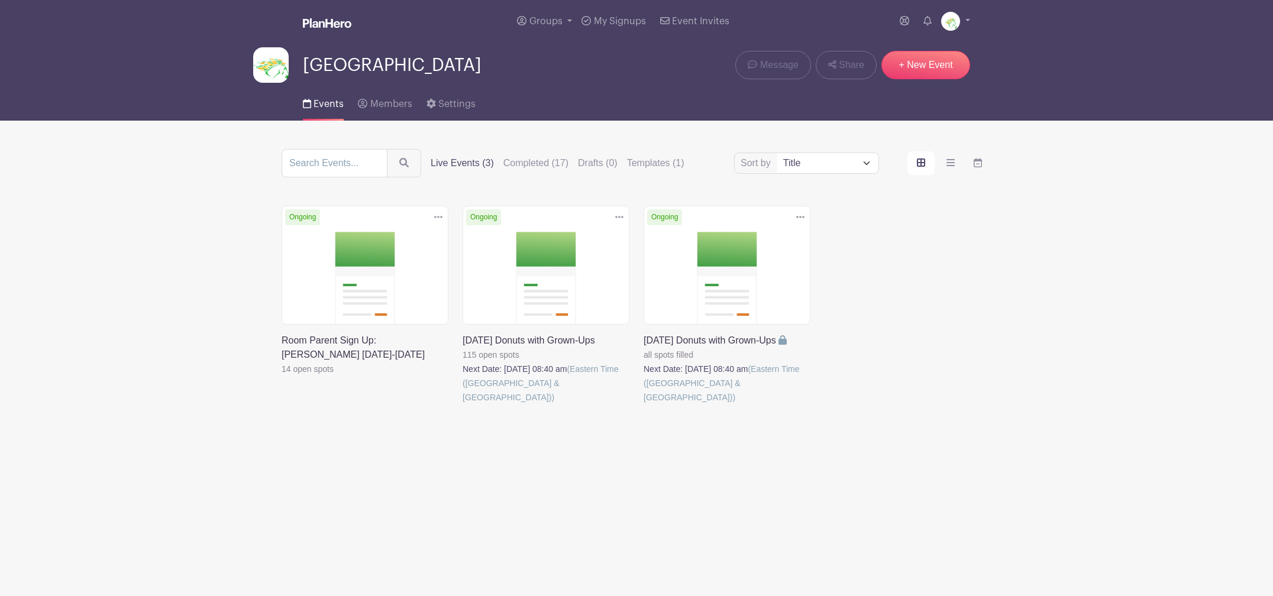
click at [463, 405] on link at bounding box center [463, 405] width 0 height 0
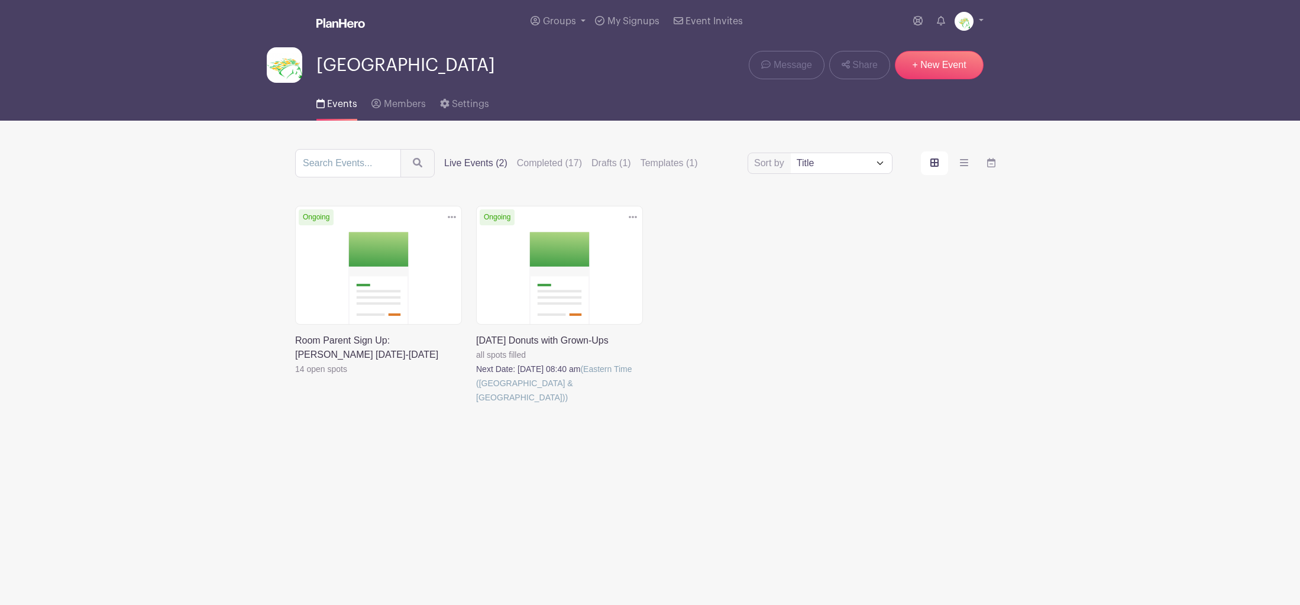
click at [635, 216] on icon at bounding box center [633, 216] width 8 height 9
click at [476, 405] on link at bounding box center [476, 405] width 0 height 0
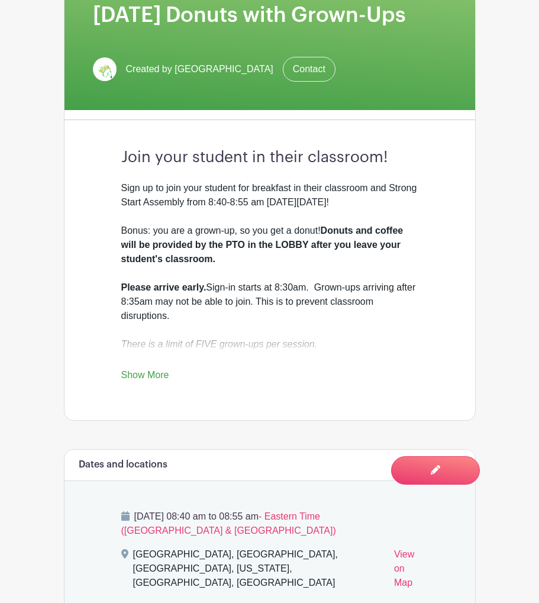
scroll to position [260, 0]
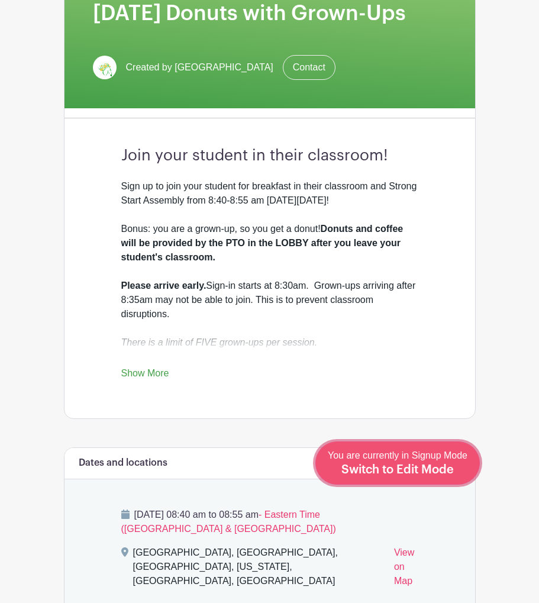
click at [454, 466] on div "You are currently in Signup Mode Switch to Edit Mode" at bounding box center [398, 462] width 140 height 29
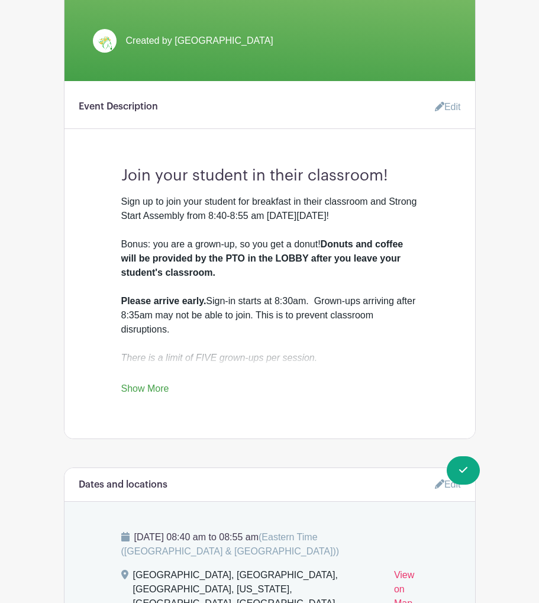
scroll to position [290, 0]
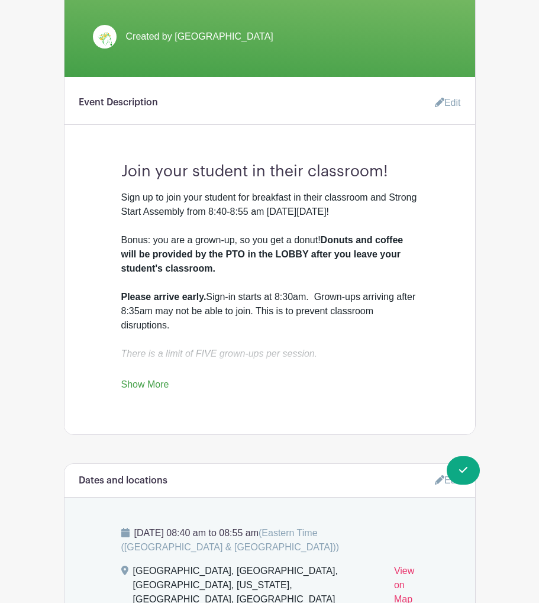
click at [138, 394] on link "Show More" at bounding box center [145, 386] width 48 height 15
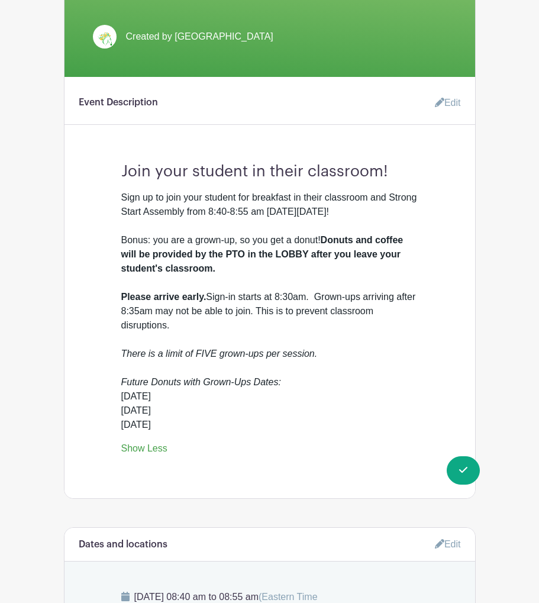
click at [450, 115] on link "Edit" at bounding box center [442, 103] width 35 height 24
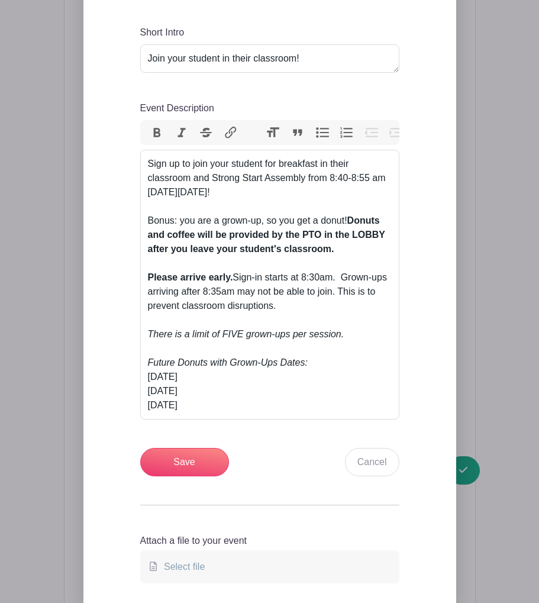
scroll to position [479, 0]
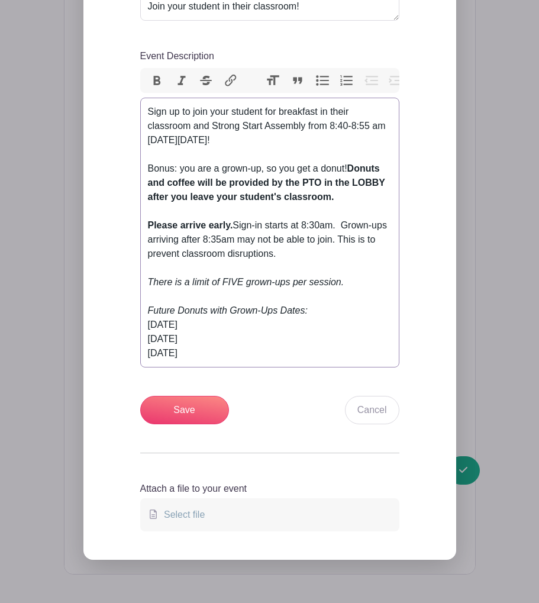
drag, startPoint x: 221, startPoint y: 401, endPoint x: 146, endPoint y: 159, distance: 252.8
click at [146, 159] on trix-editor "Sign up to join your student for breakfast in their classroom and Strong Start …" at bounding box center [269, 233] width 259 height 270
type trix-editor "<div>Sign up to join your student for breakfast in their classroom and Strong S…"
copy trix-editor "Sign up to join your student for breakfast in their classroom and Strong Start …"
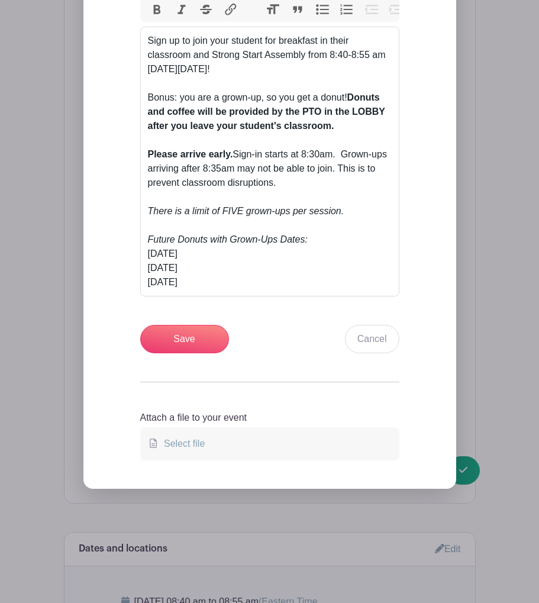
scroll to position [553, 0]
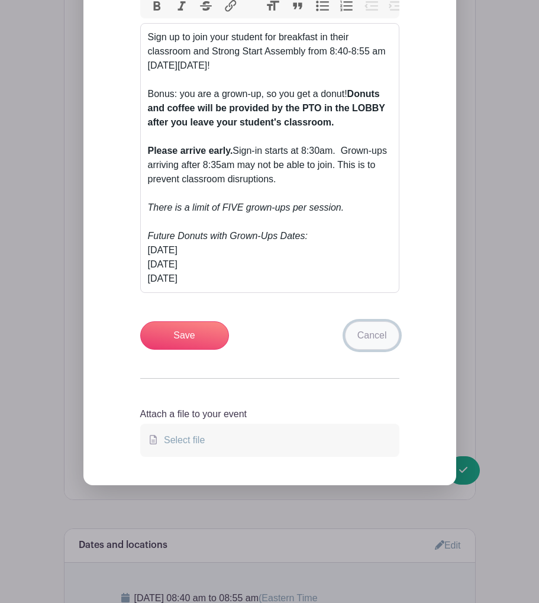
click at [365, 350] on link "Cancel" at bounding box center [372, 335] width 54 height 28
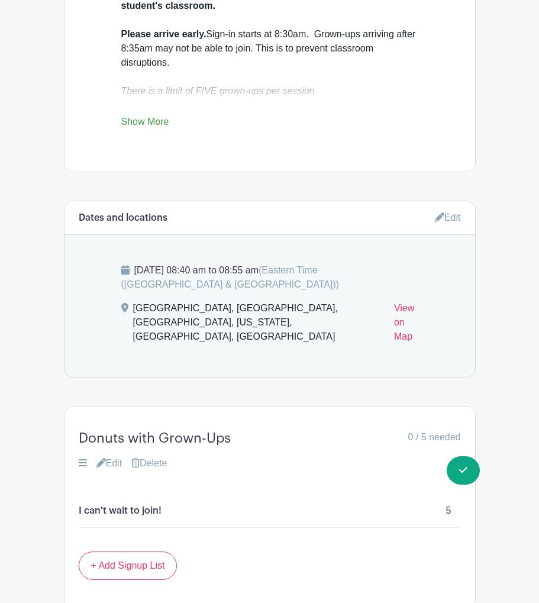
scroll to position [0, 0]
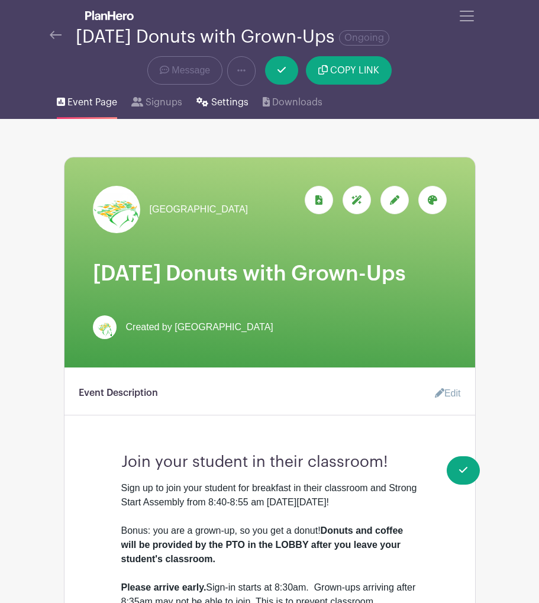
click at [230, 109] on span "Settings" at bounding box center [229, 102] width 37 height 14
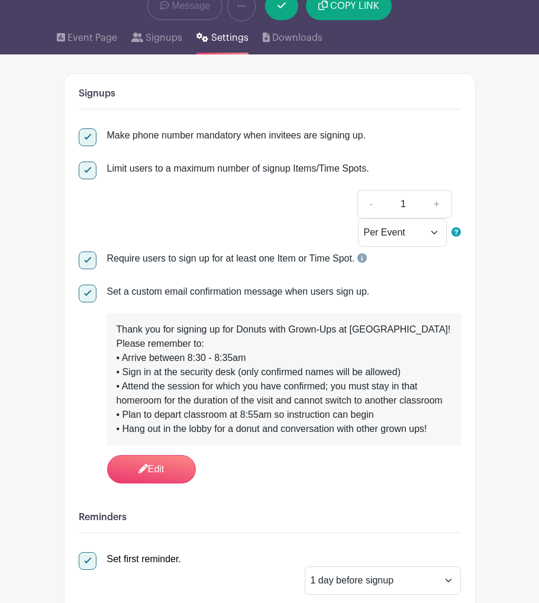
scroll to position [67, 0]
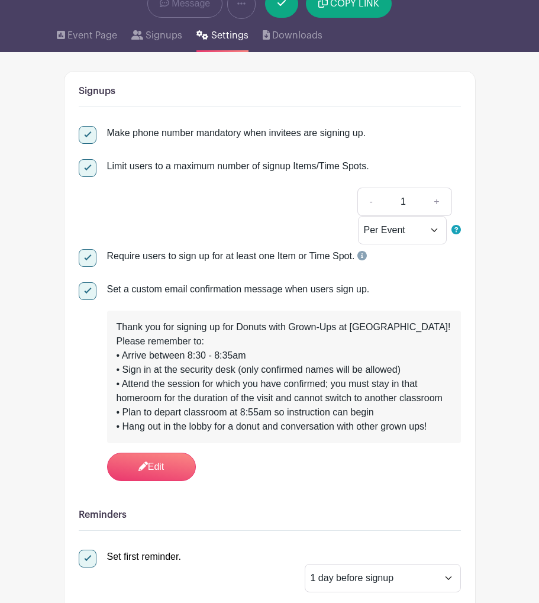
click at [439, 434] on div "Thank you for signing up for Donuts with Grown-Ups at Shepherd Elementary Schoo…" at bounding box center [284, 377] width 335 height 114
click at [169, 481] on link "Edit" at bounding box center [151, 467] width 89 height 28
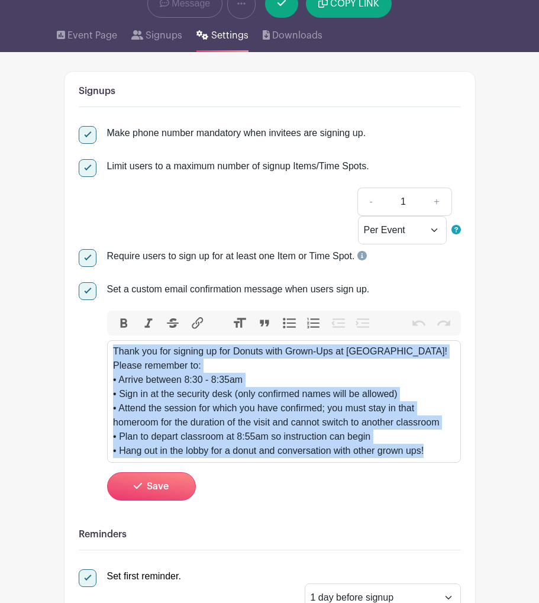
drag, startPoint x: 393, startPoint y: 496, endPoint x: 113, endPoint y: 375, distance: 304.8
click at [113, 375] on div "Thank you for signing up for Donuts with Grown-Ups at Shepherd Elementary Schoo…" at bounding box center [283, 401] width 341 height 114
type trix-editor "<div>Thank you for signing up for Donuts with Grown-Ups at [GEOGRAPHIC_DATA]!&n…"
copy div "Thank you for signing up for Donuts with Grown-Ups at Shepherd Elementary Schoo…"
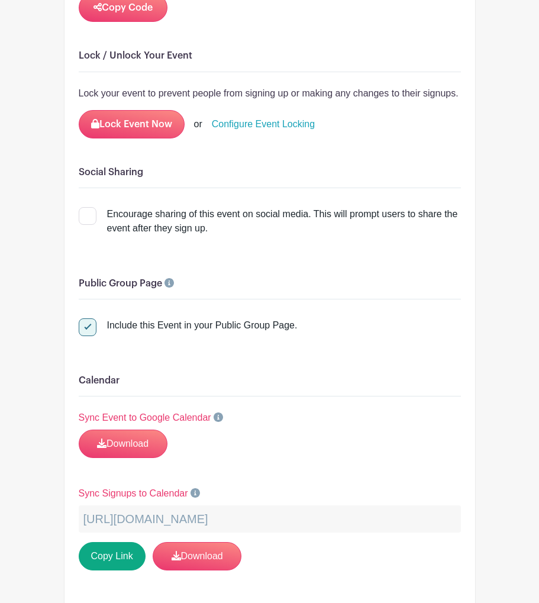
scroll to position [2076, 0]
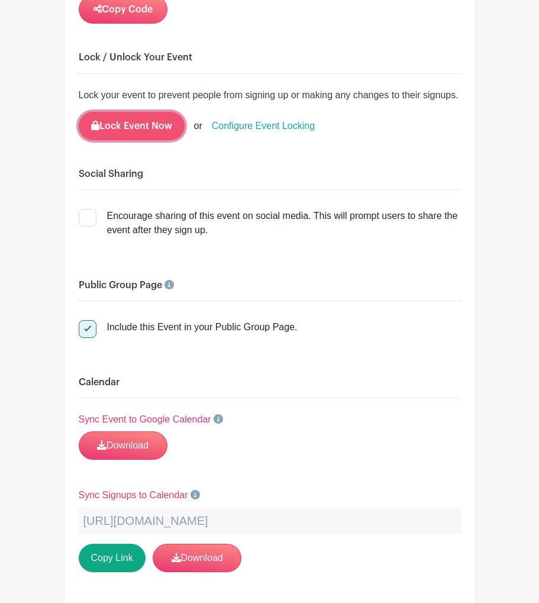
click at [146, 140] on button "Lock Event Now" at bounding box center [132, 126] width 106 height 28
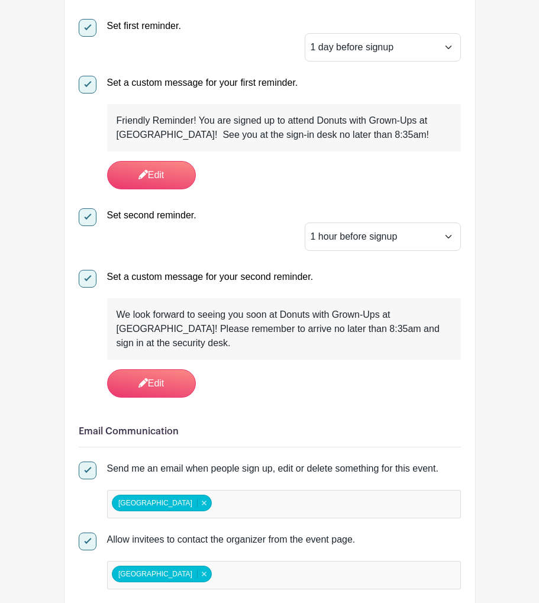
scroll to position [0, 0]
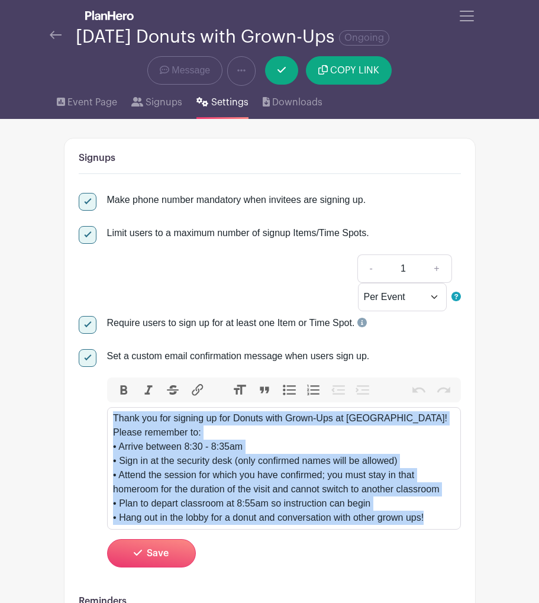
click at [56, 39] on img at bounding box center [56, 35] width 12 height 8
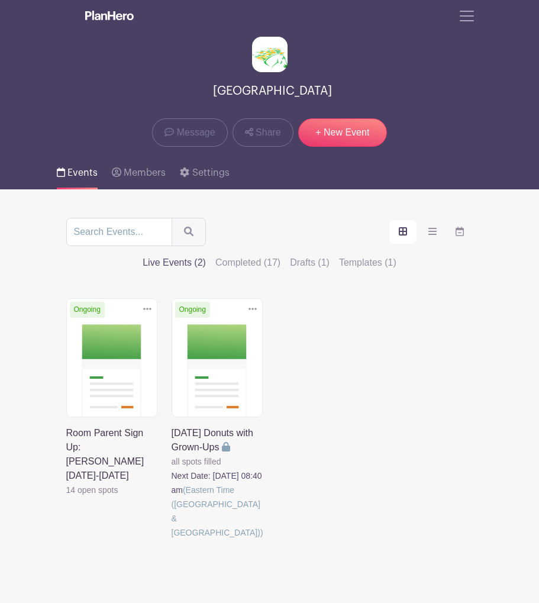
click at [66, 497] on link at bounding box center [66, 497] width 0 height 0
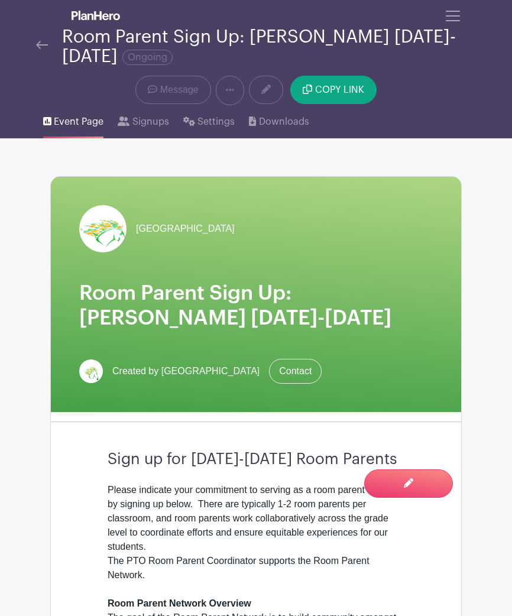
click at [41, 47] on img at bounding box center [42, 45] width 12 height 8
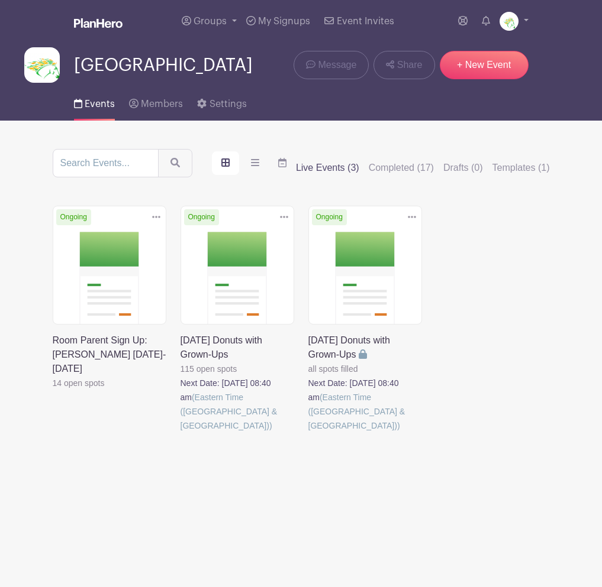
click at [308, 433] on link at bounding box center [308, 433] width 0 height 0
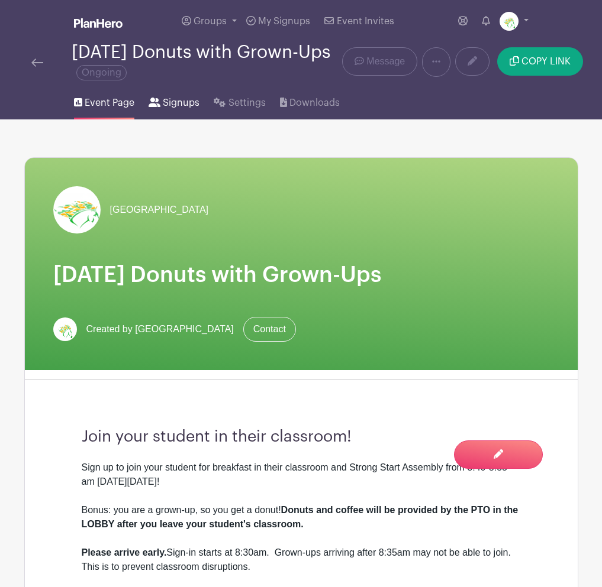
click at [184, 102] on span "Signups" at bounding box center [181, 103] width 37 height 14
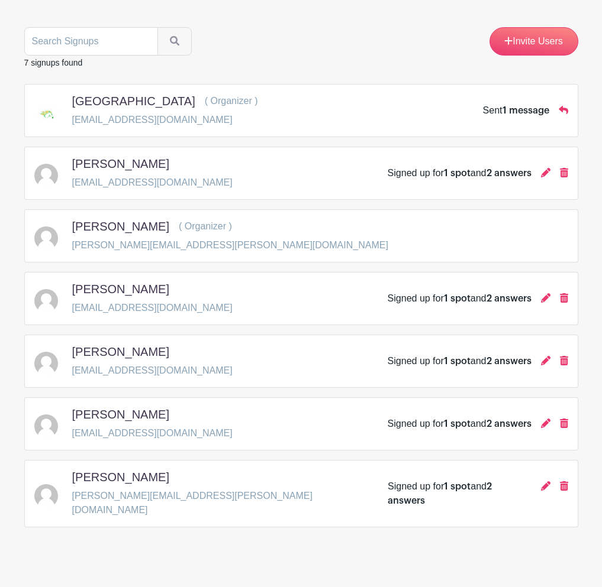
scroll to position [131, 0]
click at [547, 171] on icon at bounding box center [545, 171] width 9 height 9
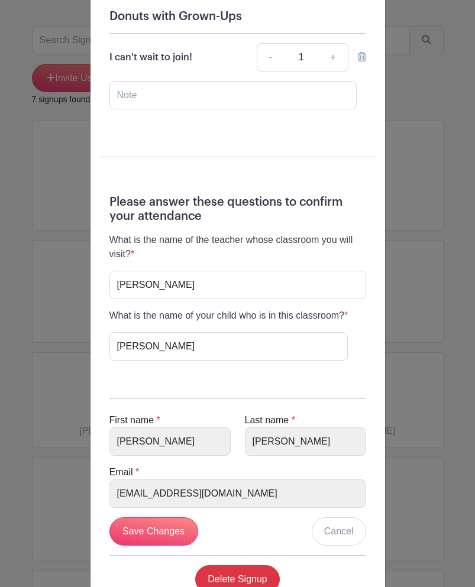
scroll to position [206, 0]
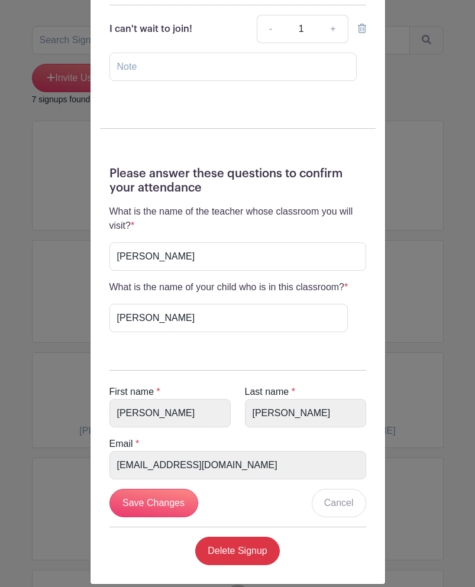
drag, startPoint x: 470, startPoint y: 525, endPoint x: 433, endPoint y: 525, distance: 37.3
click at [470, 525] on div "Shepherd Elementary School's Signup Thursday, September 18, 2025 from 08:40 am …" at bounding box center [237, 293] width 475 height 587
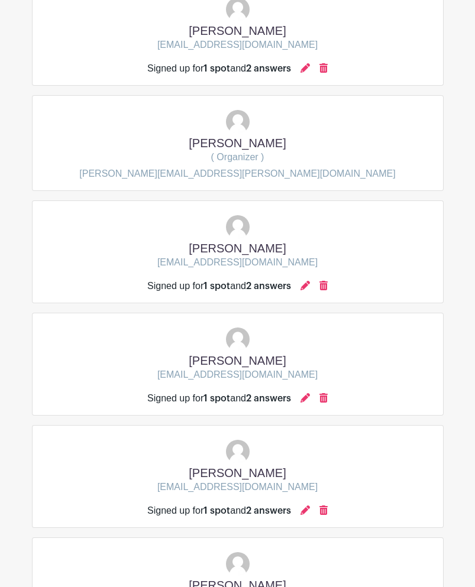
scroll to position [392, 0]
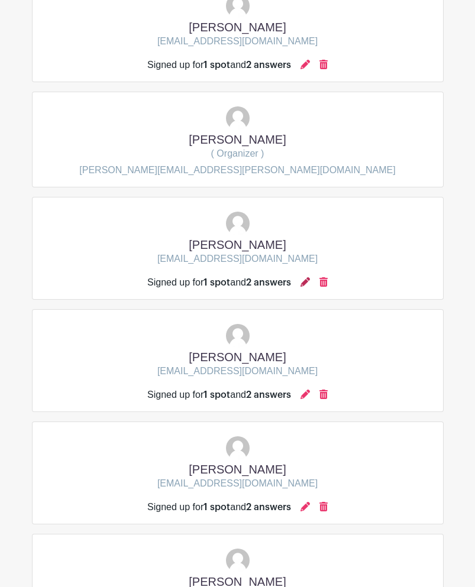
click at [308, 287] on icon at bounding box center [305, 281] width 9 height 9
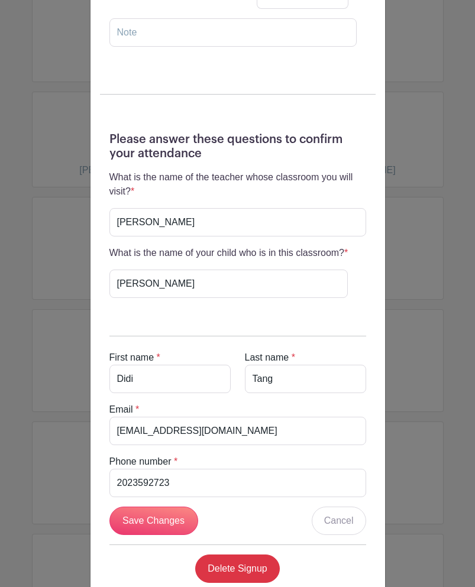
scroll to position [259, 0]
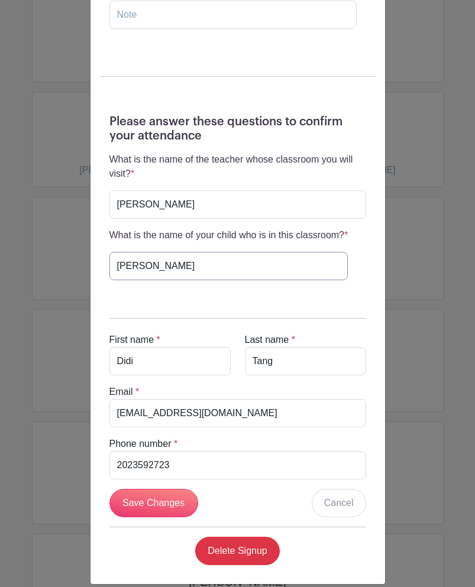
click at [166, 252] on input "Keenan Schiefelbein-Tang" at bounding box center [228, 266] width 239 height 28
click at [208, 401] on input "tangdidi@gmail.com" at bounding box center [237, 413] width 257 height 28
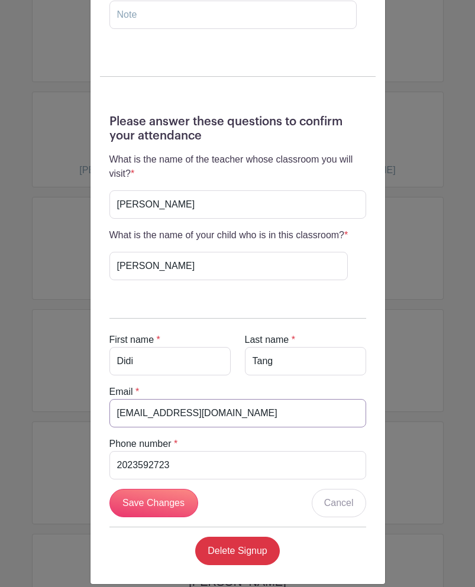
click at [208, 401] on input "tangdidi@gmail.com" at bounding box center [237, 413] width 257 height 28
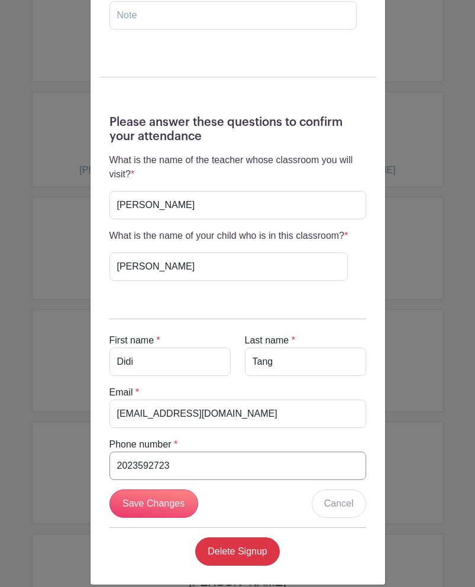
click at [140, 452] on input "2023592723" at bounding box center [237, 466] width 257 height 28
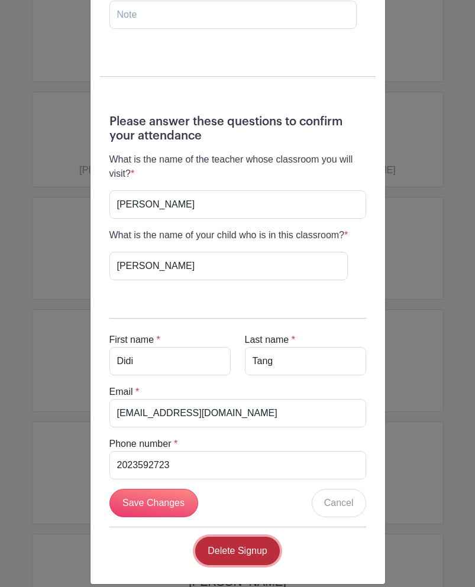
click at [245, 537] on link "Delete Signup" at bounding box center [237, 551] width 85 height 28
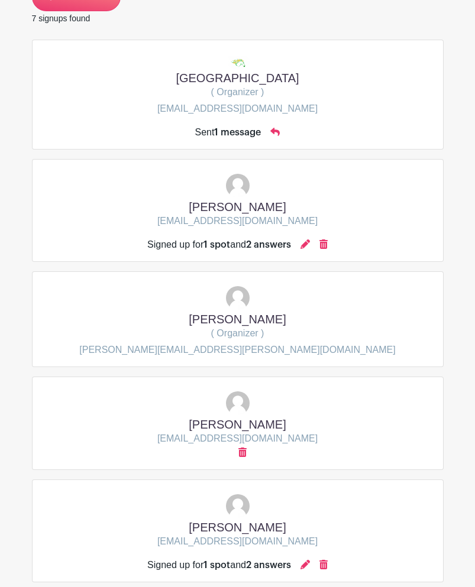
scroll to position [241, 0]
click at [327, 248] on icon at bounding box center [323, 243] width 8 height 9
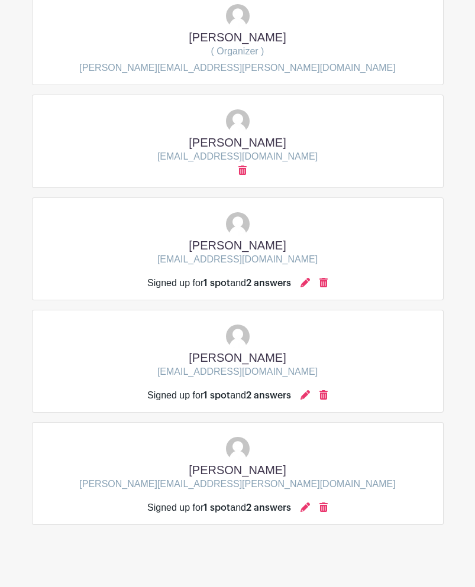
scroll to position [416, 0]
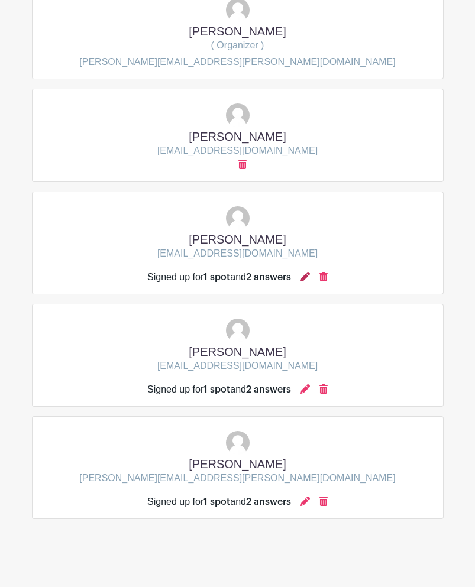
click at [306, 282] on icon at bounding box center [305, 276] width 9 height 9
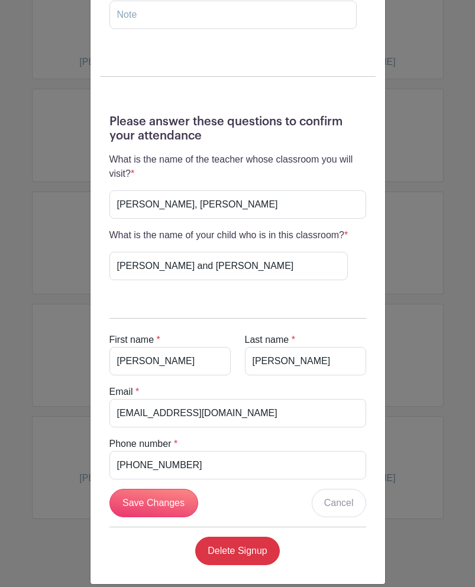
scroll to position [258, 0]
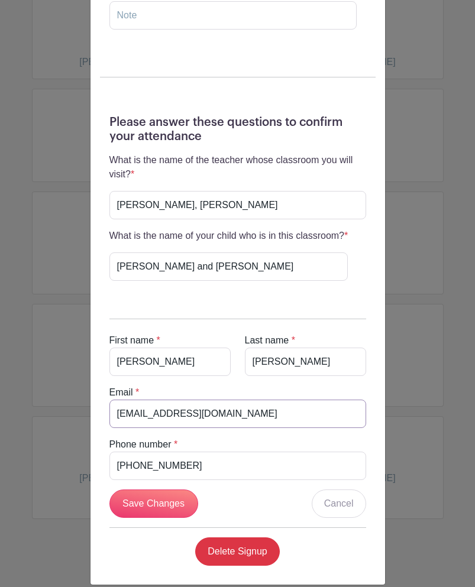
click at [235, 400] on input "lauracastellanos@me.com" at bounding box center [237, 414] width 257 height 28
click at [171, 452] on input "832-421-0747" at bounding box center [237, 466] width 257 height 28
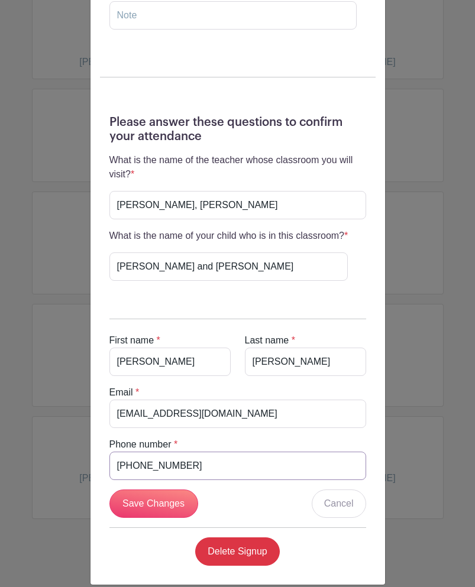
click at [171, 452] on input "832-421-0747" at bounding box center [237, 466] width 257 height 28
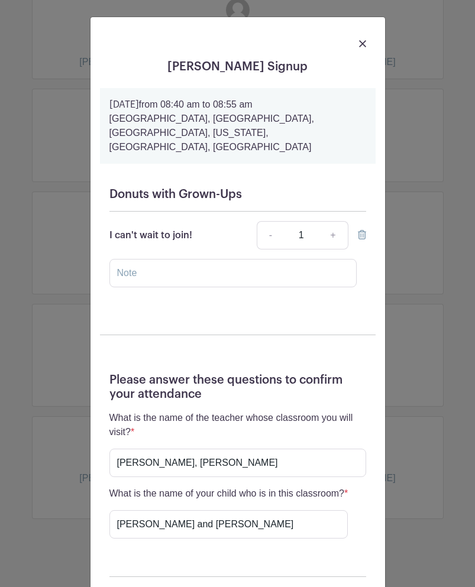
click at [363, 44] on img at bounding box center [362, 43] width 7 height 7
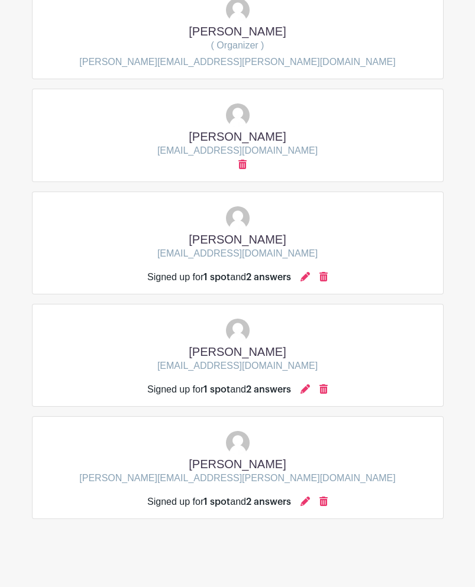
scroll to position [443, 0]
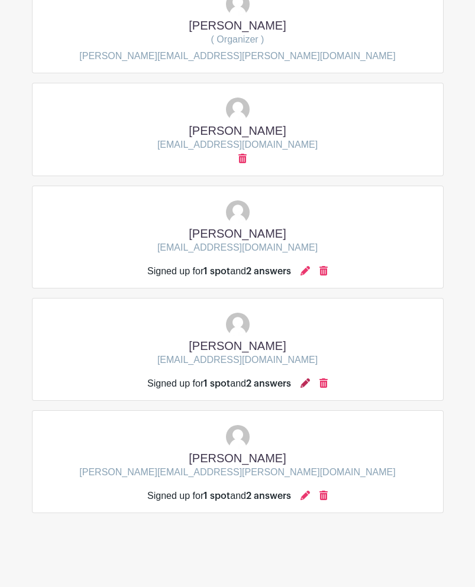
click at [305, 382] on icon at bounding box center [305, 383] width 9 height 9
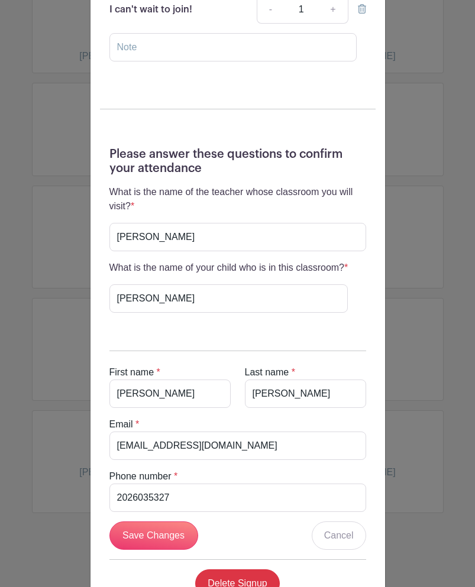
scroll to position [259, 0]
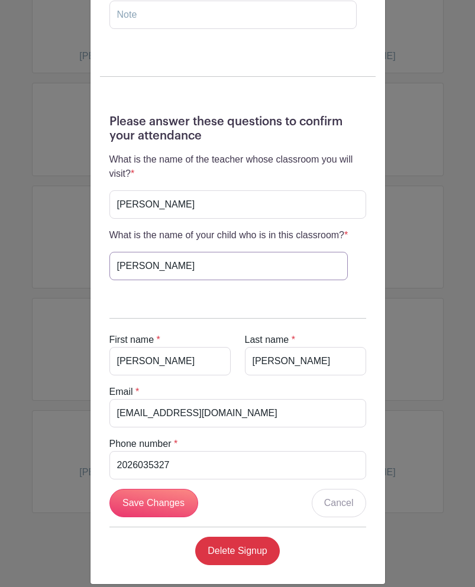
click at [183, 252] on input "John Oliver Mbeleg" at bounding box center [228, 266] width 239 height 28
click at [163, 347] on input "Veronika" at bounding box center [169, 361] width 121 height 28
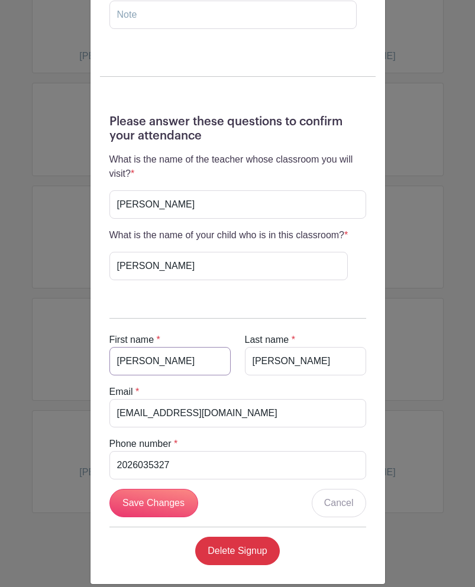
click at [163, 347] on input "Veronika" at bounding box center [169, 361] width 121 height 28
click at [289, 347] on input "Takacs" at bounding box center [305, 361] width 121 height 28
paste input "Veronika"
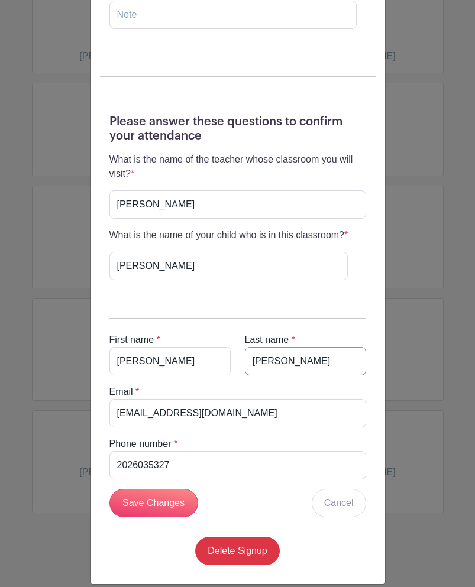
type input "Takacs"
click at [249, 400] on input "veronikatakacs@gmail.com" at bounding box center [237, 413] width 257 height 28
click at [170, 451] on input "2026035327" at bounding box center [237, 465] width 257 height 28
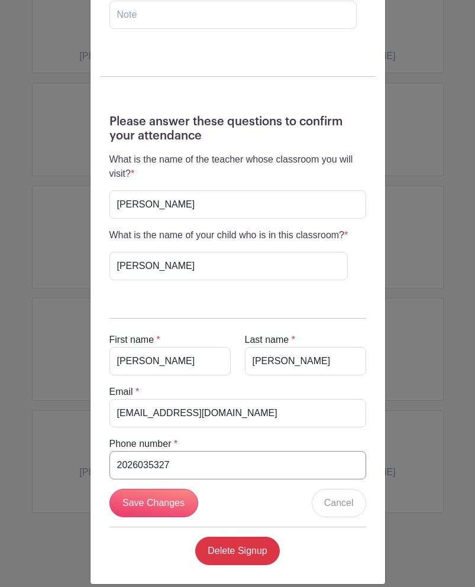
click at [170, 451] on input "2026035327" at bounding box center [237, 465] width 257 height 28
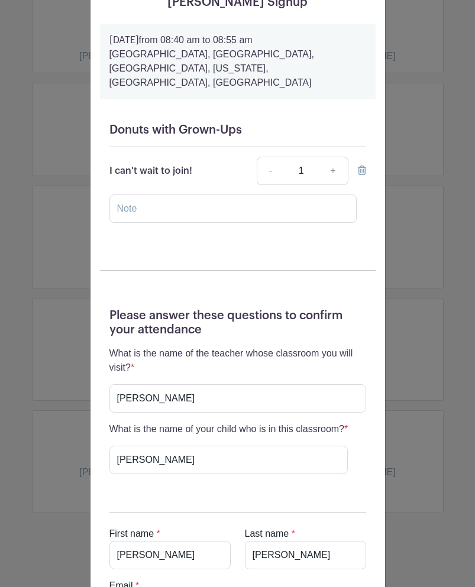
scroll to position [0, 0]
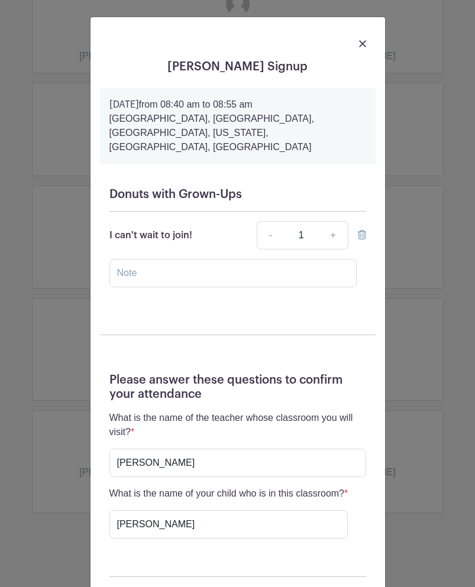
click at [361, 46] on img at bounding box center [362, 43] width 7 height 7
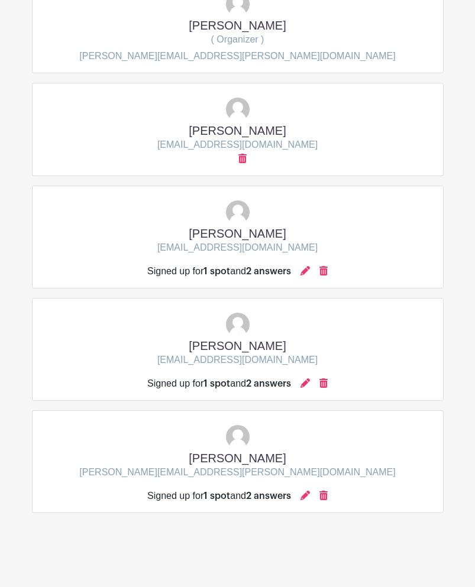
click at [304, 493] on div "Signed up for 1 spot and 2 answers" at bounding box center [237, 496] width 180 height 14
click at [309, 495] on icon at bounding box center [305, 495] width 9 height 9
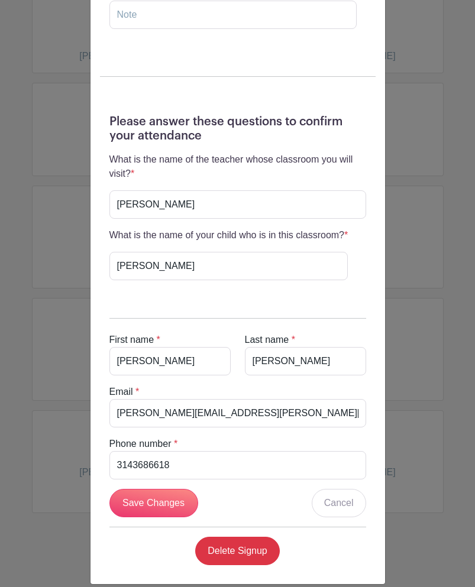
scroll to position [259, 0]
click at [172, 252] on input "Julian Alinsky" at bounding box center [228, 266] width 239 height 28
click at [280, 349] on input "Alinsky" at bounding box center [305, 361] width 121 height 28
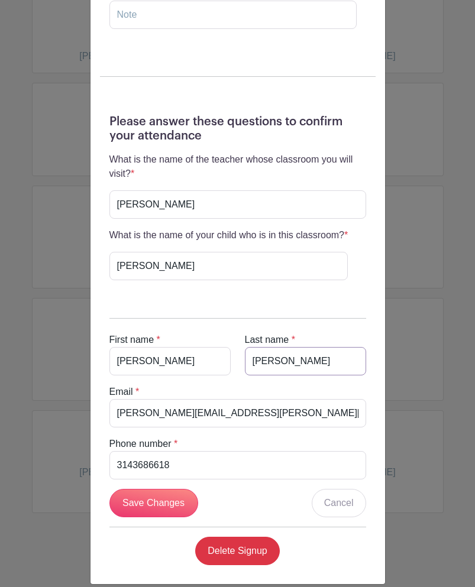
click at [280, 349] on input "Alinsky" at bounding box center [305, 361] width 121 height 28
click at [228, 399] on input "rachel.harris.621@gmail.com" at bounding box center [237, 413] width 257 height 28
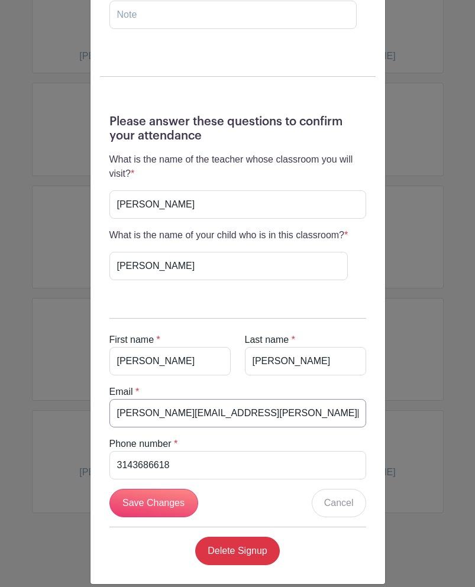
click at [228, 399] on input "rachel.harris.621@gmail.com" at bounding box center [237, 413] width 257 height 28
click at [155, 451] on input "3143686618" at bounding box center [237, 465] width 257 height 28
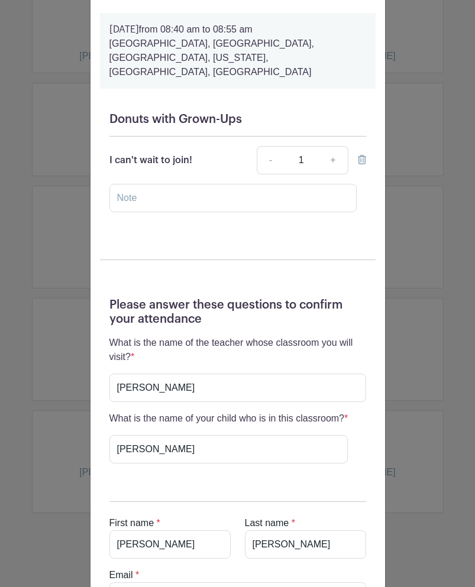
scroll to position [0, 0]
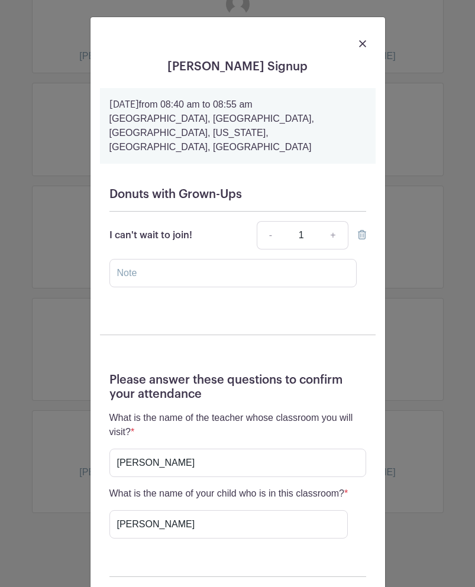
click at [361, 44] on img at bounding box center [362, 43] width 7 height 7
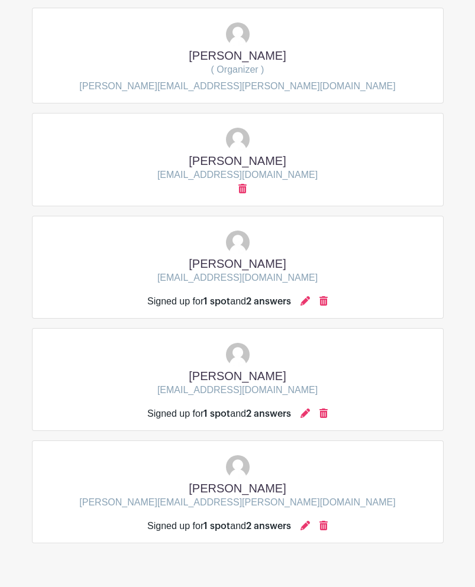
scroll to position [443, 0]
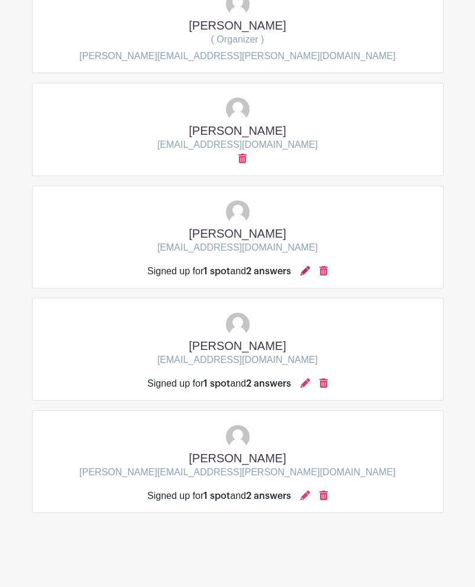
click at [306, 272] on icon at bounding box center [305, 270] width 9 height 9
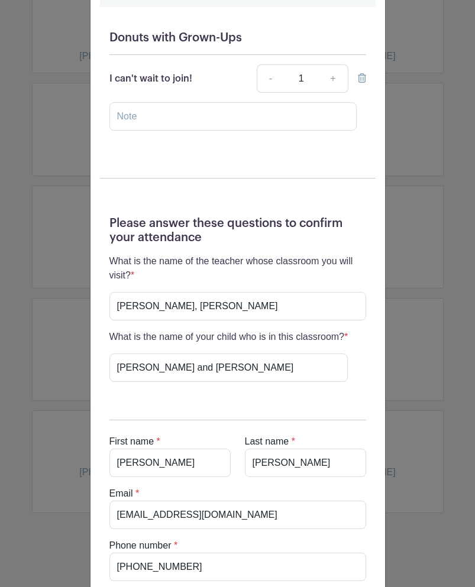
scroll to position [259, 0]
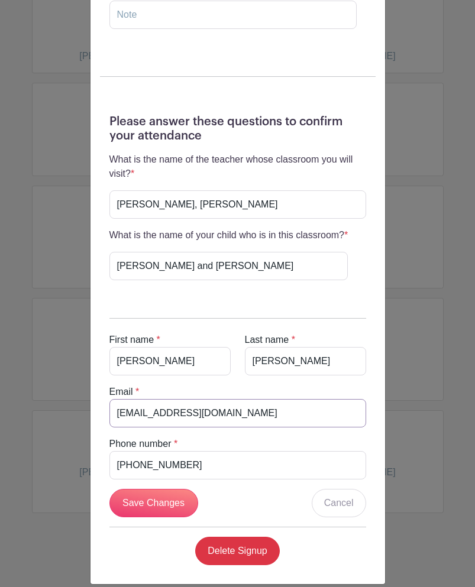
click at [191, 399] on input "lauracastellanos@me.com" at bounding box center [237, 413] width 257 height 28
click at [71, 127] on div "Laura Castellanos's Signup Thursday, September 18, 2025 from 08:40 am to 08:55 …" at bounding box center [237, 293] width 475 height 587
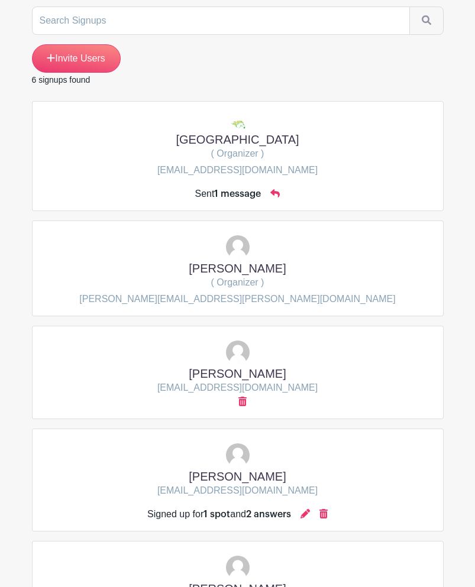
scroll to position [11, 0]
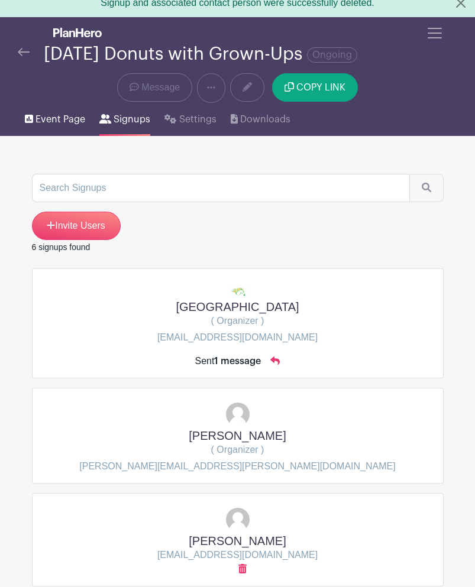
click at [55, 127] on span "Event Page" at bounding box center [60, 119] width 50 height 14
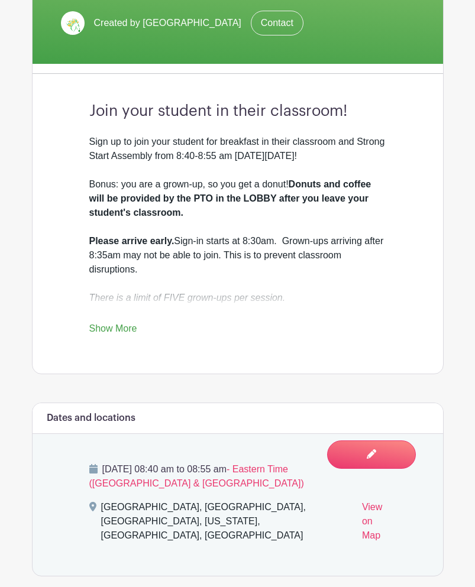
scroll to position [340, 0]
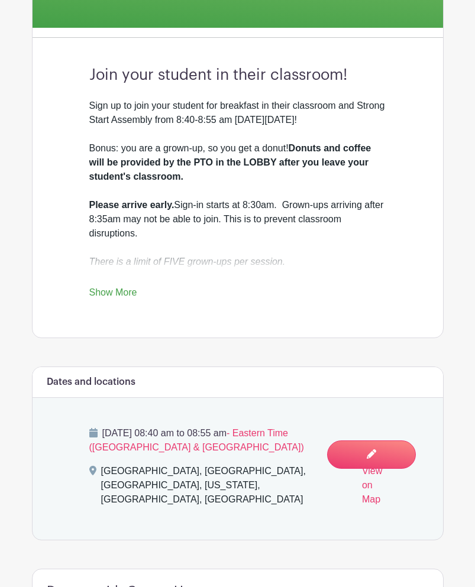
click at [121, 302] on link "Show More" at bounding box center [113, 295] width 48 height 15
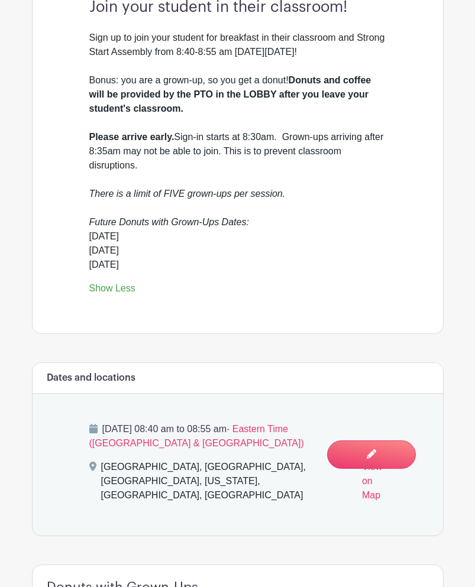
scroll to position [413, 0]
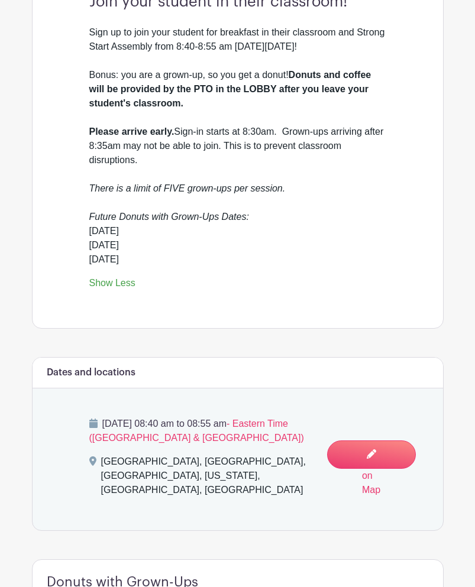
drag, startPoint x: 158, startPoint y: 320, endPoint x: 89, endPoint y: 295, distance: 73.2
click at [89, 267] on div "November 20, 2025 January 15, 2026 March 19, 2026" at bounding box center [237, 245] width 297 height 43
copy div "November 20, 2025 January 15, 2026 March 19, 2026"
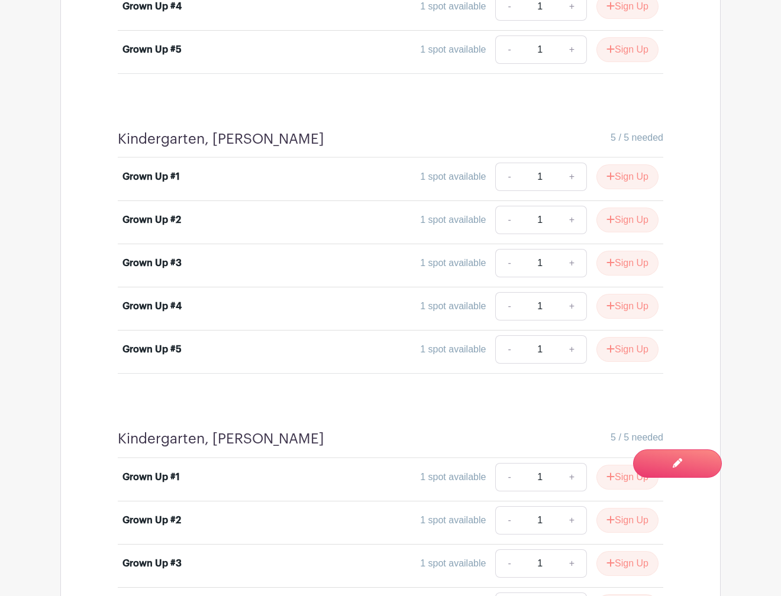
scroll to position [2599, 0]
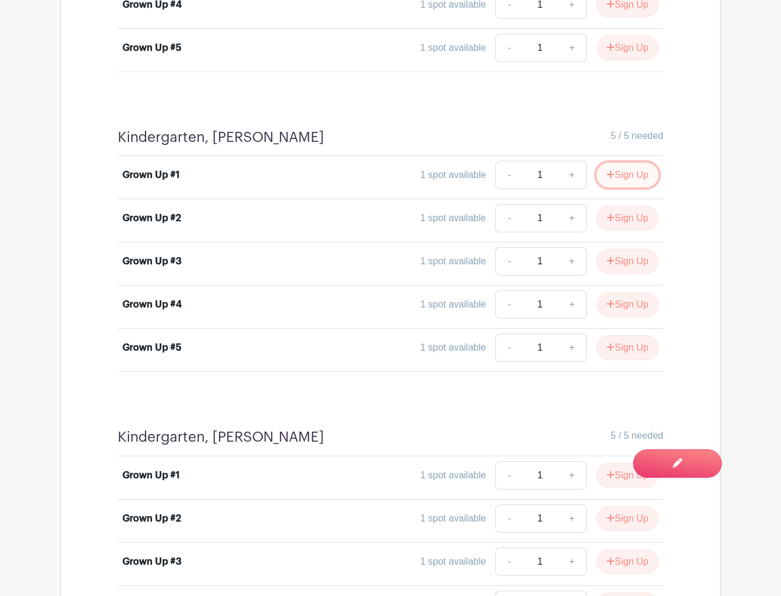
click at [627, 169] on button "Sign Up" at bounding box center [627, 175] width 62 height 25
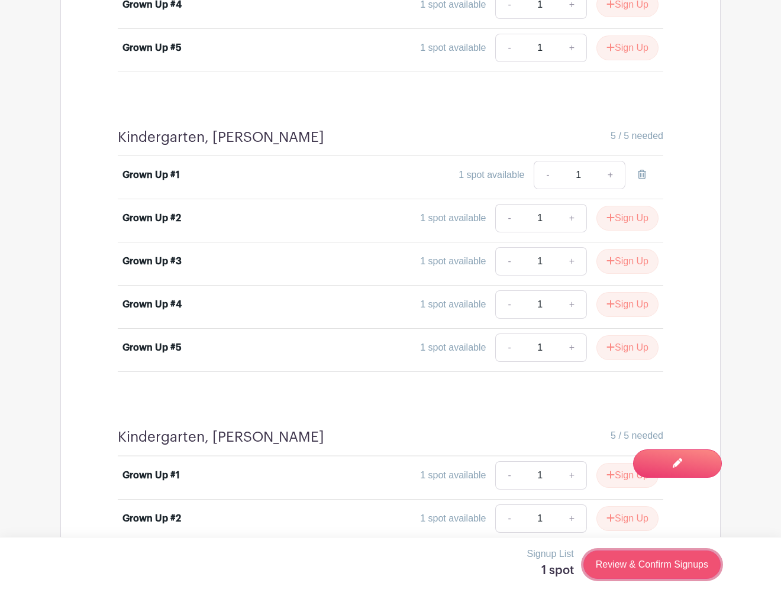
click at [650, 567] on link "Review & Confirm Signups" at bounding box center [651, 565] width 137 height 28
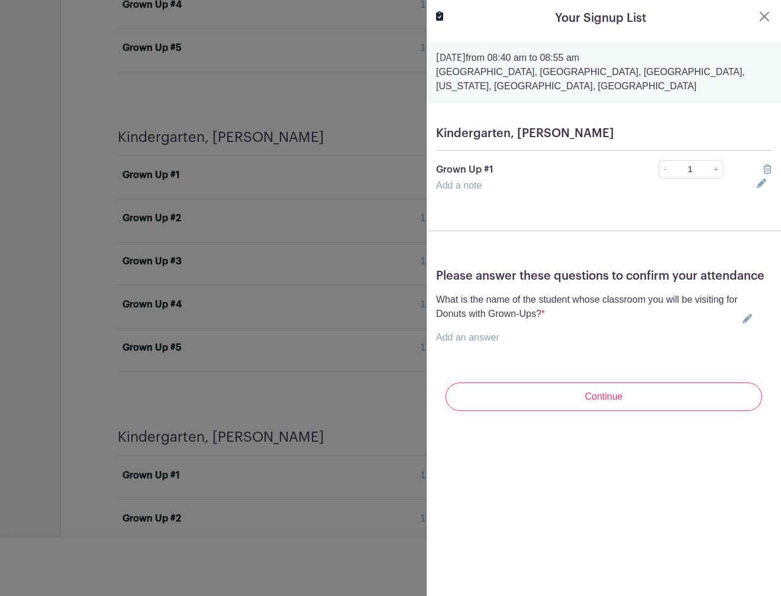
click at [482, 336] on link "Add an answer" at bounding box center [467, 338] width 63 height 10
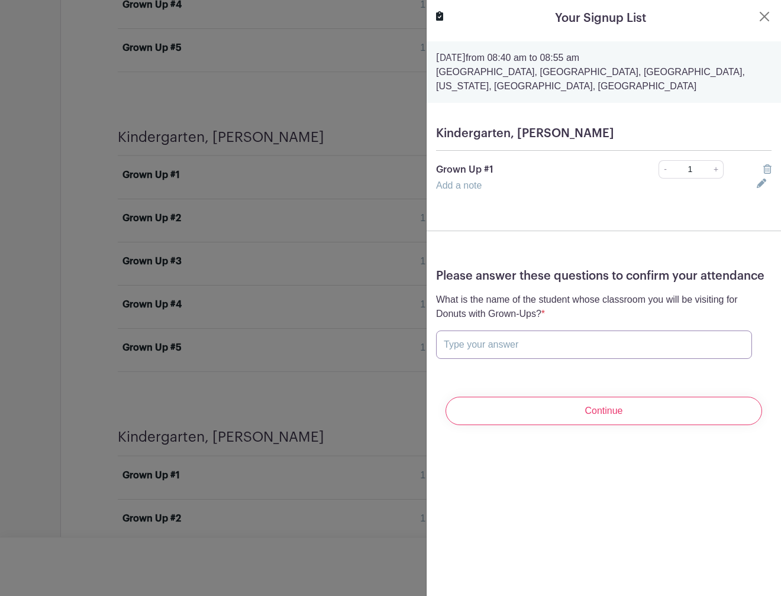
click at [482, 343] on input "text" at bounding box center [594, 345] width 316 height 28
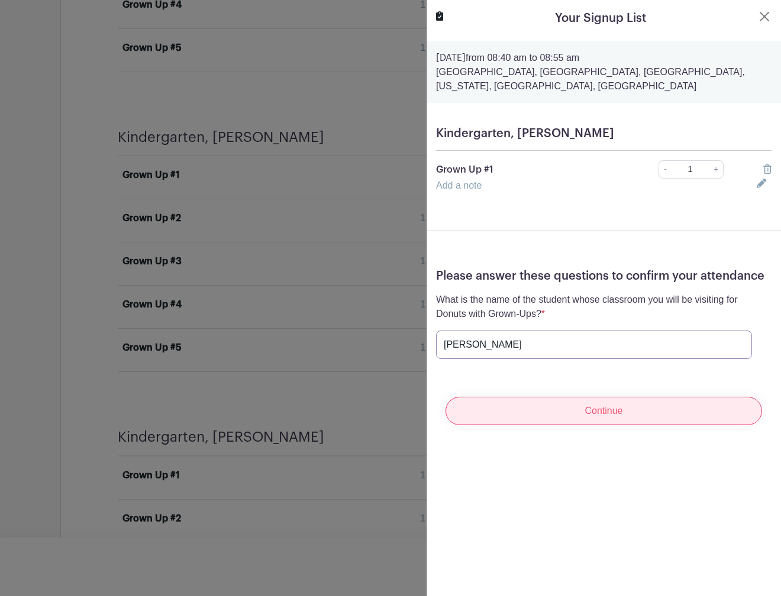
type input "Dylan"
click at [569, 420] on input "Continue" at bounding box center [604, 411] width 317 height 28
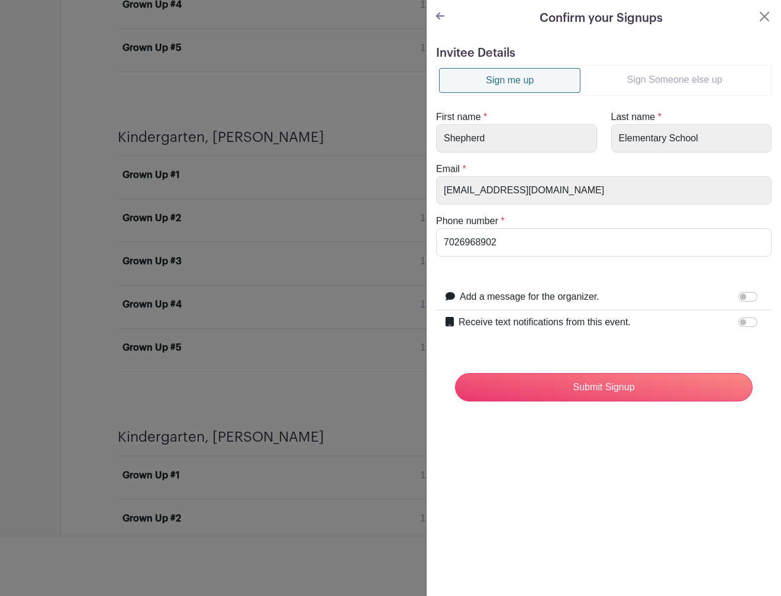
drag, startPoint x: 632, startPoint y: 86, endPoint x: 619, endPoint y: 92, distance: 14.3
click at [632, 86] on link "Sign Someone else up" at bounding box center [674, 80] width 188 height 24
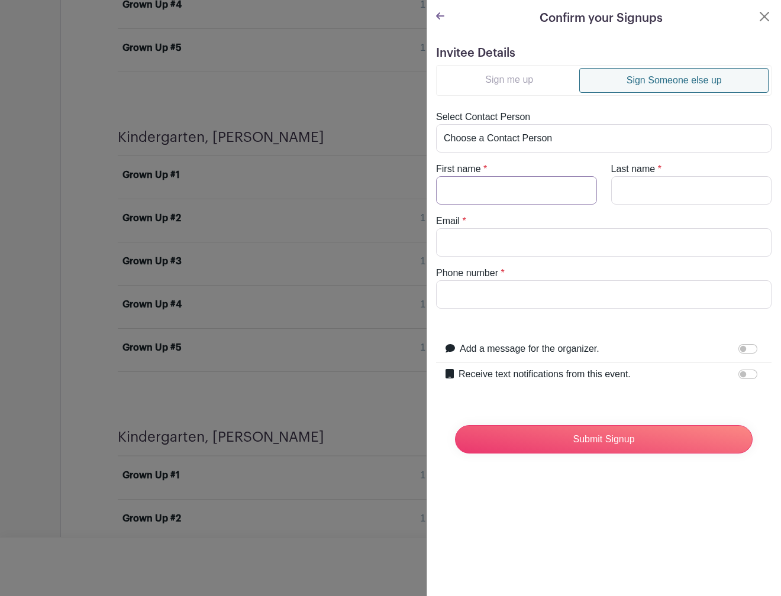
click at [511, 189] on input "First name" at bounding box center [516, 190] width 161 height 28
type input "i"
type input "Tiffany"
type input "Humphries"
click at [506, 238] on input "Email" at bounding box center [603, 242] width 335 height 28
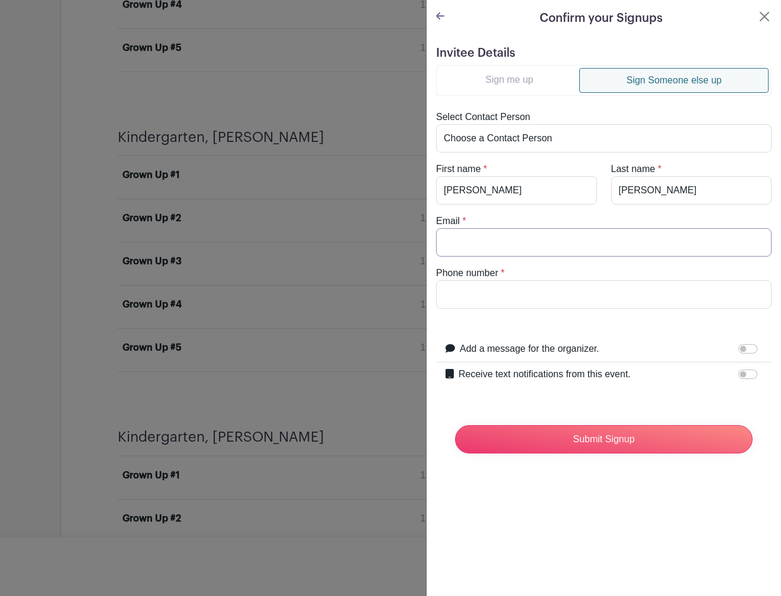
paste input "humphriestiffm@gmail.com"
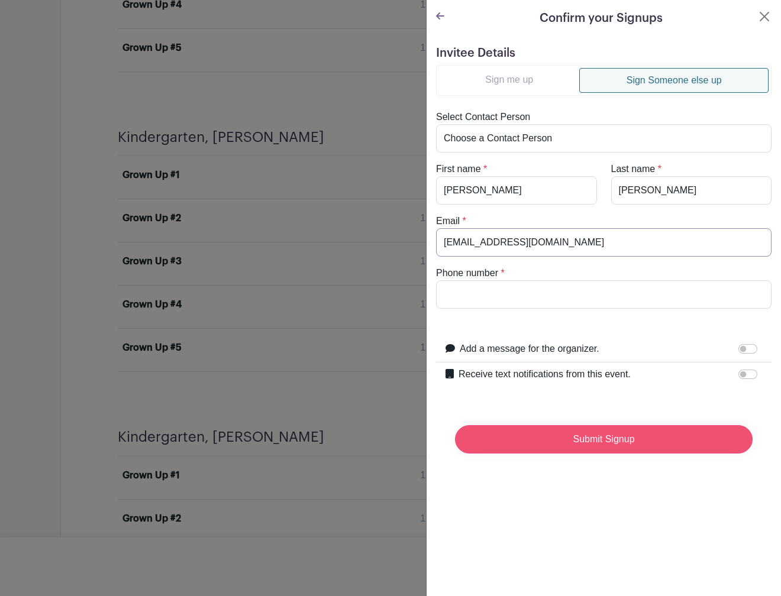
type input "humphriestiffm@gmail.com"
click at [612, 444] on input "Submit Signup" at bounding box center [604, 439] width 298 height 28
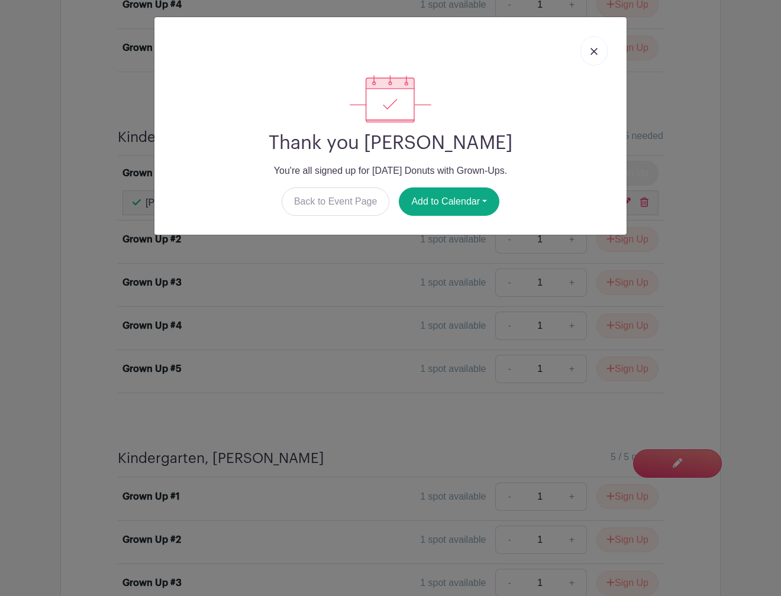
click at [595, 55] on img at bounding box center [593, 51] width 7 height 7
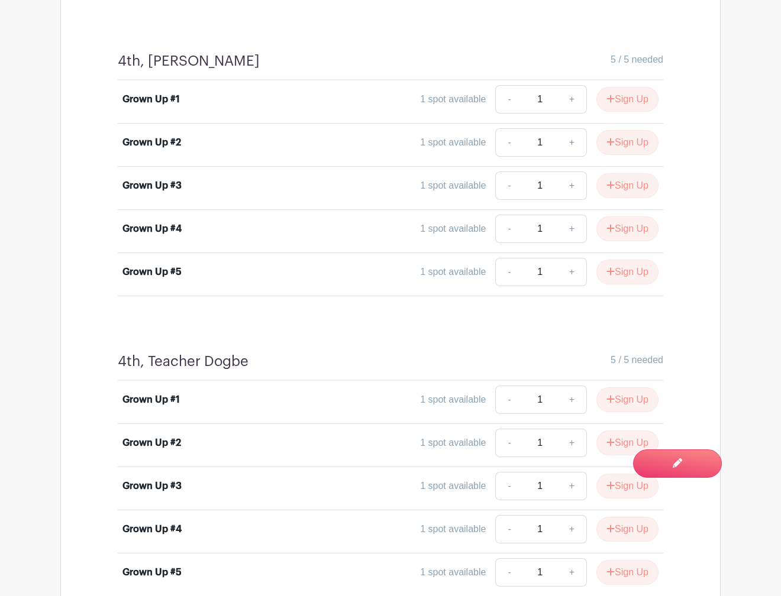
scroll to position [6226, 0]
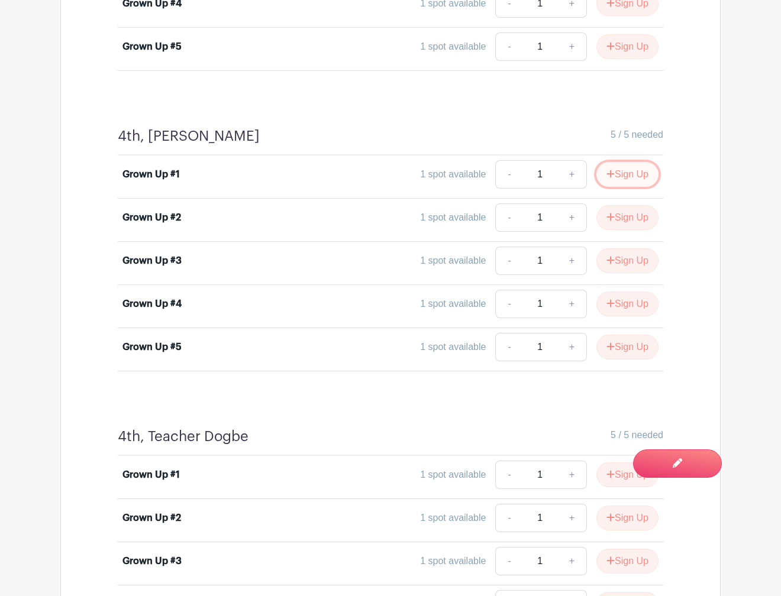
click at [609, 170] on icon "submit" at bounding box center [610, 173] width 8 height 9
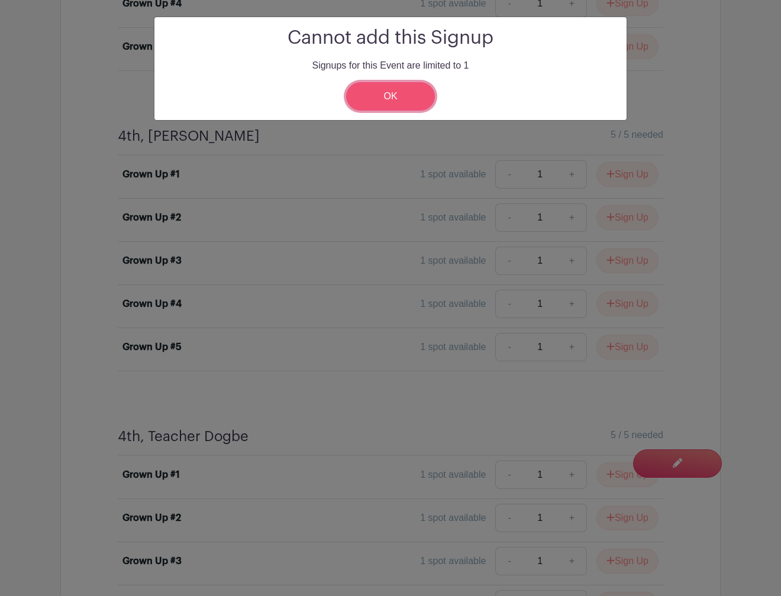
click at [382, 98] on link "OK" at bounding box center [390, 96] width 89 height 28
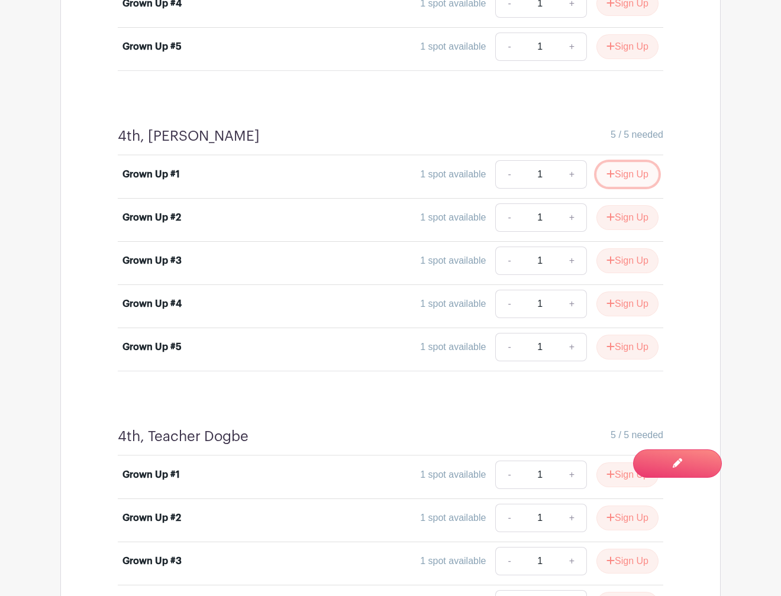
click at [641, 180] on button "Sign Up" at bounding box center [627, 174] width 62 height 25
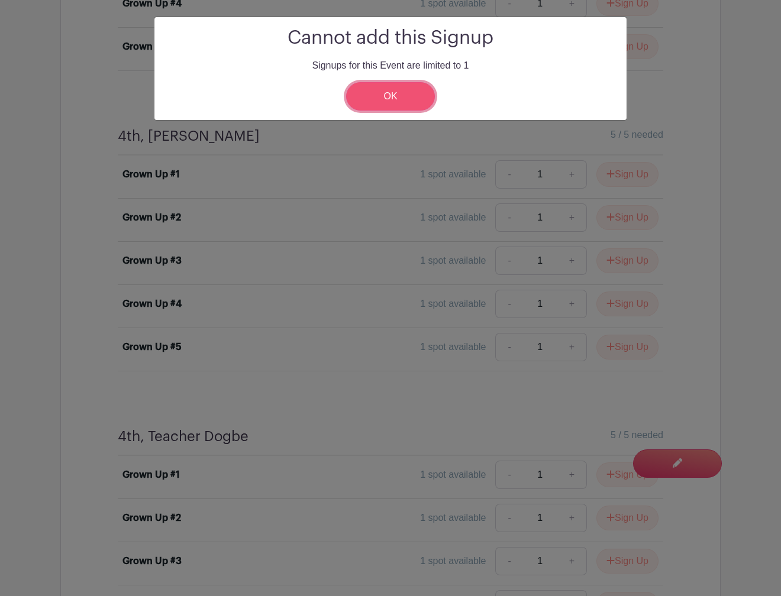
click at [411, 88] on link "OK" at bounding box center [390, 96] width 89 height 28
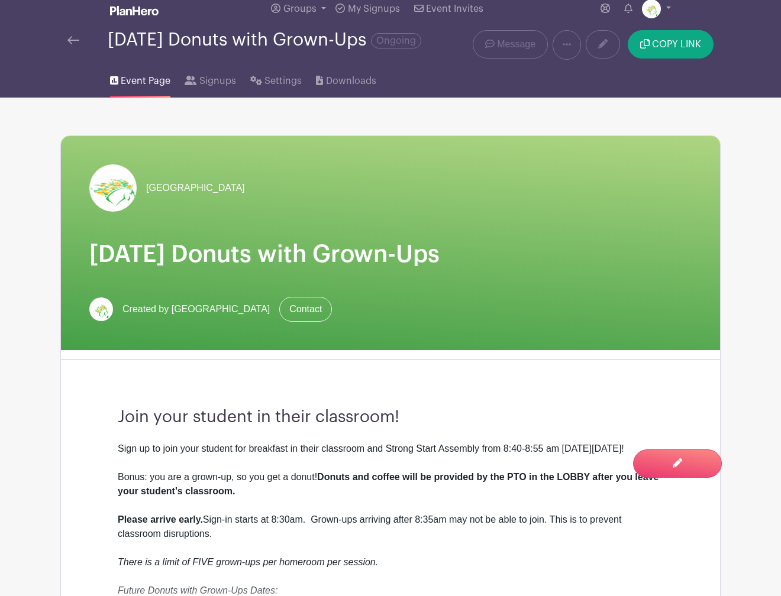
scroll to position [0, 0]
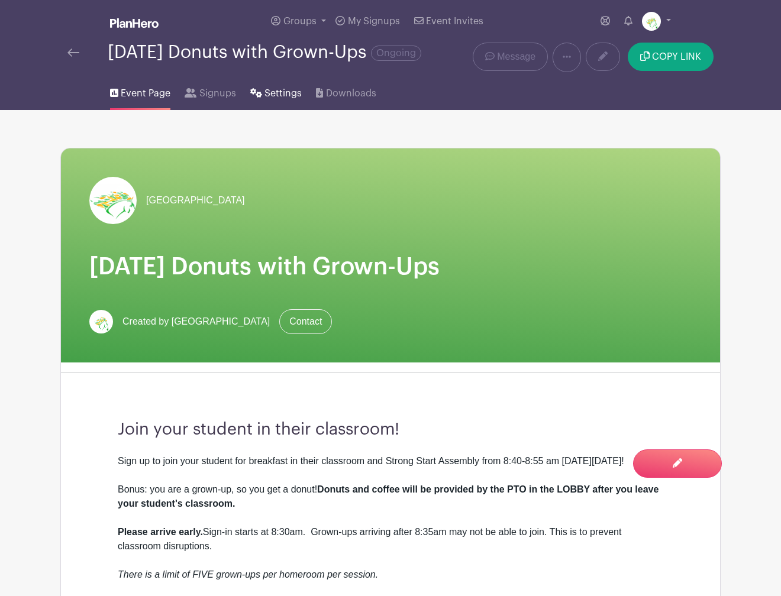
click at [272, 101] on span "Settings" at bounding box center [282, 93] width 37 height 14
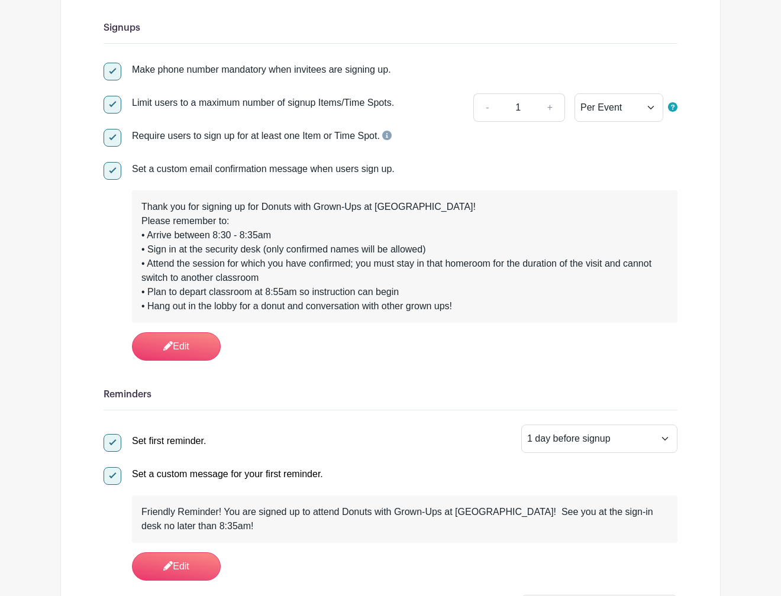
scroll to position [169, 0]
click at [114, 113] on div at bounding box center [113, 104] width 18 height 18
click at [111, 103] on input "Limit users to a maximum number of signup Items/Time Spots." at bounding box center [108, 99] width 8 height 8
checkbox input "false"
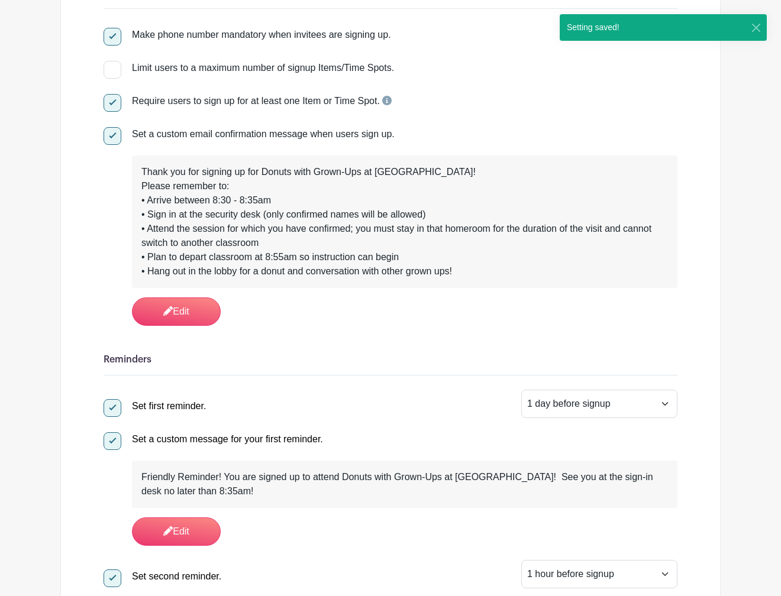
scroll to position [0, 0]
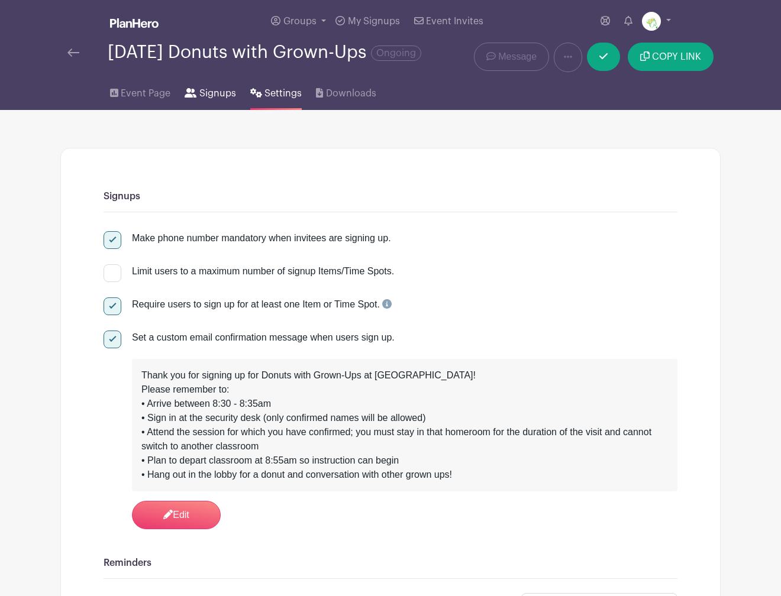
click at [218, 101] on span "Signups" at bounding box center [217, 93] width 37 height 14
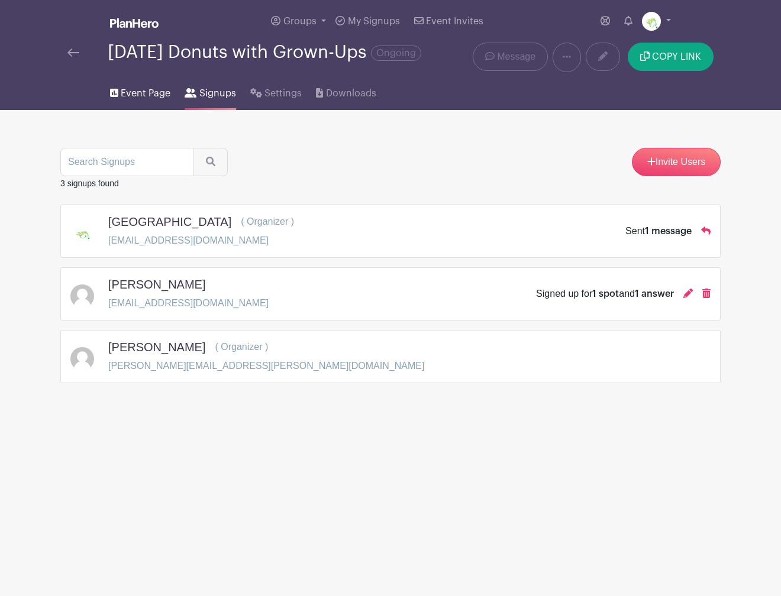
click at [133, 101] on span "Event Page" at bounding box center [146, 93] width 50 height 14
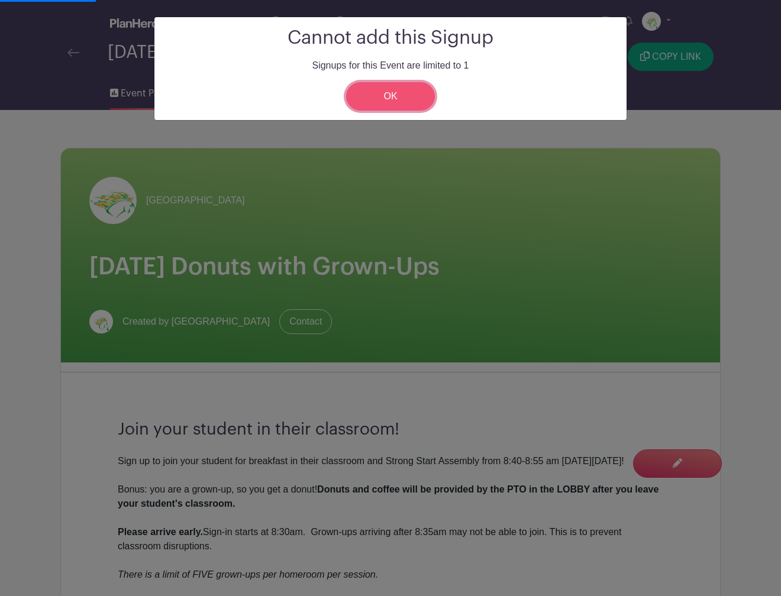
click at [411, 102] on link "OK" at bounding box center [390, 96] width 89 height 28
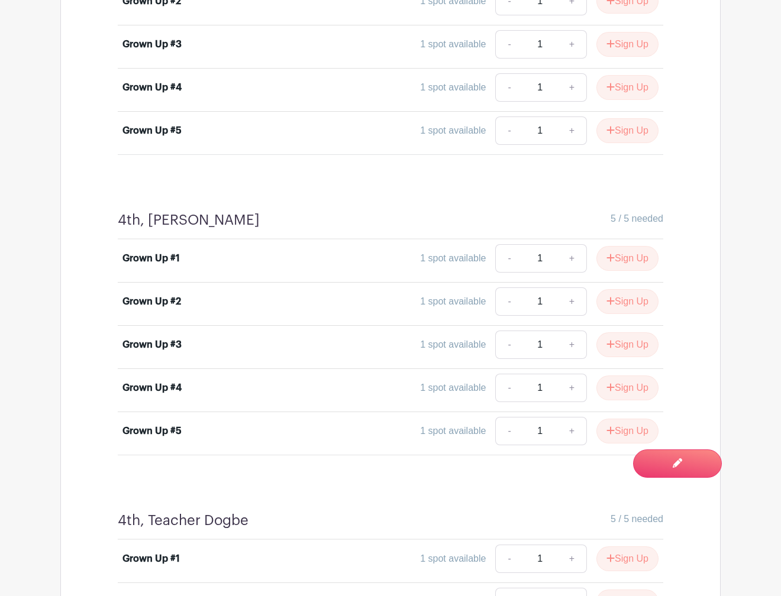
scroll to position [6138, 0]
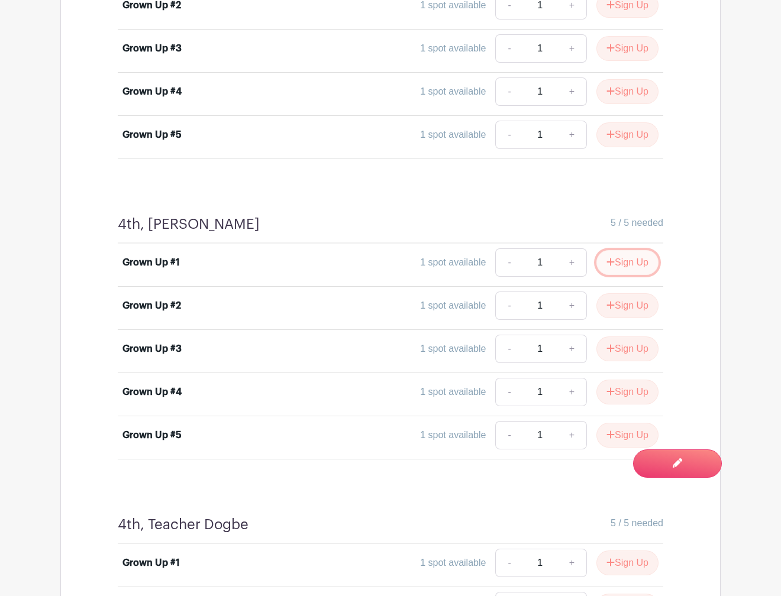
click at [613, 262] on button "Sign Up" at bounding box center [627, 262] width 62 height 25
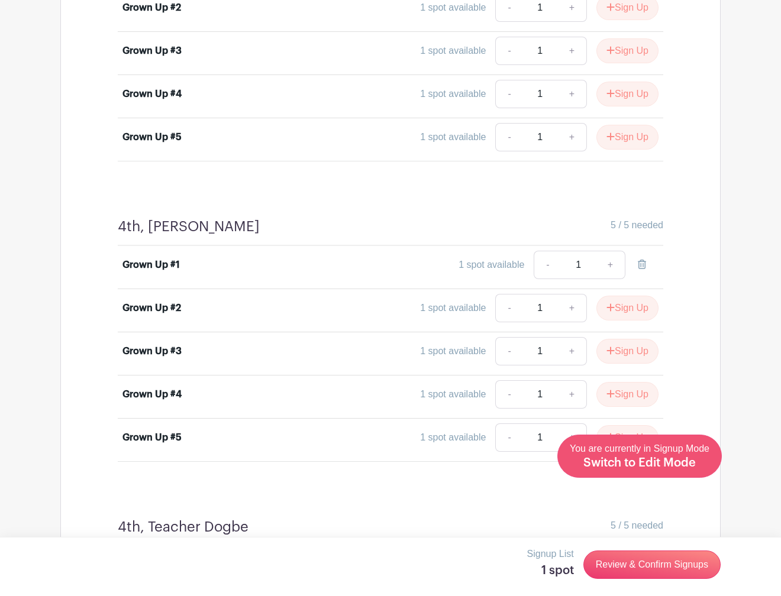
scroll to position [6134, 0]
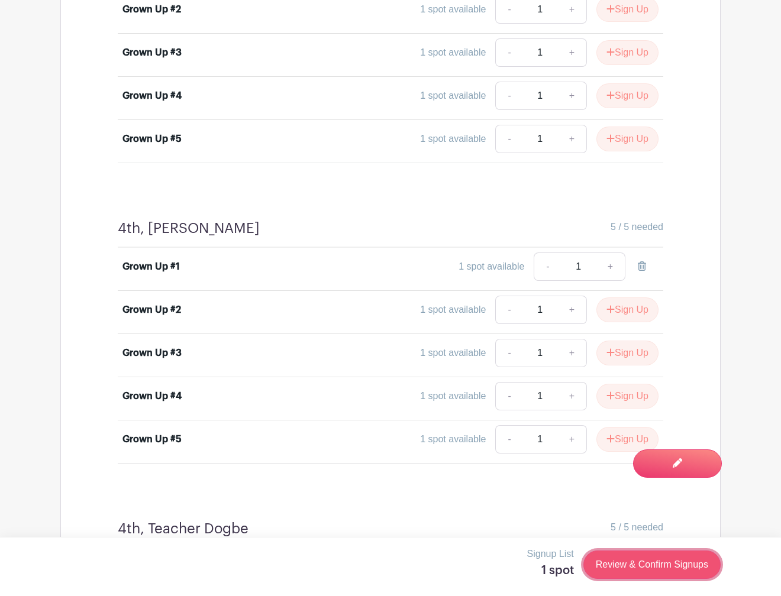
click at [672, 572] on link "Review & Confirm Signups" at bounding box center [651, 565] width 137 height 28
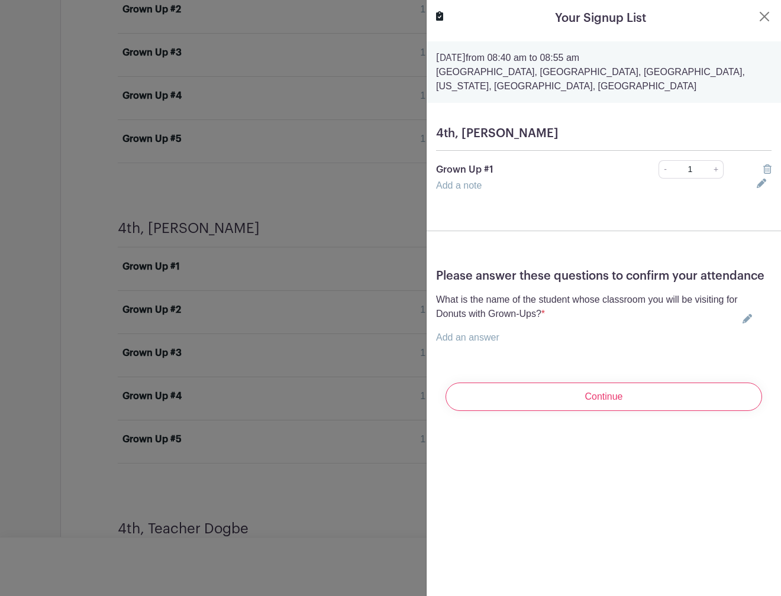
click at [479, 340] on link "Add an answer" at bounding box center [467, 338] width 63 height 10
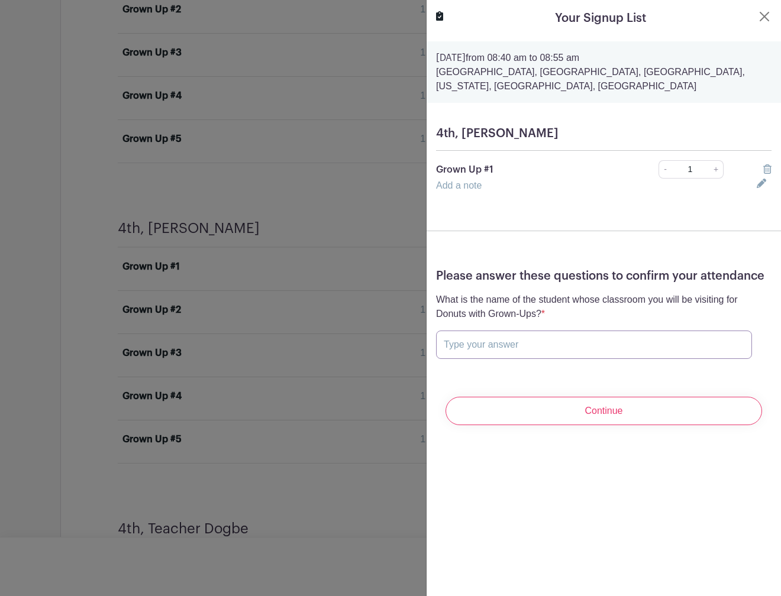
click at [479, 341] on input "text" at bounding box center [594, 345] width 316 height 28
paste input "Keenan Schiefelbein-Tang"
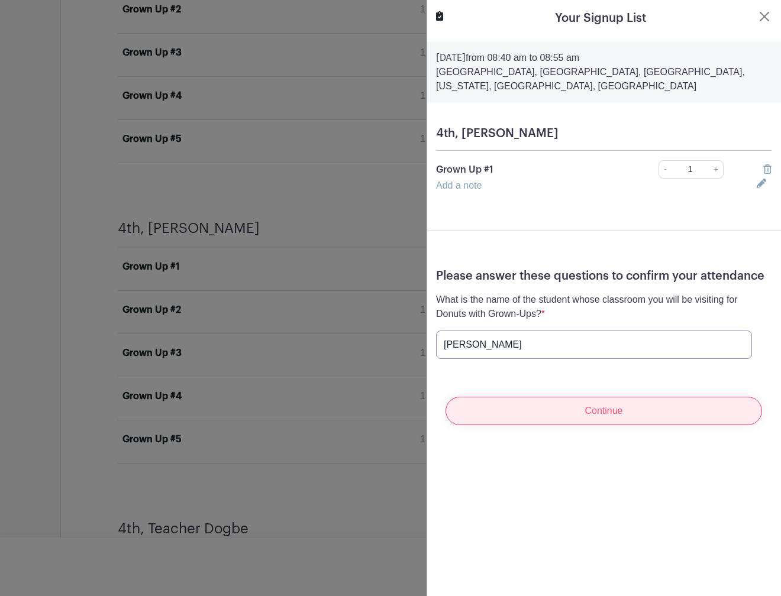
type input "Keenan Schiefelbein-Tang"
click at [599, 418] on input "Continue" at bounding box center [604, 411] width 317 height 28
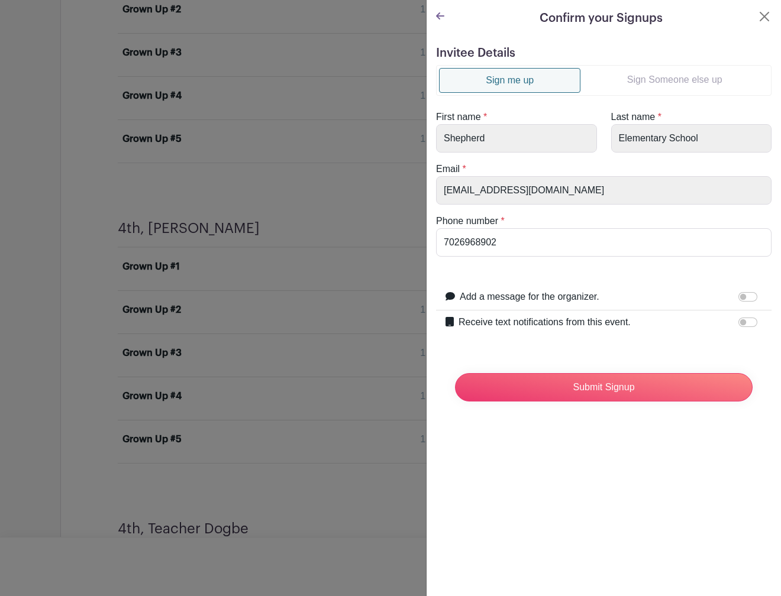
click at [645, 86] on link "Sign Someone else up" at bounding box center [674, 80] width 188 height 24
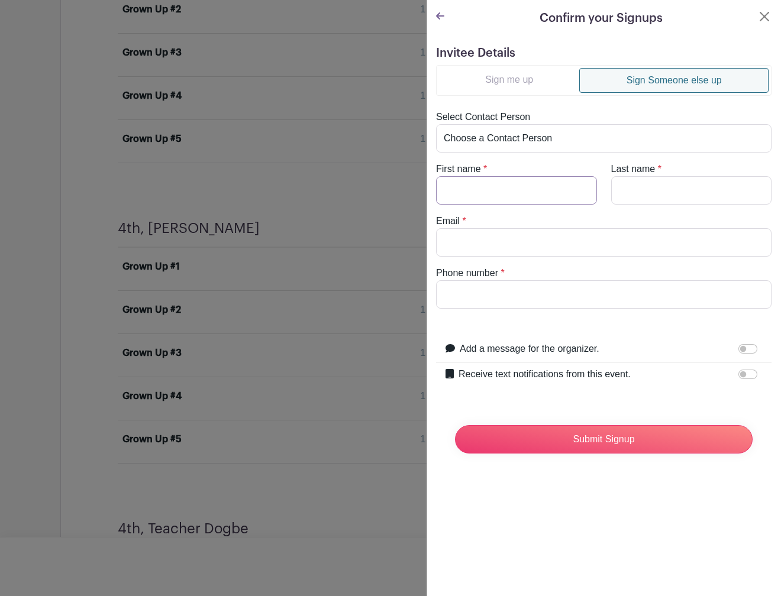
click at [516, 194] on input "First name" at bounding box center [516, 190] width 161 height 28
type input "Didi"
type input "Tang"
paste input "tangdidi@gmail.com"
type input "tangdidi@gmail.com"
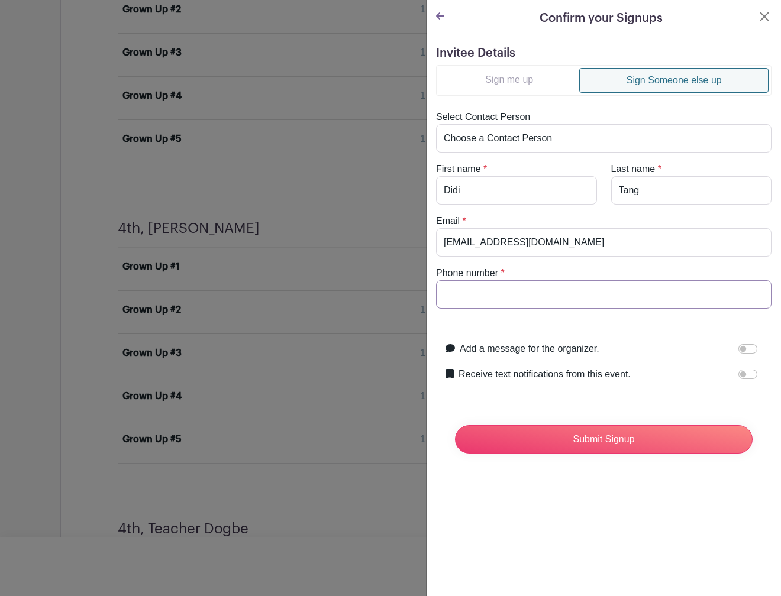
click at [621, 294] on input "Phone number" at bounding box center [603, 294] width 335 height 28
paste input "2023592723"
type input "2023592723"
click at [577, 432] on input "Submit Signup" at bounding box center [604, 439] width 298 height 28
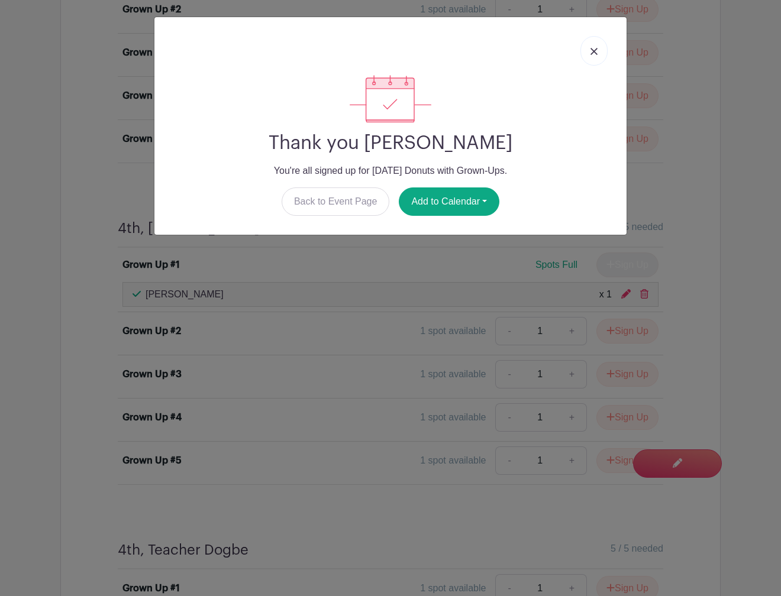
click at [593, 53] on img at bounding box center [593, 51] width 7 height 7
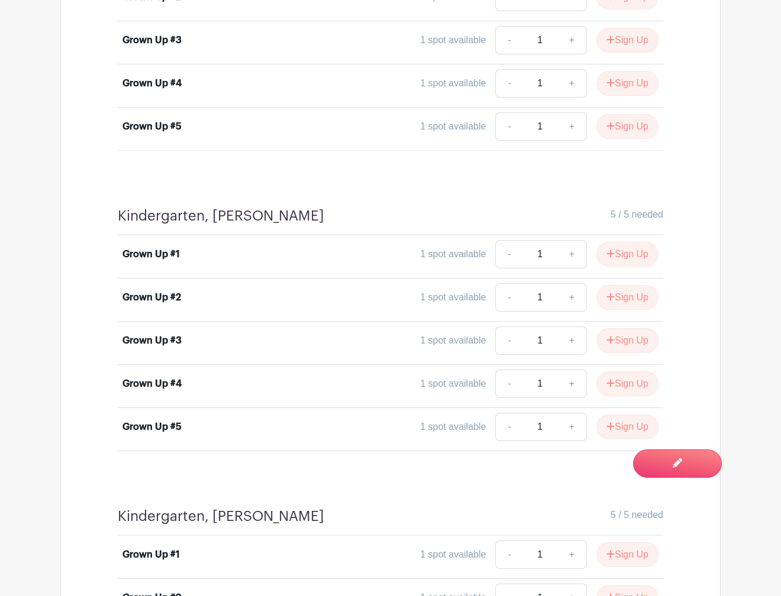
scroll to position [2837, 0]
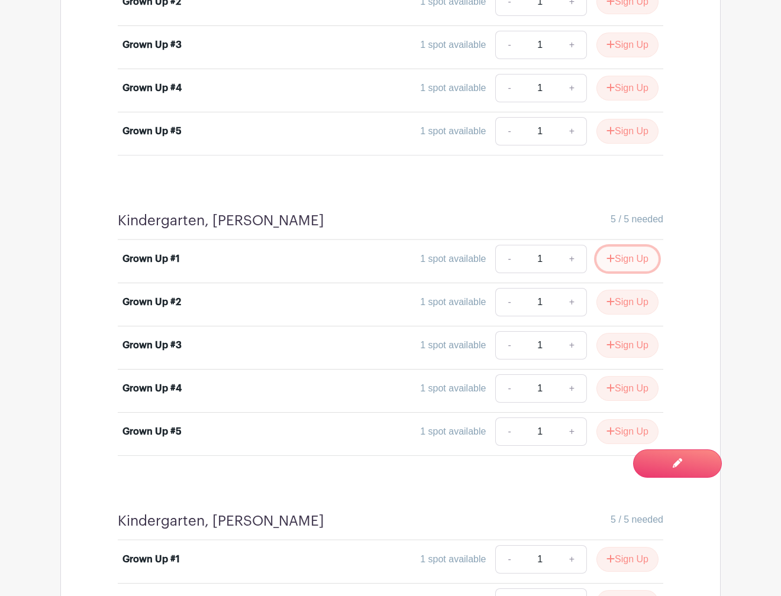
click at [623, 250] on button "Sign Up" at bounding box center [627, 259] width 62 height 25
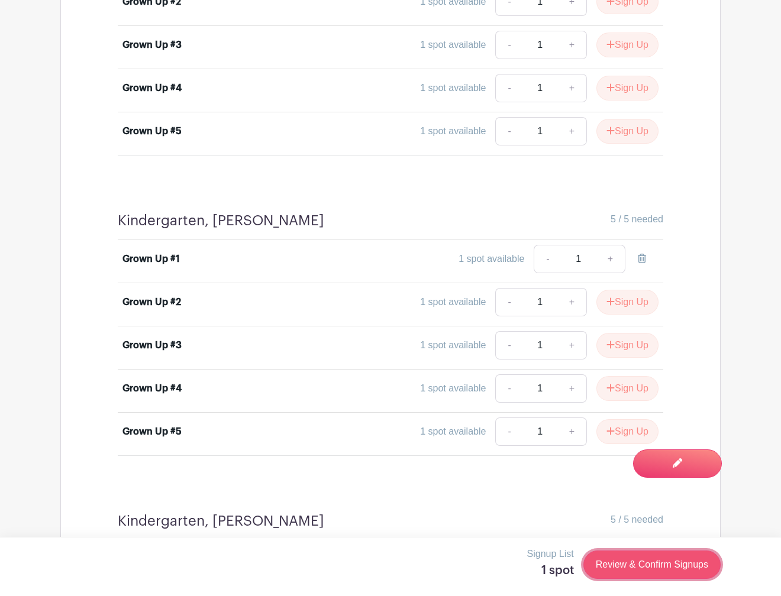
click at [706, 563] on link "Review & Confirm Signups" at bounding box center [651, 565] width 137 height 28
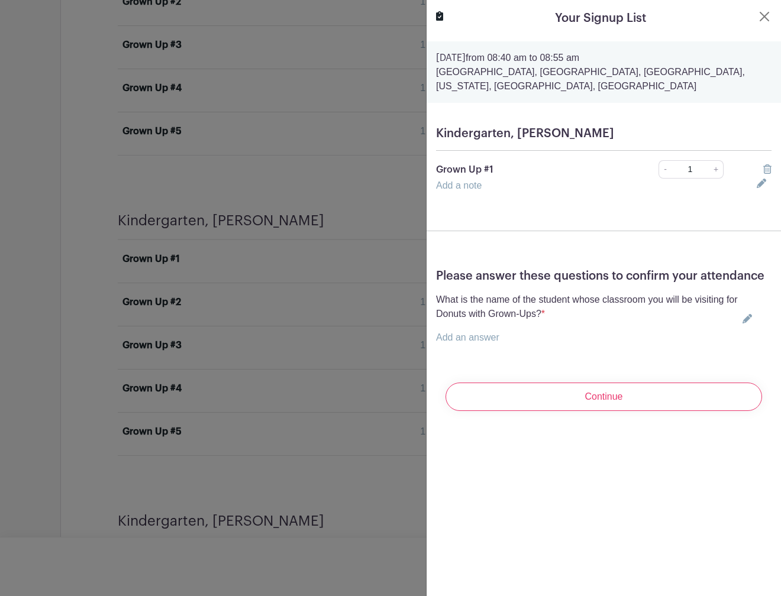
click at [511, 341] on p "Add an answer" at bounding box center [587, 338] width 302 height 14
click at [745, 319] on icon at bounding box center [747, 318] width 9 height 9
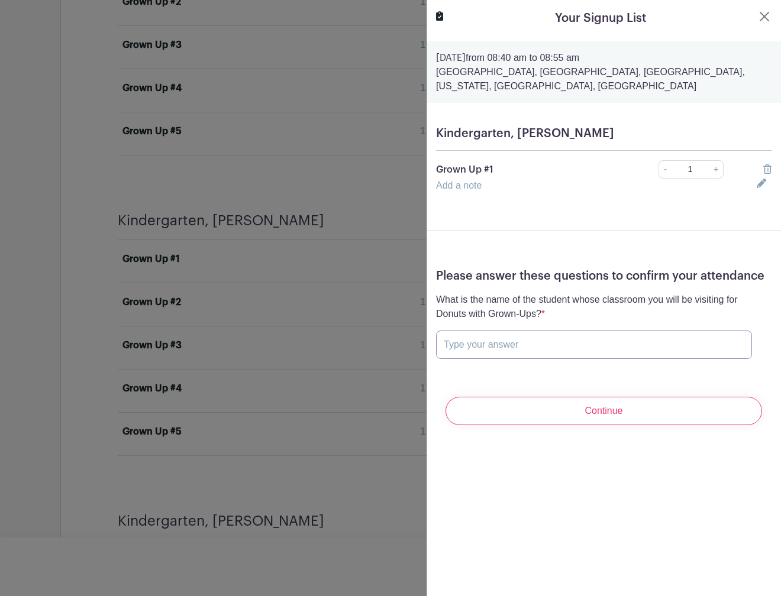
click at [598, 343] on input "text" at bounding box center [594, 345] width 316 height 28
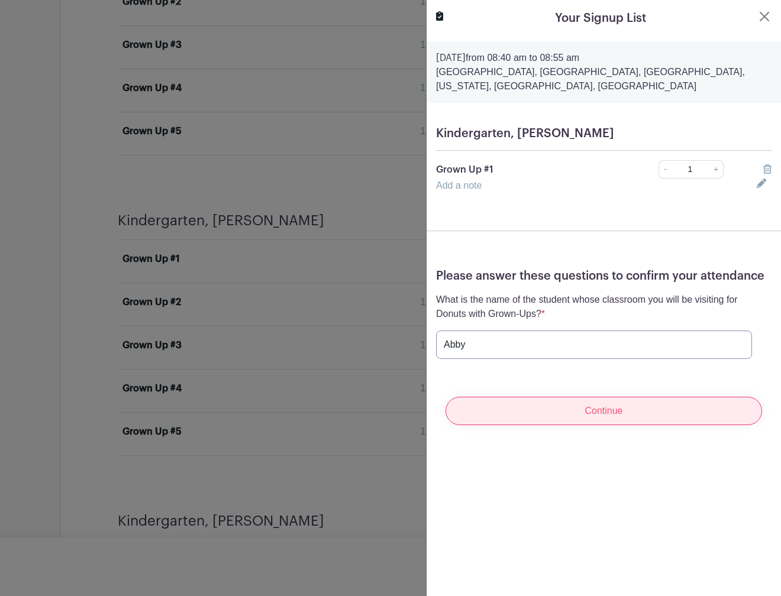
type input "Abby"
click at [656, 411] on input "Continue" at bounding box center [604, 411] width 317 height 28
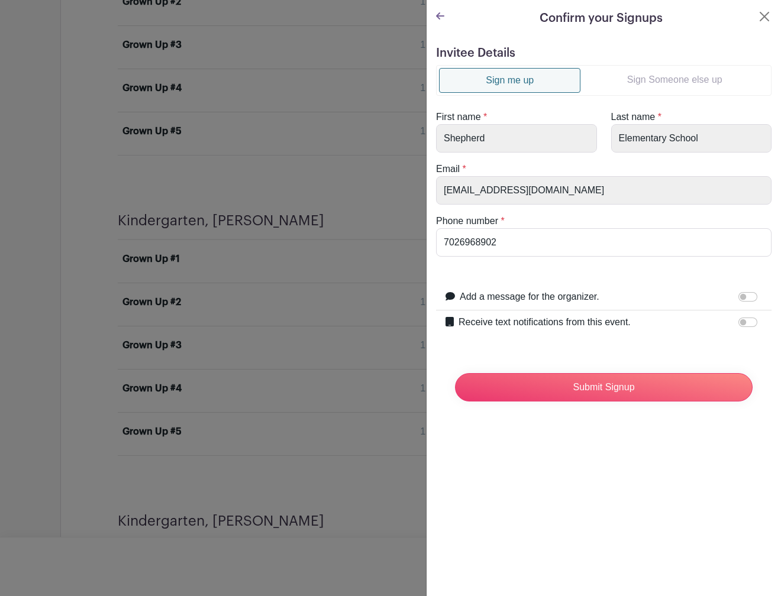
click at [637, 83] on link "Sign Someone else up" at bounding box center [674, 80] width 188 height 24
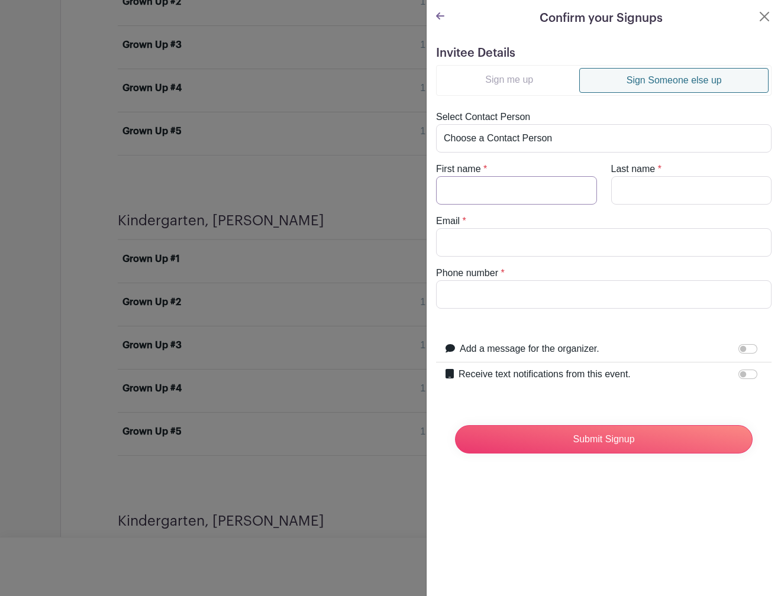
click at [548, 198] on input "First name" at bounding box center [516, 190] width 161 height 28
type input "Laura"
type input "Castellanos"
paste input "lauracastellanos@me.com"
type input "lauracastellanos@me.com"
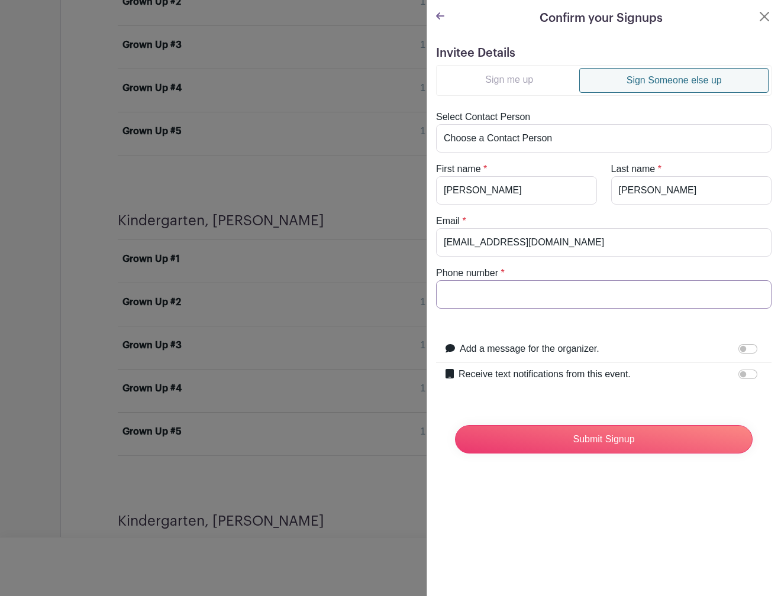
click at [644, 292] on input "Phone number" at bounding box center [603, 294] width 335 height 28
paste input "832-421-0747"
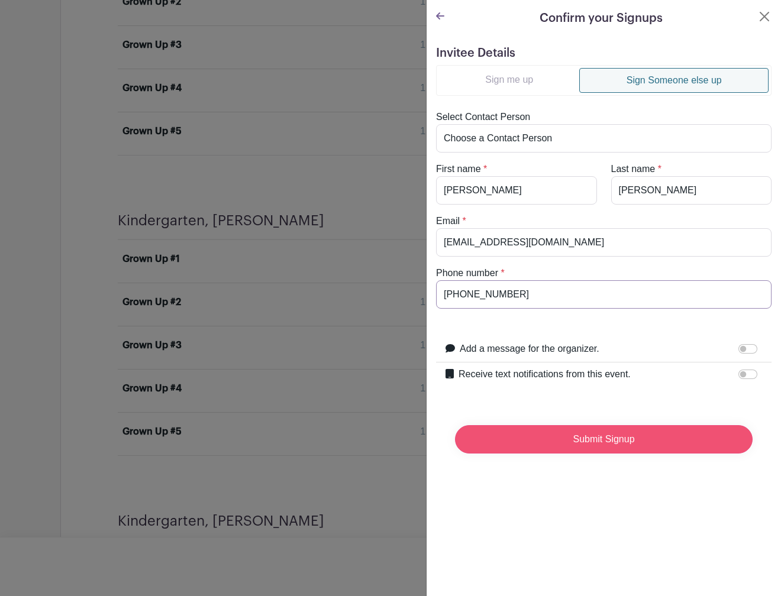
type input "832-421-0747"
click at [593, 440] on input "Submit Signup" at bounding box center [604, 439] width 298 height 28
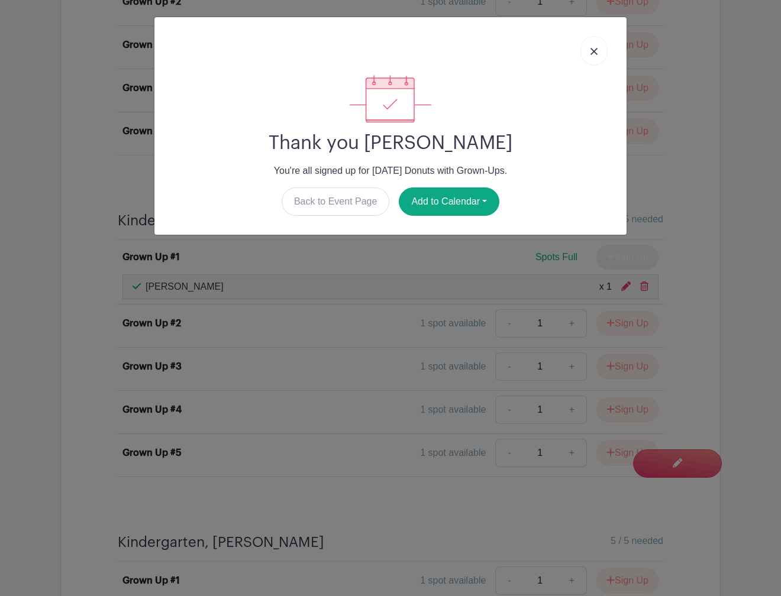
click at [590, 46] on link at bounding box center [593, 51] width 27 height 30
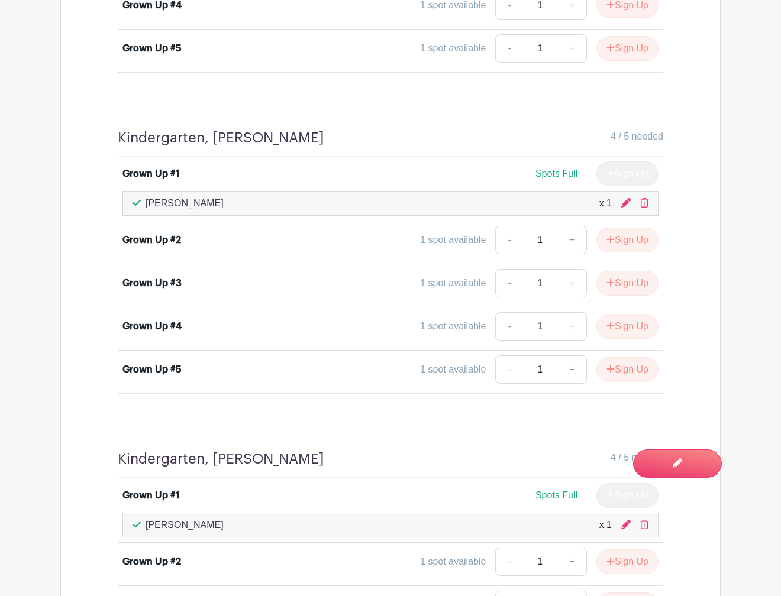
scroll to position [2577, 0]
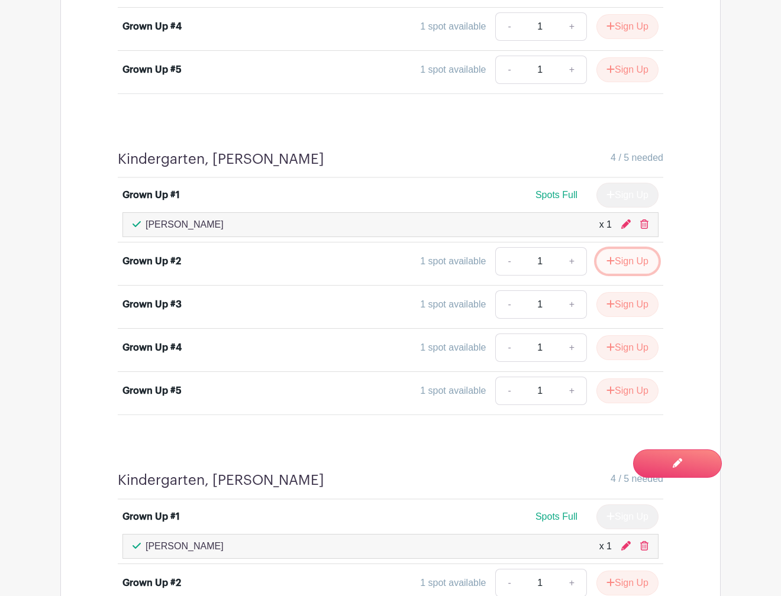
click at [612, 261] on button "Sign Up" at bounding box center [627, 261] width 62 height 25
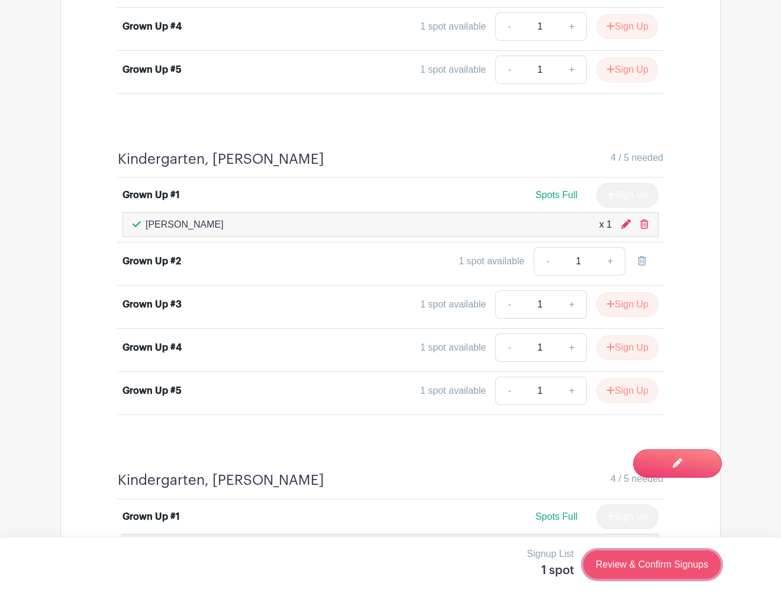
click at [667, 569] on link "Review & Confirm Signups" at bounding box center [651, 565] width 137 height 28
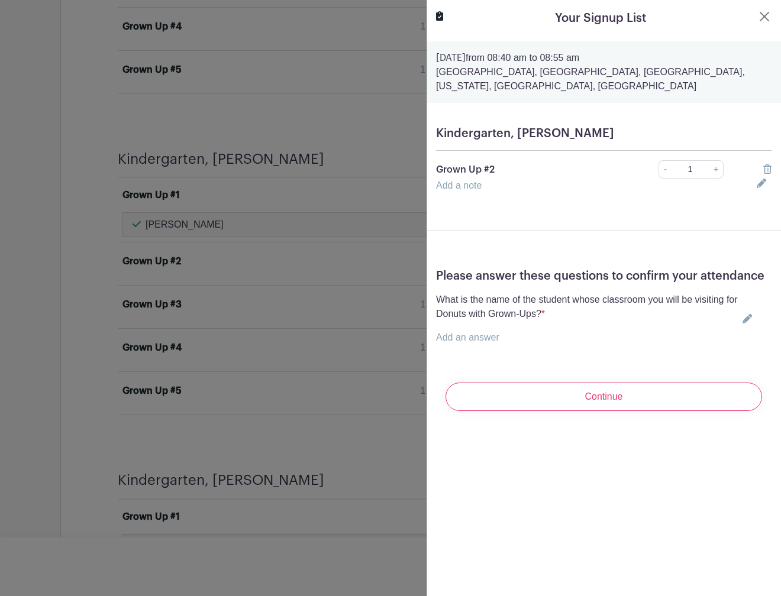
click at [490, 336] on link "Add an answer" at bounding box center [467, 338] width 63 height 10
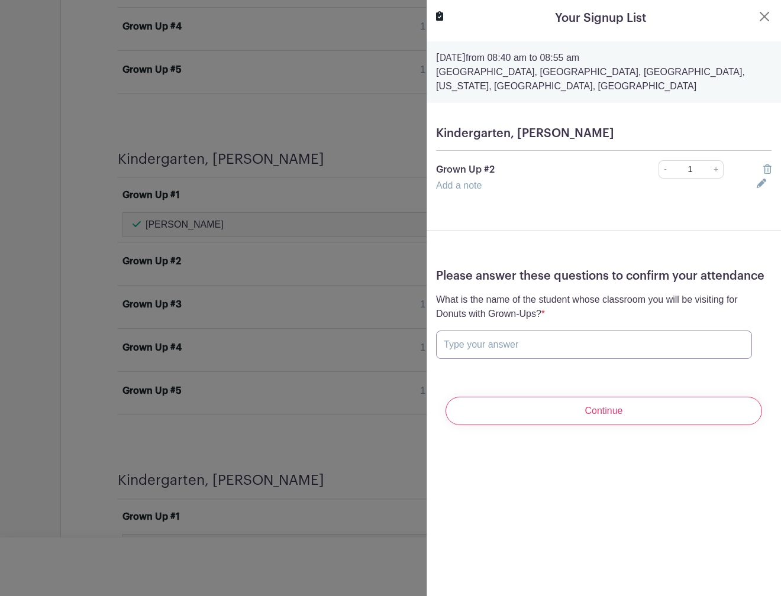
click at [490, 337] on input "text" at bounding box center [594, 345] width 316 height 28
paste input "John Oliver Mbeleg"
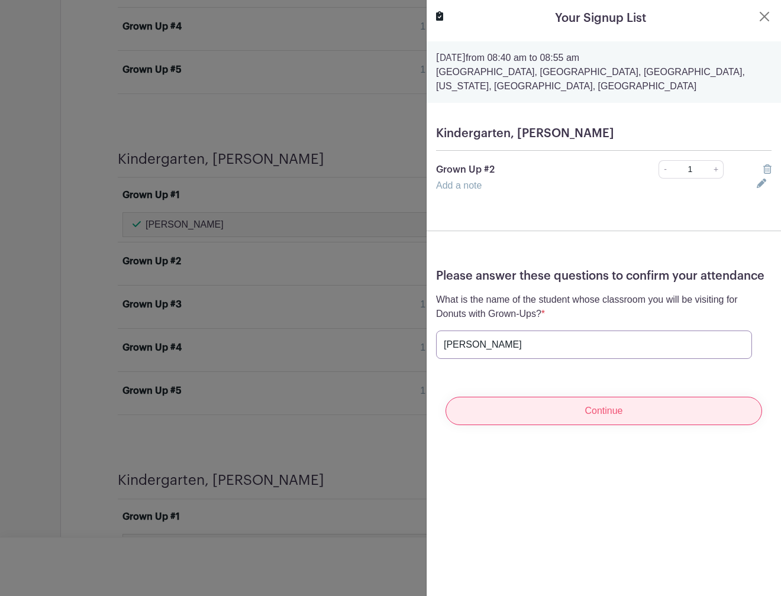
type input "John Oliver Mbeleg"
click at [556, 418] on input "Continue" at bounding box center [604, 411] width 317 height 28
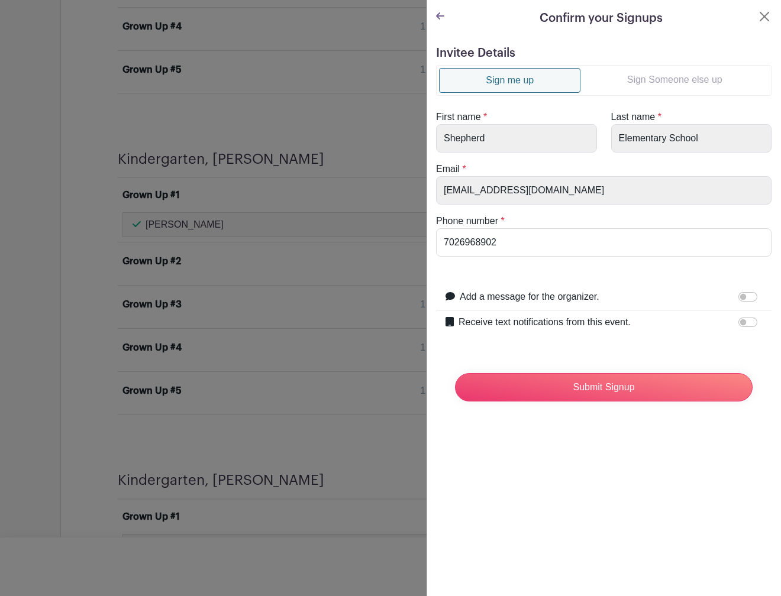
click at [700, 81] on link "Sign Someone else up" at bounding box center [674, 80] width 188 height 24
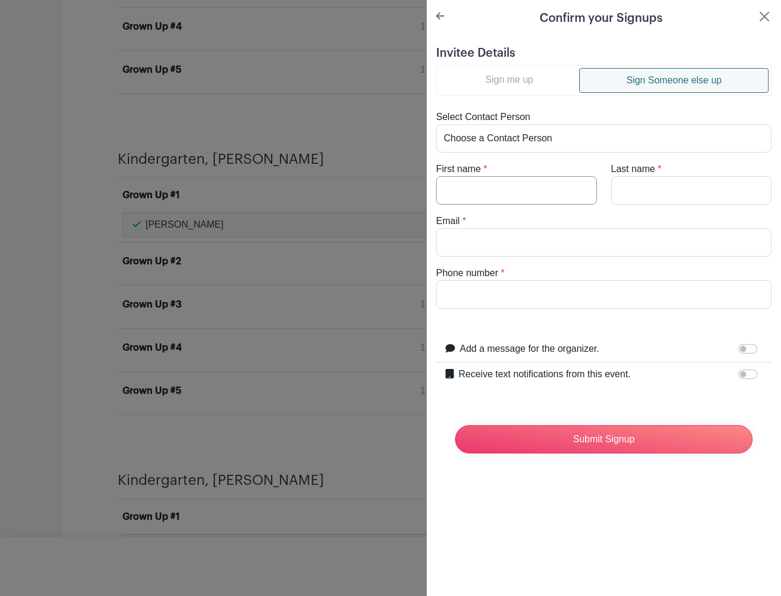
click at [505, 187] on input "First name" at bounding box center [516, 190] width 161 height 28
paste input "Veronika"
type input "Veronika"
click at [708, 188] on input "Last name" at bounding box center [691, 190] width 161 height 28
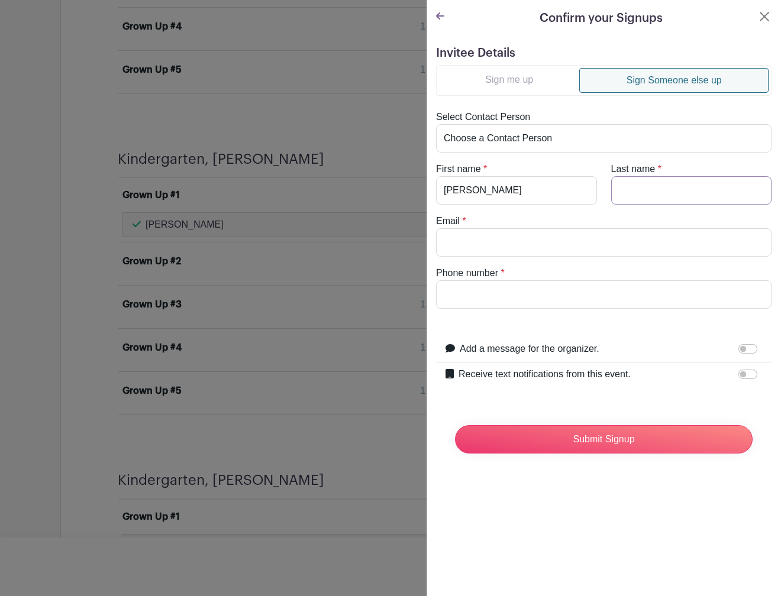
paste input "Takacs"
type input "Takacs"
click at [553, 243] on input "Email" at bounding box center [603, 242] width 335 height 28
paste input "veronikatakacs@gmail.com"
type input "veronikatakacs@gmail.com"
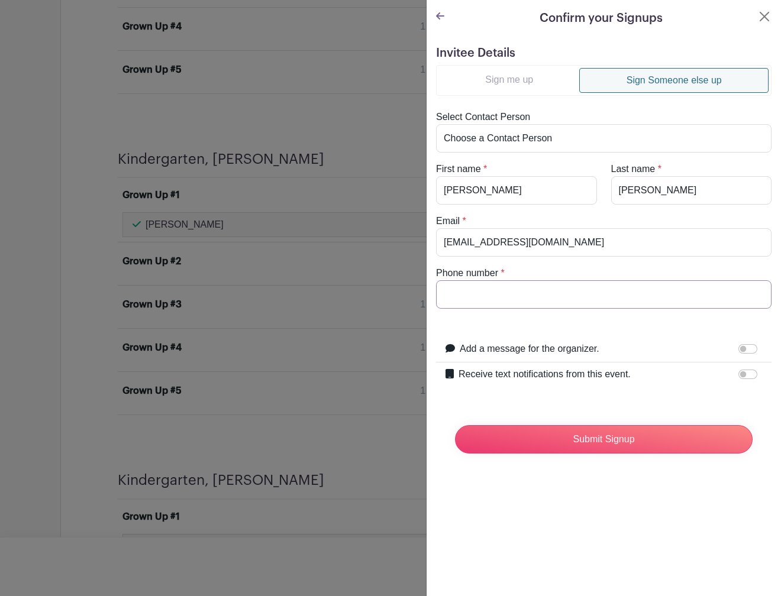
click at [546, 293] on input "Phone number" at bounding box center [603, 294] width 335 height 28
paste input "2026035327"
type input "2026035327"
click at [640, 446] on input "Submit Signup" at bounding box center [604, 439] width 298 height 28
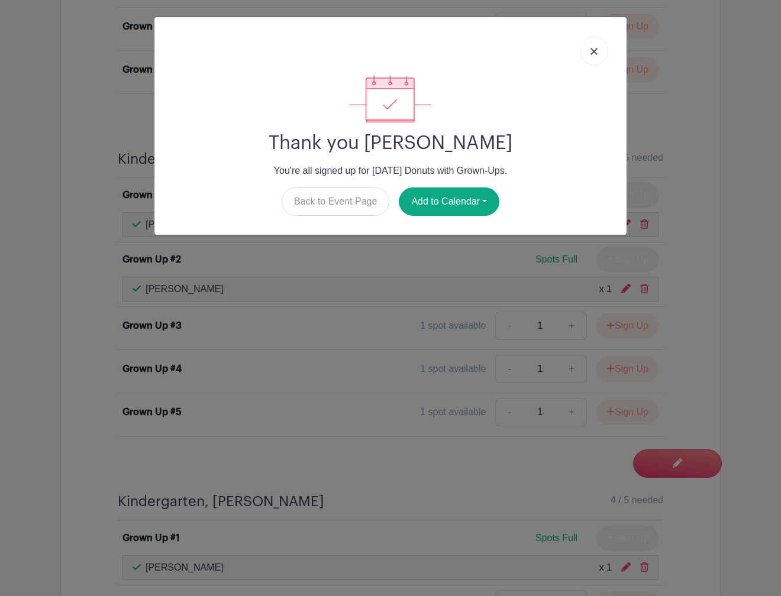
click at [592, 49] on img at bounding box center [593, 51] width 7 height 7
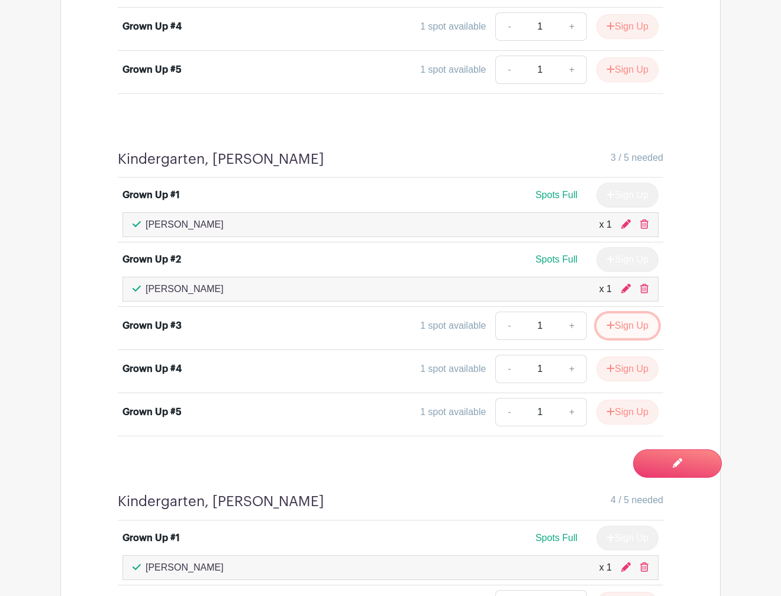
click at [634, 322] on button "Sign Up" at bounding box center [627, 326] width 62 height 25
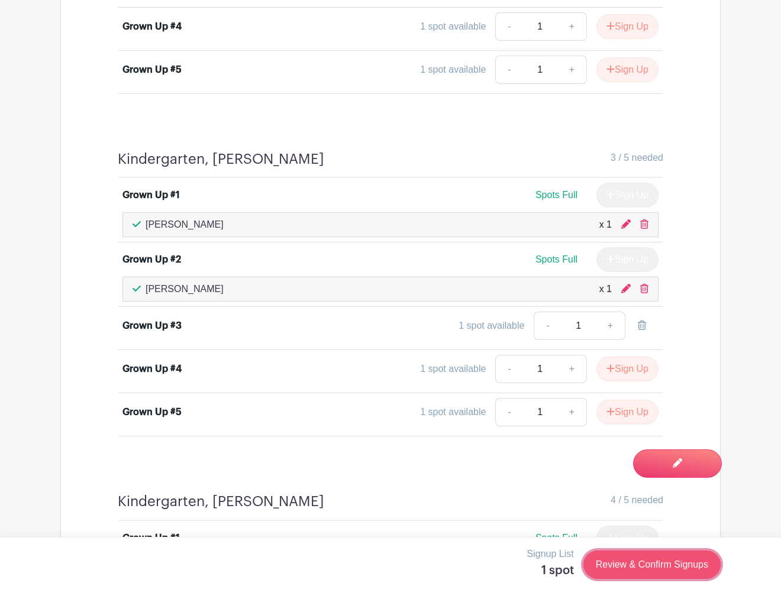
click at [641, 560] on link "Review & Confirm Signups" at bounding box center [651, 565] width 137 height 28
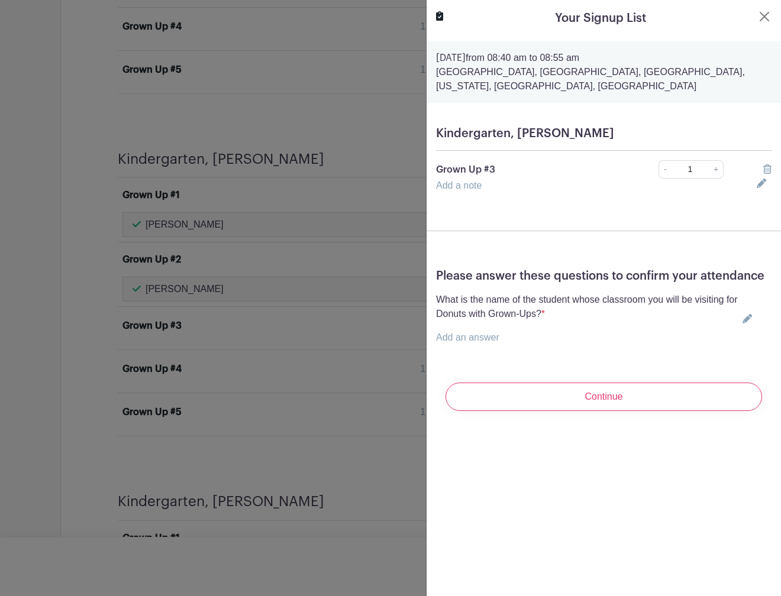
click at [483, 337] on link "Add an answer" at bounding box center [467, 338] width 63 height 10
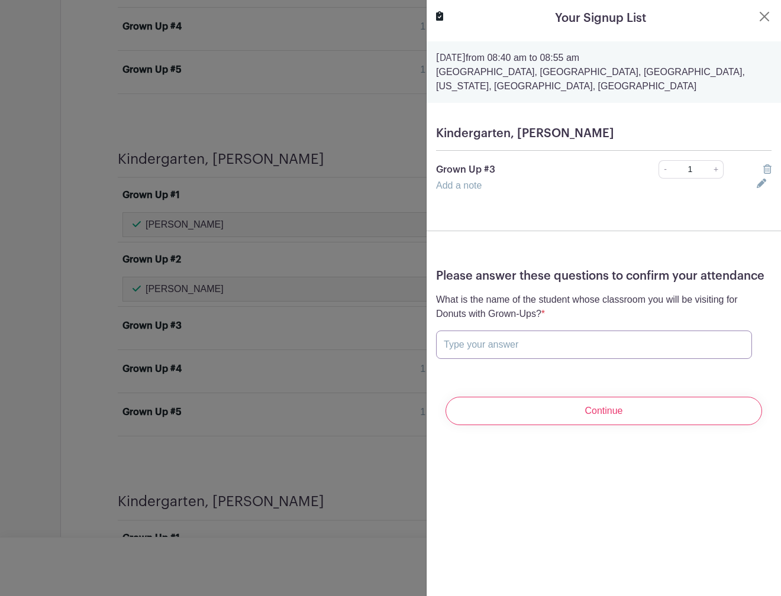
click at [483, 346] on input "text" at bounding box center [594, 345] width 316 height 28
paste input "Julian Alinsky"
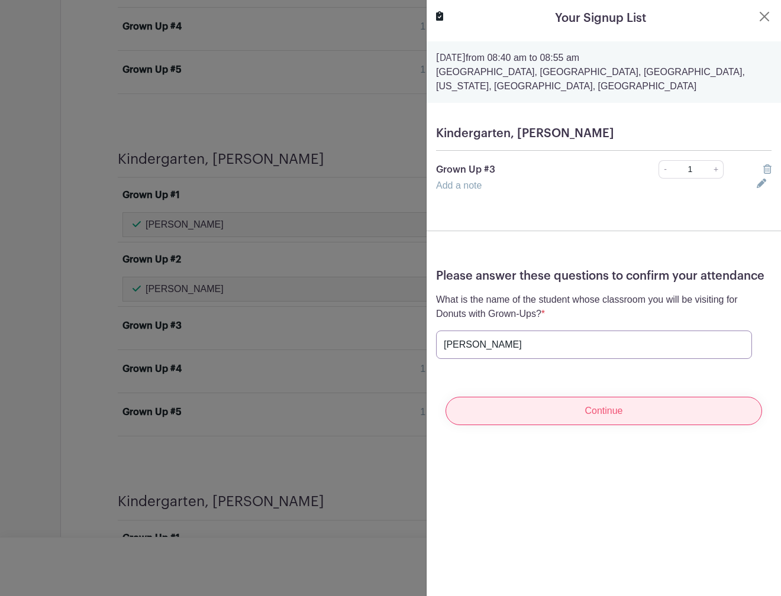
type input "Julian Alinsky"
click at [596, 415] on input "Continue" at bounding box center [604, 411] width 317 height 28
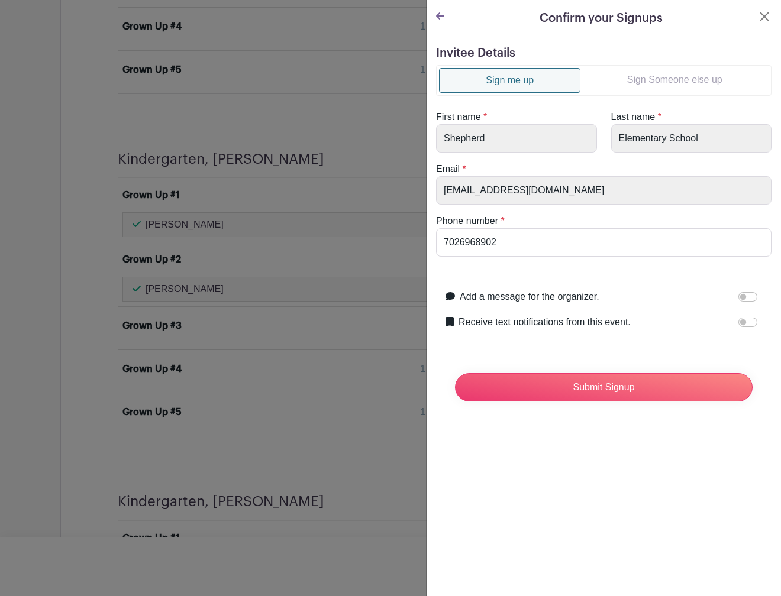
click at [669, 76] on link "Sign Someone else up" at bounding box center [674, 80] width 188 height 24
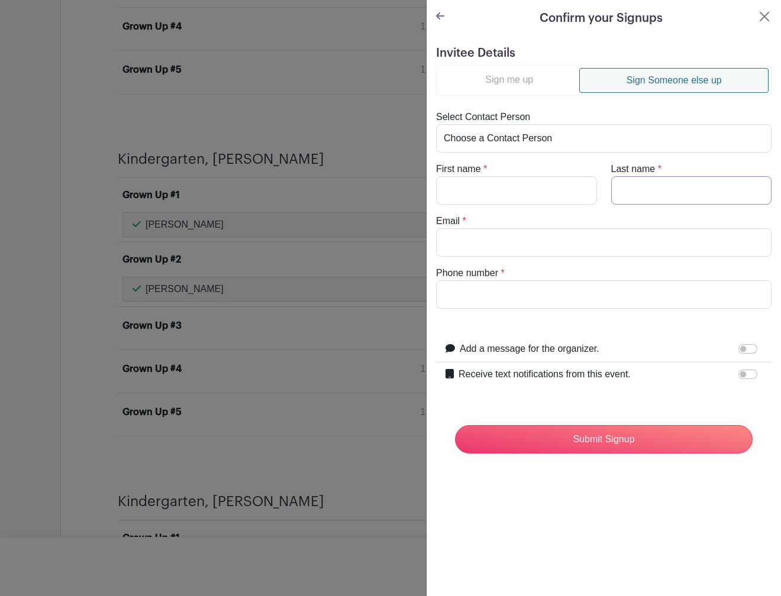
click at [643, 187] on input "Last name" at bounding box center [691, 190] width 161 height 28
paste input "Alinsky"
type input "Alinsky"
click at [525, 192] on input "First name" at bounding box center [516, 190] width 161 height 28
type input "Rachel"
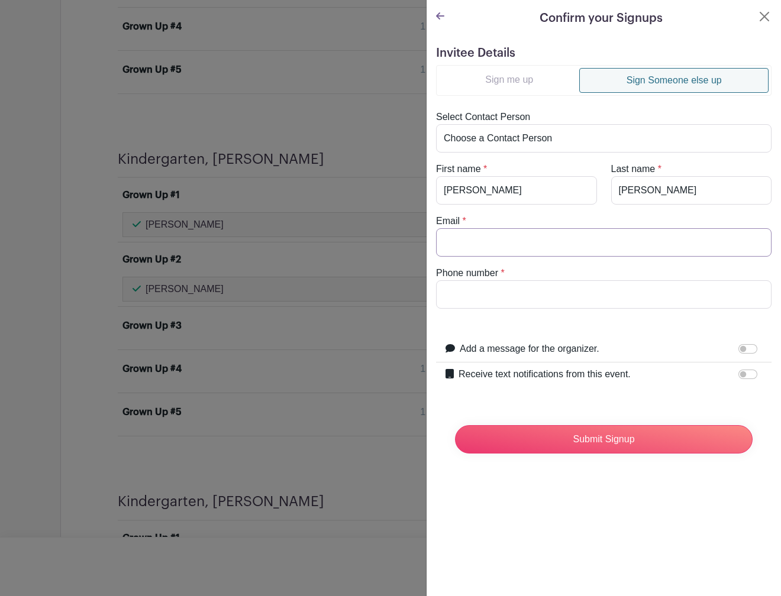
click at [482, 242] on input "Email" at bounding box center [603, 242] width 335 height 28
paste input "rachel.harris.621@gmail.com"
type input "rachel.harris.621@gmail.com"
click at [576, 293] on input "Phone number" at bounding box center [603, 294] width 335 height 28
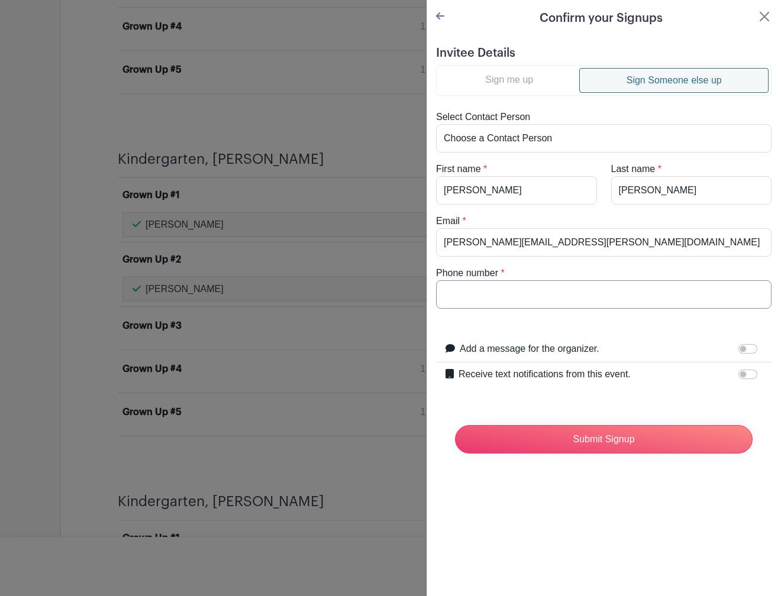
paste input "3143686618"
type input "3143686618"
click at [608, 439] on input "Submit Signup" at bounding box center [604, 439] width 298 height 28
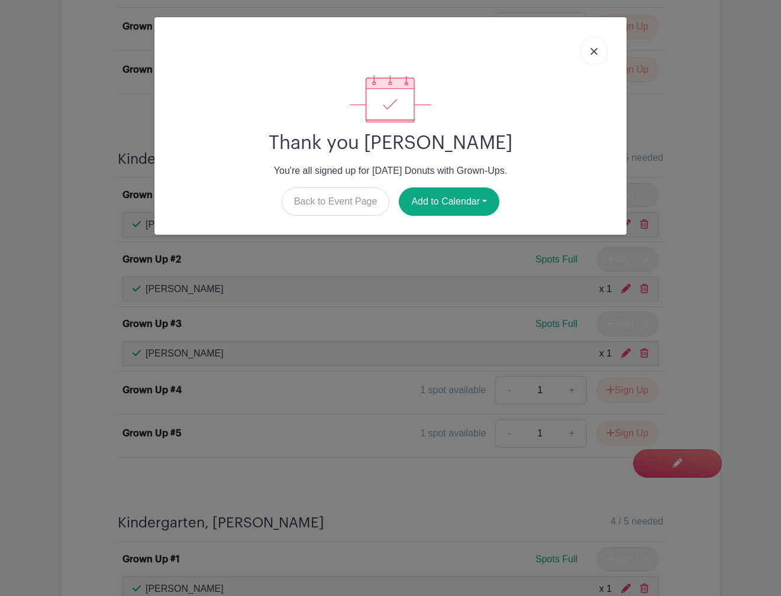
click at [595, 52] on img at bounding box center [593, 51] width 7 height 7
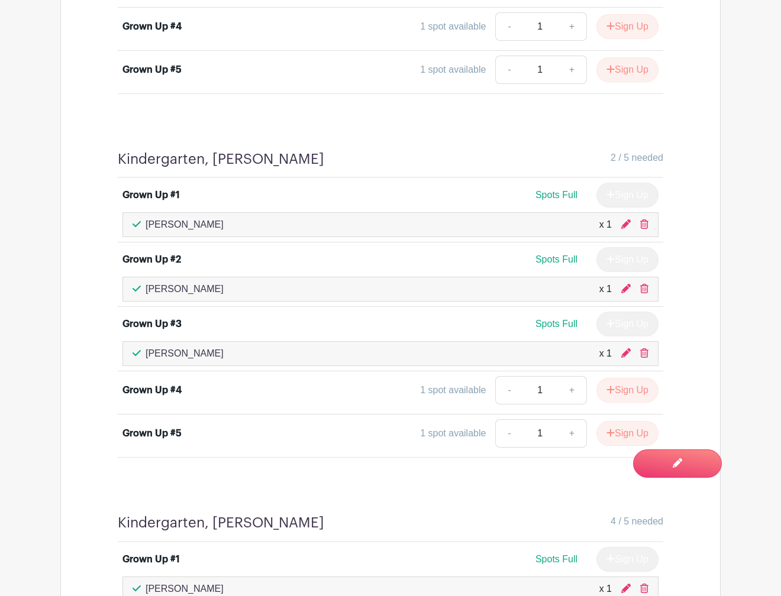
scroll to position [2572, 0]
